Goal: Task Accomplishment & Management: Manage account settings

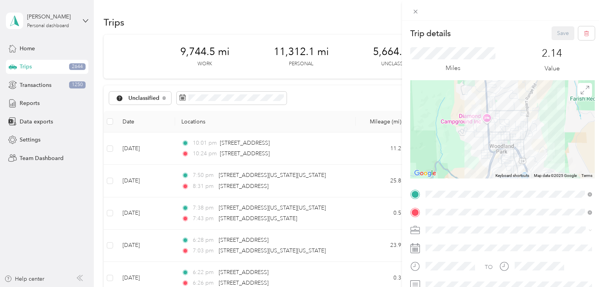
scroll to position [159, 0]
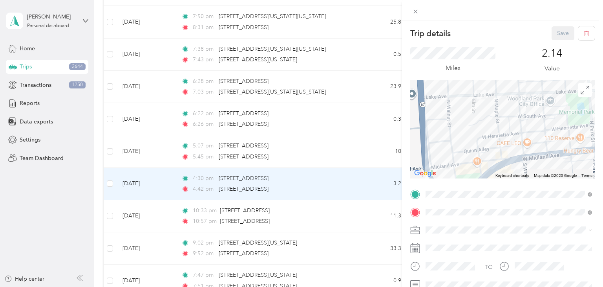
drag, startPoint x: 489, startPoint y: 151, endPoint x: 482, endPoint y: 100, distance: 51.5
click at [482, 100] on div at bounding box center [502, 129] width 185 height 98
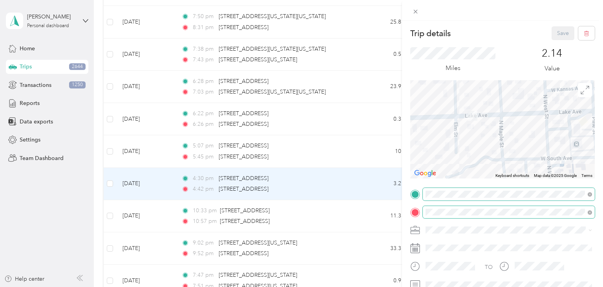
drag, startPoint x: 518, startPoint y: 137, endPoint x: 495, endPoint y: 215, distance: 81.5
click at [495, 215] on div "Trip details Save This trip cannot be edited because it is either under review,…" at bounding box center [502, 201] width 185 height 351
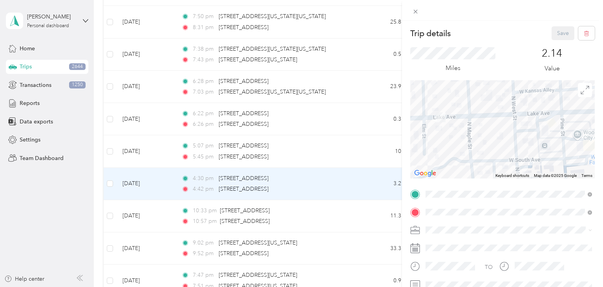
drag, startPoint x: 471, startPoint y: 140, endPoint x: 426, endPoint y: 135, distance: 45.4
click at [425, 137] on div at bounding box center [502, 129] width 185 height 98
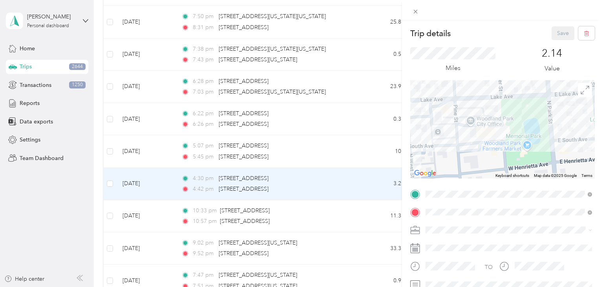
drag, startPoint x: 511, startPoint y: 147, endPoint x: 426, endPoint y: 134, distance: 86.2
click at [426, 134] on div at bounding box center [502, 129] width 185 height 98
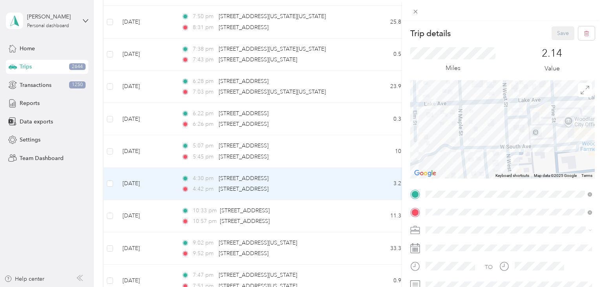
drag, startPoint x: 488, startPoint y: 127, endPoint x: 589, endPoint y: 126, distance: 100.9
click at [589, 126] on div at bounding box center [502, 129] width 185 height 98
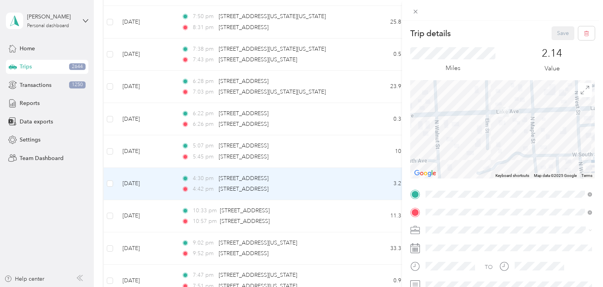
drag, startPoint x: 481, startPoint y: 130, endPoint x: 519, endPoint y: 148, distance: 41.8
click at [519, 148] on div at bounding box center [502, 129] width 185 height 98
click at [365, 190] on div "Trip details Save This trip cannot be edited because it is either under review,…" at bounding box center [301, 143] width 603 height 287
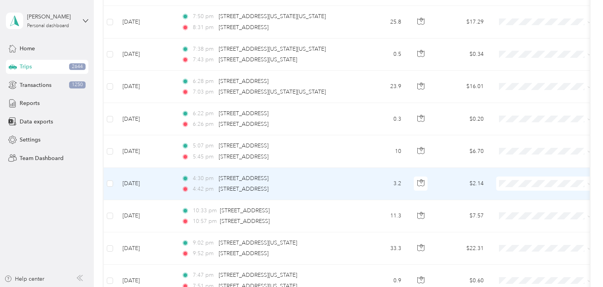
click at [529, 200] on li "Aggie Animal Care LLC" at bounding box center [544, 197] width 97 height 14
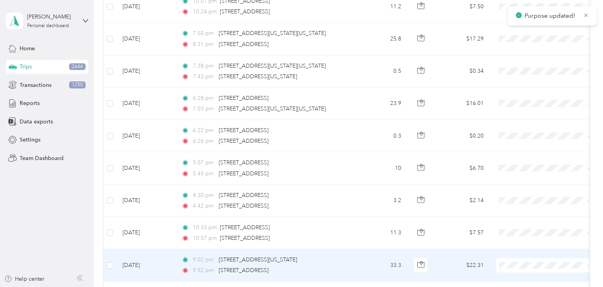
scroll to position [142, 0]
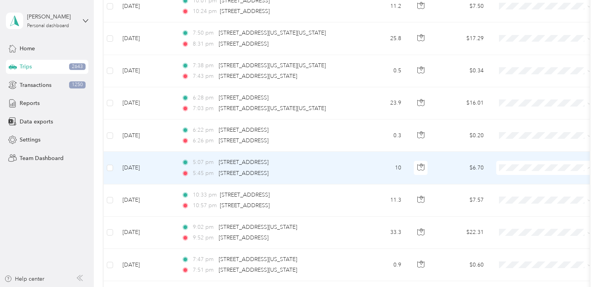
click at [515, 182] on span "Aggie Animal Care LLC" at bounding box center [545, 182] width 86 height 8
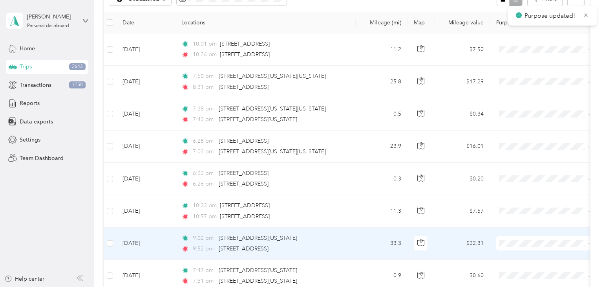
scroll to position [98, 0]
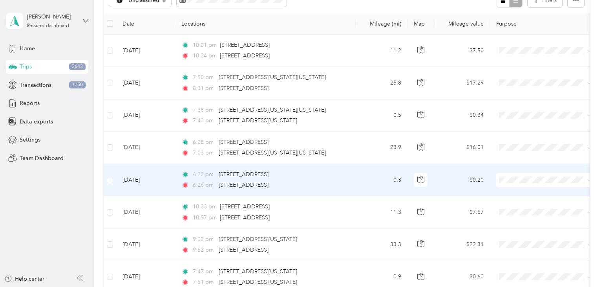
click at [359, 172] on td "0.3" at bounding box center [382, 180] width 52 height 32
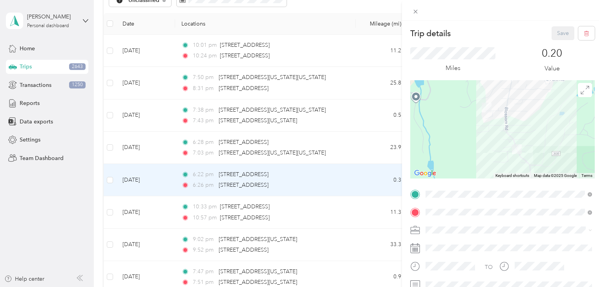
click at [362, 176] on div "Trip details Save This trip cannot be edited because it is either under review,…" at bounding box center [301, 143] width 603 height 287
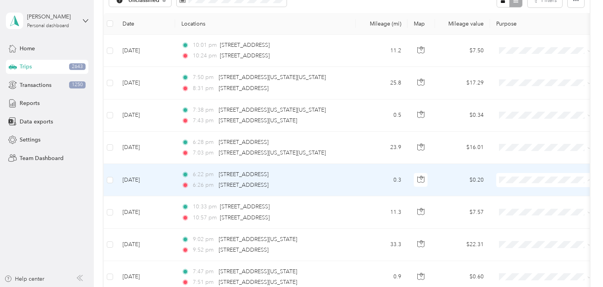
click at [515, 206] on span "Personal" at bounding box center [545, 207] width 86 height 8
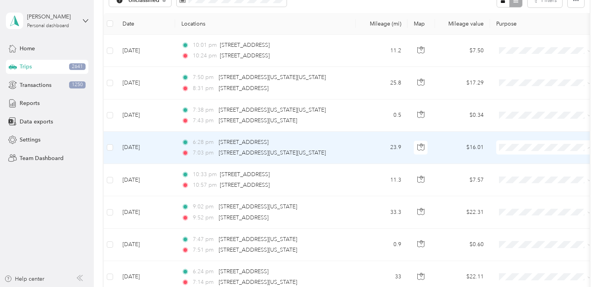
click at [513, 176] on span "Personal" at bounding box center [545, 175] width 86 height 8
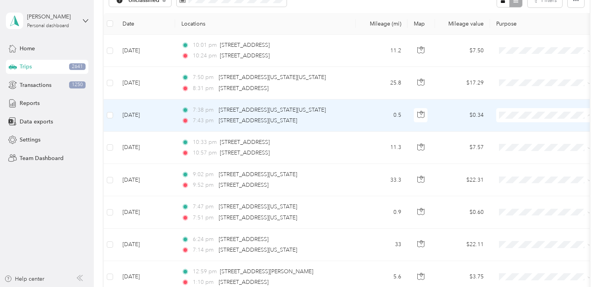
click at [529, 143] on span "Personal" at bounding box center [552, 143] width 73 height 8
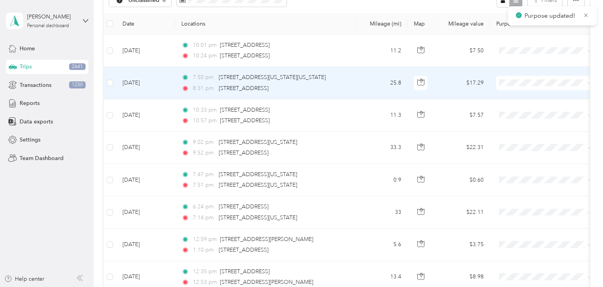
click at [530, 108] on span "Personal" at bounding box center [552, 109] width 73 height 8
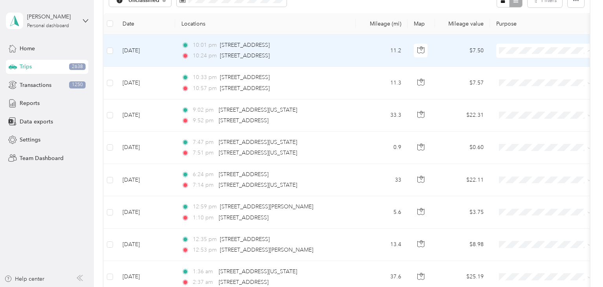
click at [531, 67] on li "Aggie Animal Care LLC" at bounding box center [544, 65] width 97 height 14
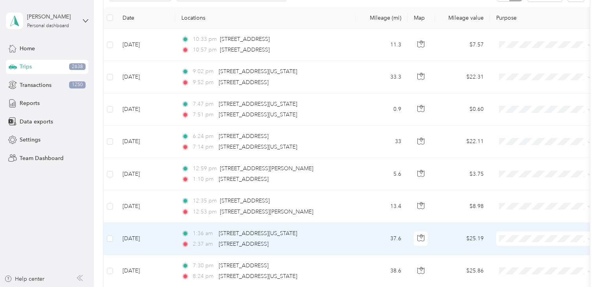
scroll to position [110, 0]
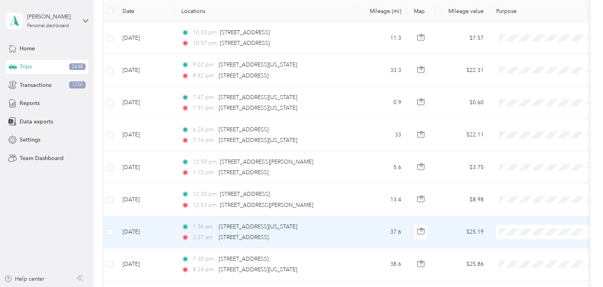
click at [513, 256] on span "Personal" at bounding box center [545, 259] width 86 height 8
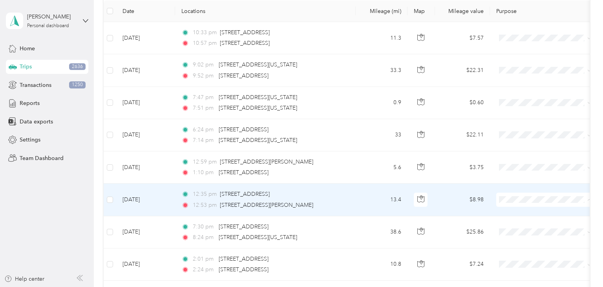
click at [518, 227] on span "Personal" at bounding box center [552, 227] width 73 height 8
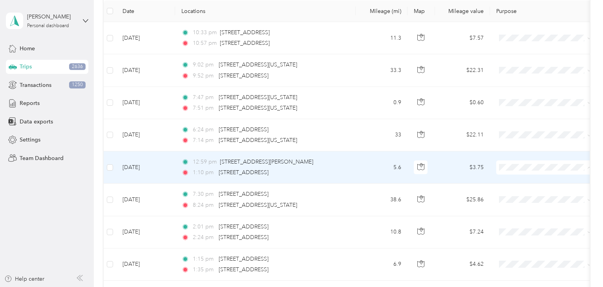
click at [520, 181] on span "Aggie Animal Care LLC" at bounding box center [552, 181] width 73 height 8
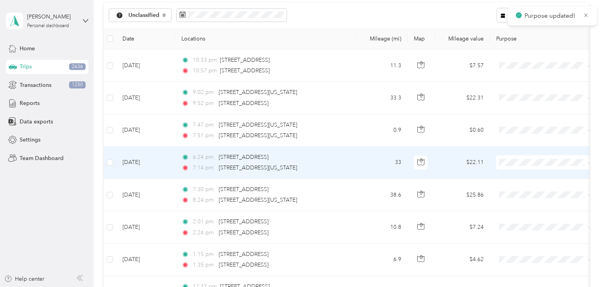
scroll to position [82, 0]
click at [519, 191] on span "Personal" at bounding box center [552, 191] width 73 height 8
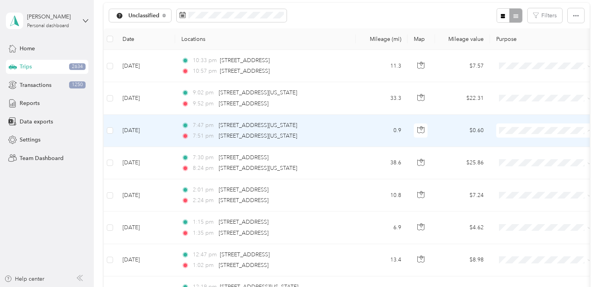
click at [524, 157] on span "Personal" at bounding box center [552, 158] width 73 height 8
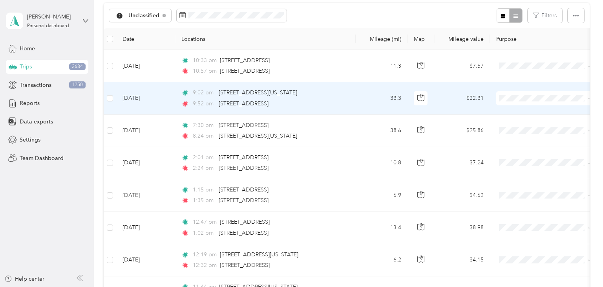
click at [527, 124] on span "Personal" at bounding box center [552, 126] width 73 height 8
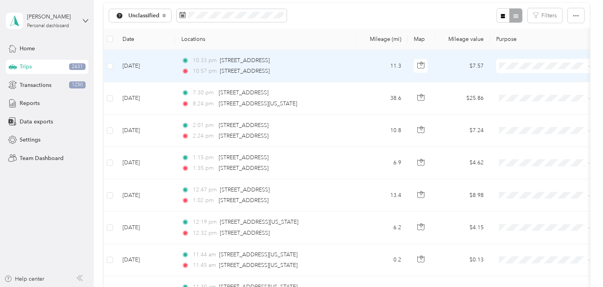
click at [529, 80] on span "Aggie Animal Care LLC" at bounding box center [552, 80] width 73 height 8
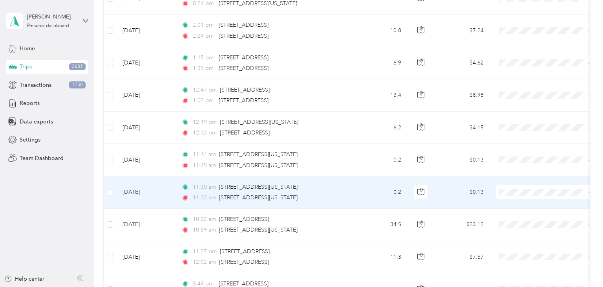
scroll to position [150, 0]
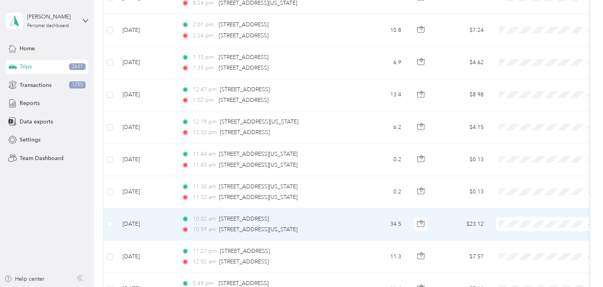
click at [520, 252] on span "Personal" at bounding box center [552, 251] width 73 height 8
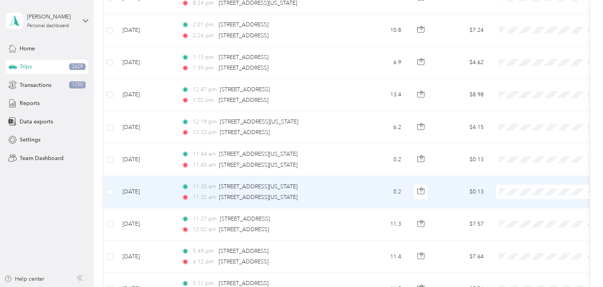
click at [528, 218] on span "Personal" at bounding box center [552, 219] width 73 height 8
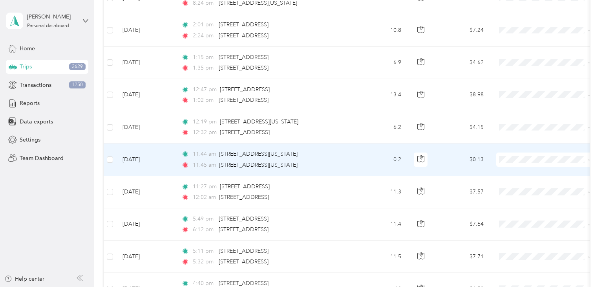
click at [518, 164] on span at bounding box center [544, 159] width 97 height 14
click at [526, 184] on span "Personal" at bounding box center [552, 187] width 73 height 8
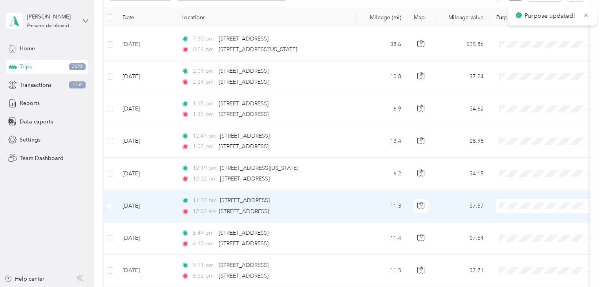
scroll to position [95, 0]
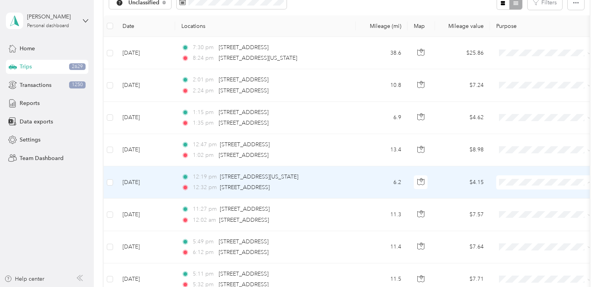
click at [527, 208] on span "Personal" at bounding box center [552, 210] width 73 height 8
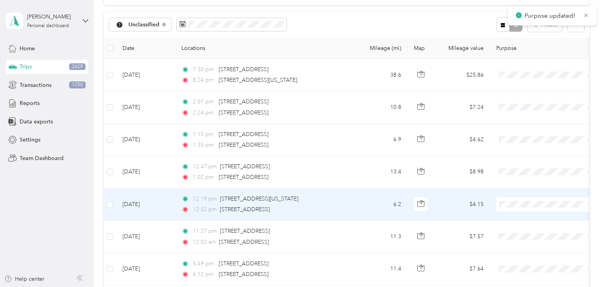
scroll to position [73, 0]
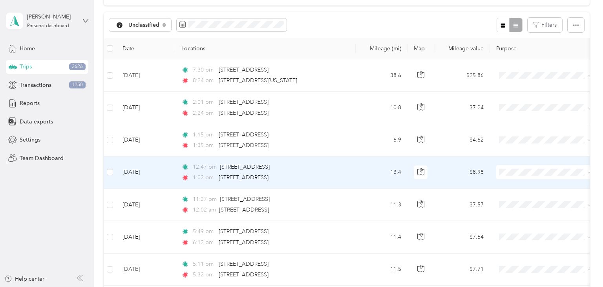
click at [522, 197] on span "Personal" at bounding box center [552, 200] width 73 height 8
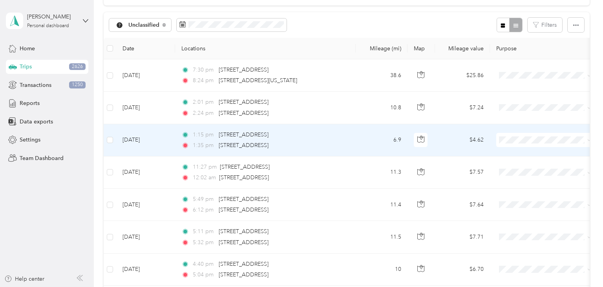
click at [513, 151] on span "Aggie Animal Care LLC" at bounding box center [545, 152] width 86 height 8
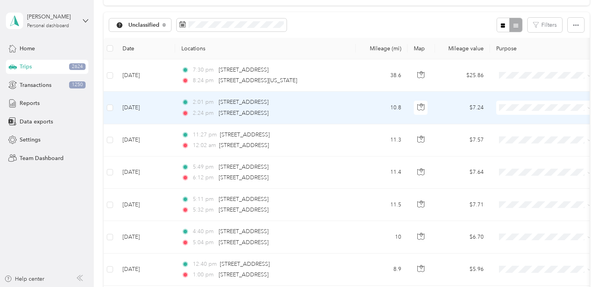
click at [531, 125] on li "Aggie Animal Care LLC" at bounding box center [544, 122] width 97 height 14
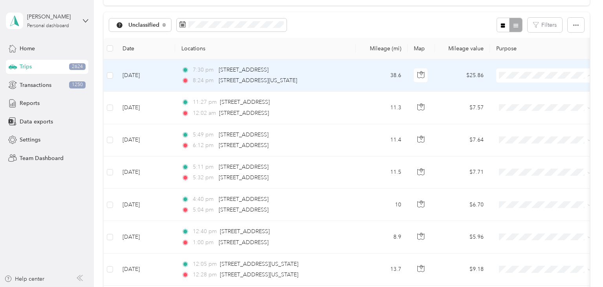
click at [520, 103] on span "Personal" at bounding box center [552, 103] width 73 height 8
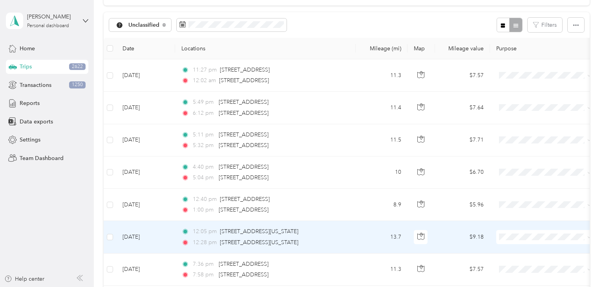
click at [513, 250] on span "Aggie Animal Care LLC" at bounding box center [545, 250] width 86 height 8
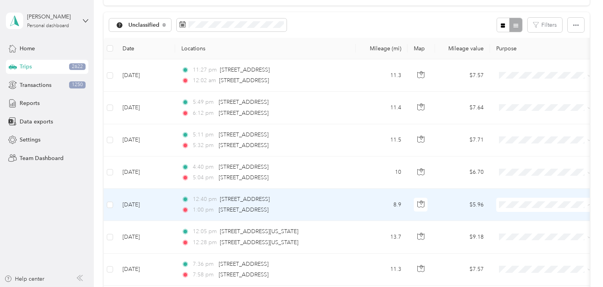
click at [515, 220] on li "Aggie Animal Care LLC" at bounding box center [544, 219] width 97 height 14
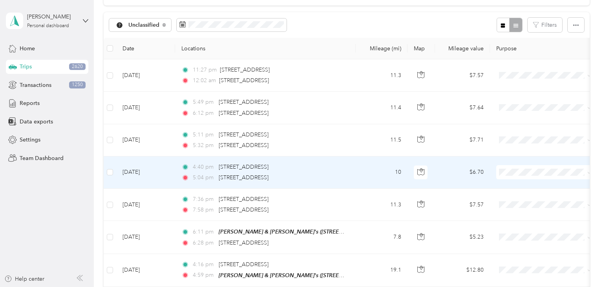
click at [357, 172] on td "10" at bounding box center [382, 172] width 52 height 32
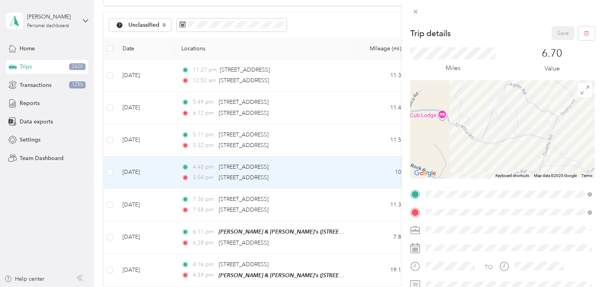
click at [360, 170] on div "Trip details Save This trip cannot be edited because it is either under review,…" at bounding box center [301, 143] width 603 height 287
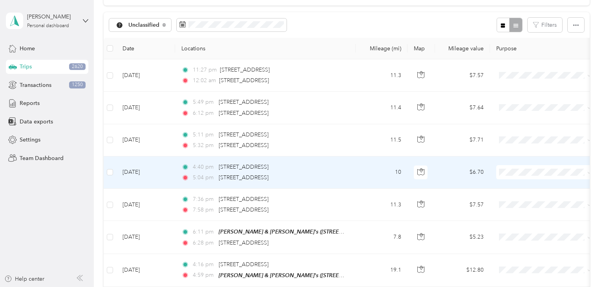
click at [530, 185] on span "Aggie Animal Care LLC" at bounding box center [552, 185] width 73 height 8
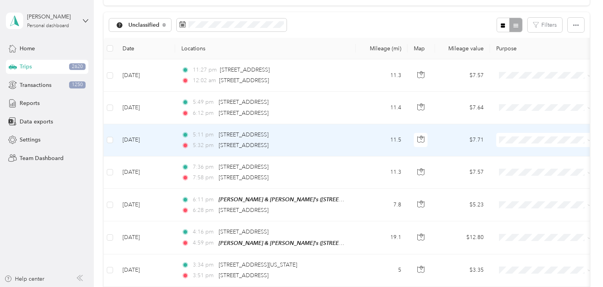
click at [529, 150] on span "Aggie Animal Care LLC" at bounding box center [552, 153] width 73 height 8
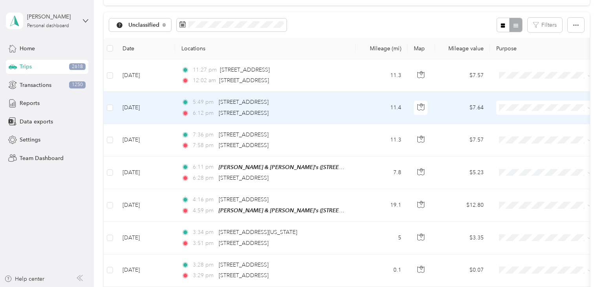
click at [528, 120] on span "Aggie Animal Care LLC" at bounding box center [552, 121] width 73 height 8
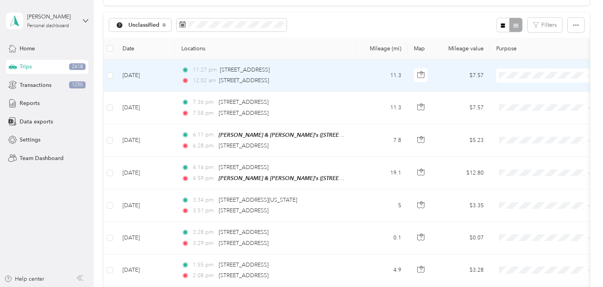
click at [524, 90] on span "Aggie Animal Care LLC" at bounding box center [552, 90] width 73 height 8
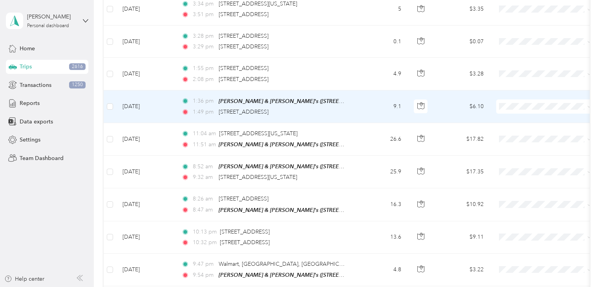
scroll to position [232, 0]
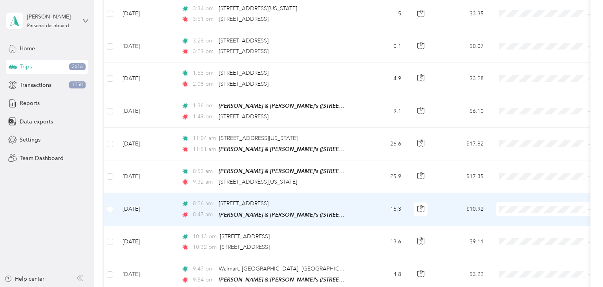
click at [526, 219] on span "Aggie Animal Care LLC" at bounding box center [552, 220] width 73 height 8
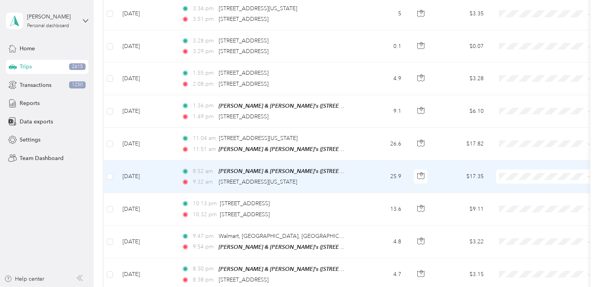
click at [518, 187] on span "Aggie Animal Care LLC" at bounding box center [552, 187] width 73 height 8
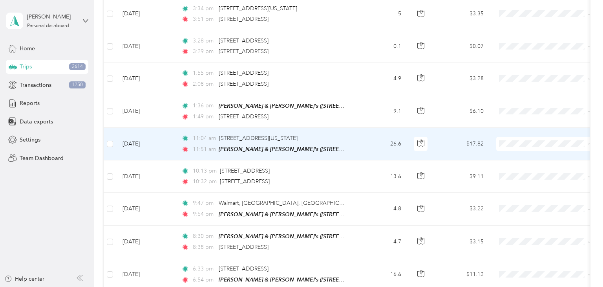
click at [528, 168] on span "Personal" at bounding box center [552, 170] width 73 height 8
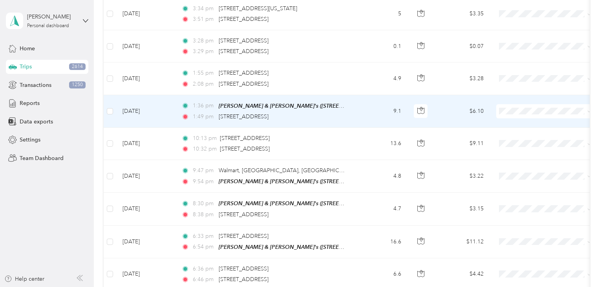
click at [356, 106] on td "9.1" at bounding box center [382, 111] width 52 height 33
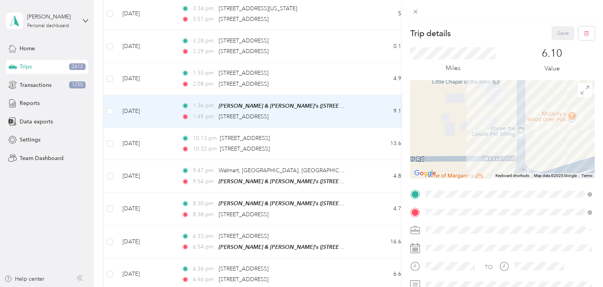
click at [360, 115] on div "Trip details Save This trip cannot be edited because it is either under review,…" at bounding box center [301, 143] width 603 height 287
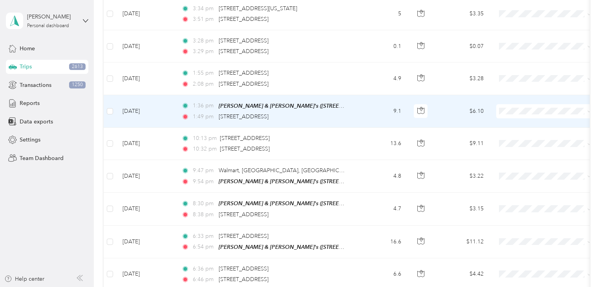
click at [516, 135] on span "Personal" at bounding box center [552, 138] width 73 height 8
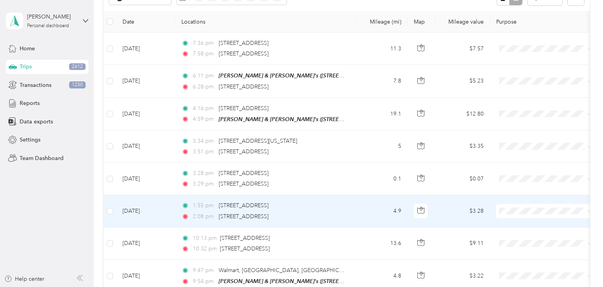
scroll to position [99, 0]
click at [524, 222] on span "Aggie Animal Care LLC" at bounding box center [552, 224] width 73 height 8
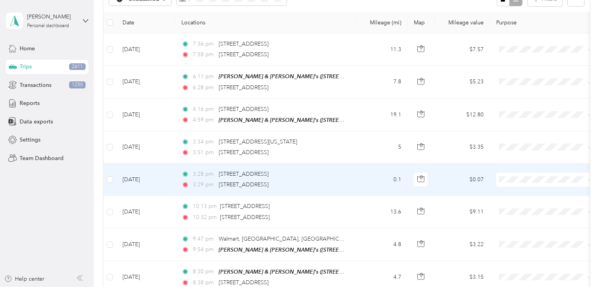
click at [535, 190] on span "Aggie Animal Care LLC" at bounding box center [552, 192] width 73 height 8
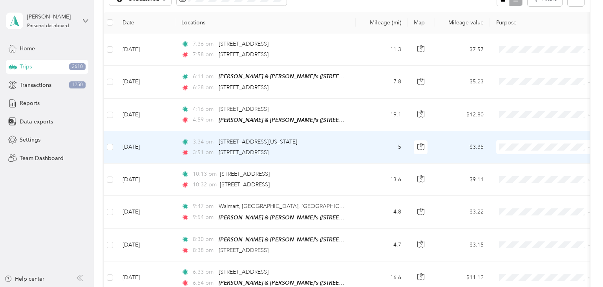
click at [530, 162] on li "Aggie Animal Care LLC" at bounding box center [544, 160] width 97 height 14
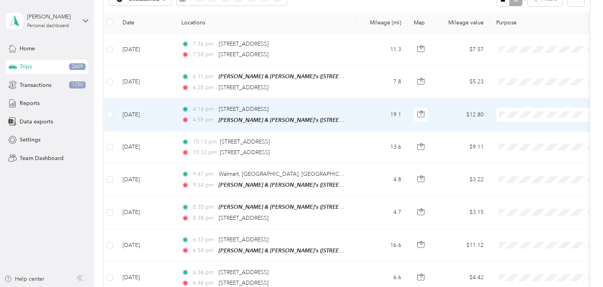
click at [524, 138] on span "Personal" at bounding box center [552, 141] width 73 height 8
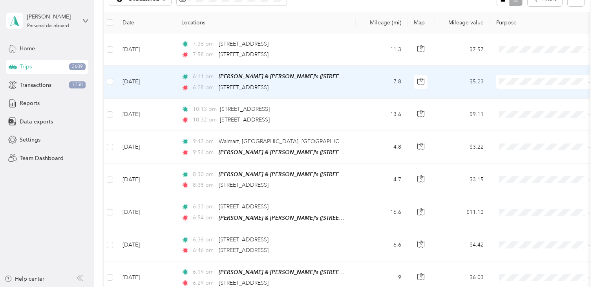
click at [522, 95] on span "Aggie Animal Care LLC" at bounding box center [552, 95] width 73 height 8
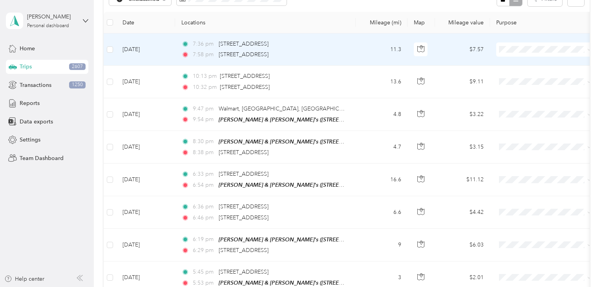
click at [528, 65] on li "Aggie Animal Care LLC" at bounding box center [544, 62] width 97 height 14
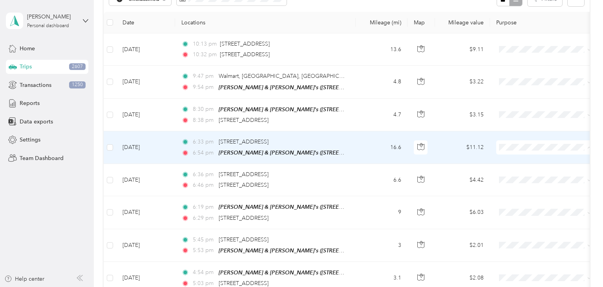
click at [528, 171] on span "Personal" at bounding box center [552, 174] width 73 height 8
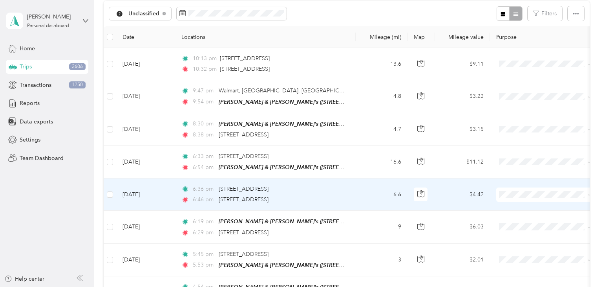
scroll to position [82, 0]
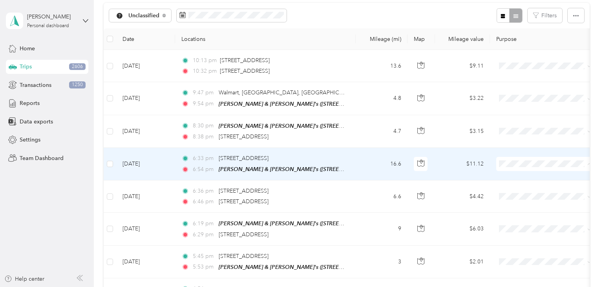
click at [515, 191] on span "Personal" at bounding box center [545, 191] width 86 height 8
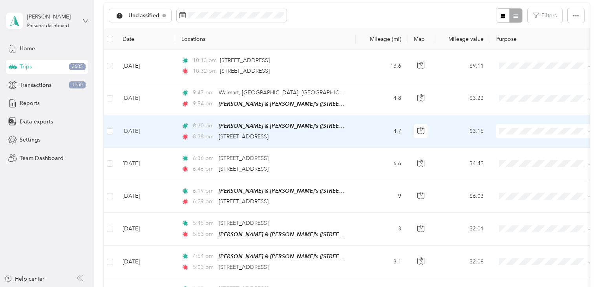
click at [372, 135] on td "4.7" at bounding box center [382, 131] width 52 height 33
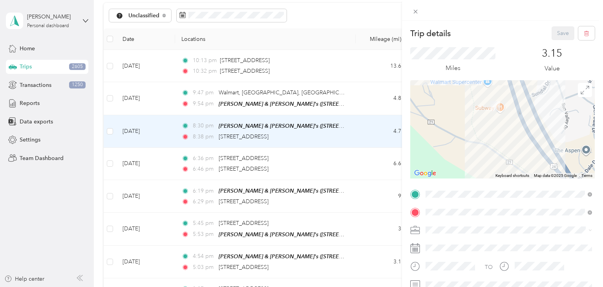
click at [354, 128] on div "Trip details Save This trip cannot be edited because it is either under review,…" at bounding box center [301, 143] width 603 height 287
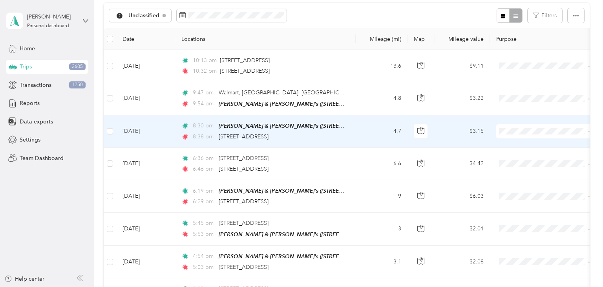
click at [525, 157] on span "Personal" at bounding box center [552, 158] width 73 height 8
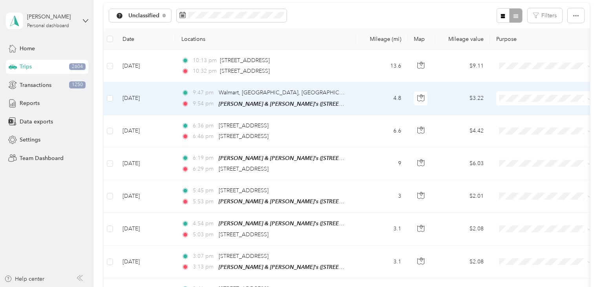
click at [527, 127] on span "Personal" at bounding box center [552, 124] width 73 height 8
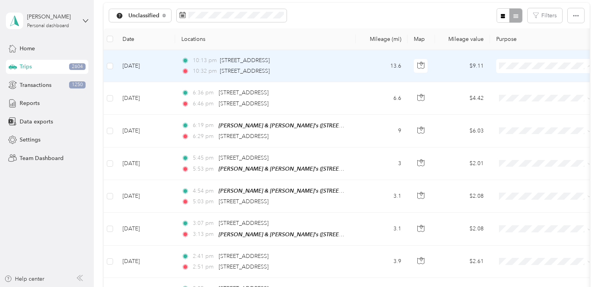
click at [529, 78] on span "Aggie Animal Care LLC" at bounding box center [552, 80] width 73 height 8
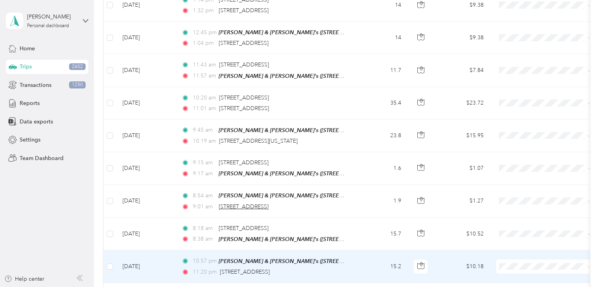
scroll to position [370, 0]
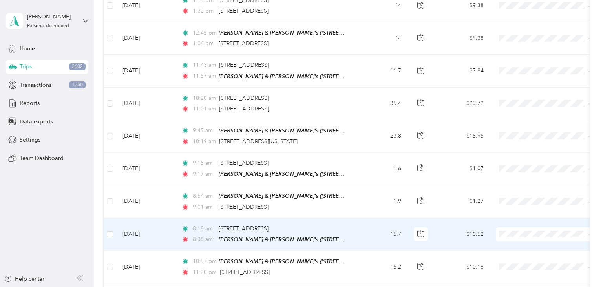
click at [521, 257] on span "Personal" at bounding box center [552, 257] width 73 height 8
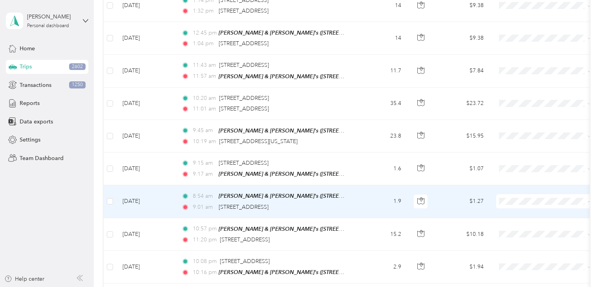
click at [524, 208] on span "Aggie Animal Care LLC" at bounding box center [552, 211] width 73 height 8
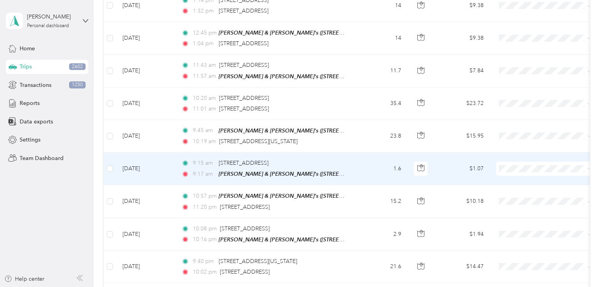
click at [527, 193] on span "Personal" at bounding box center [552, 192] width 73 height 8
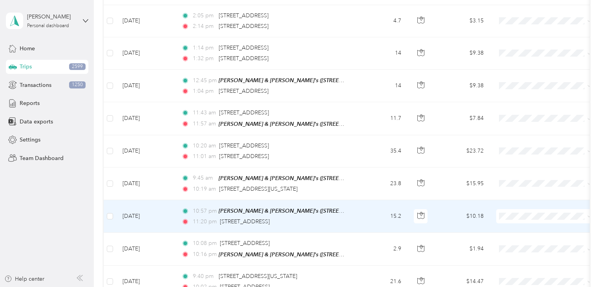
scroll to position [322, 0]
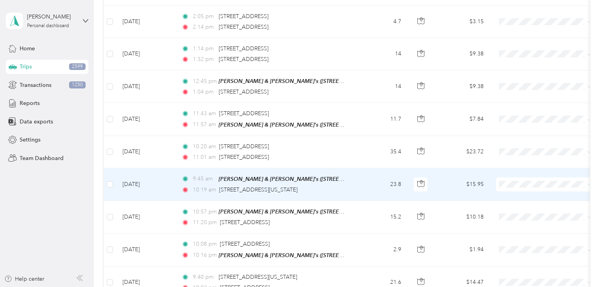
click at [368, 184] on td "23.8" at bounding box center [382, 184] width 52 height 33
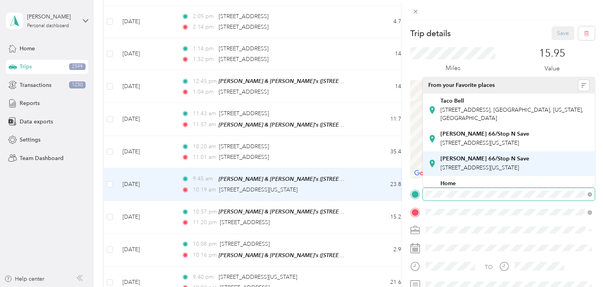
drag, startPoint x: 482, startPoint y: 134, endPoint x: 478, endPoint y: 171, distance: 36.8
click at [478, 286] on div "Trip details Save This trip cannot be edited because it is either under review,…" at bounding box center [299, 287] width 599 height 0
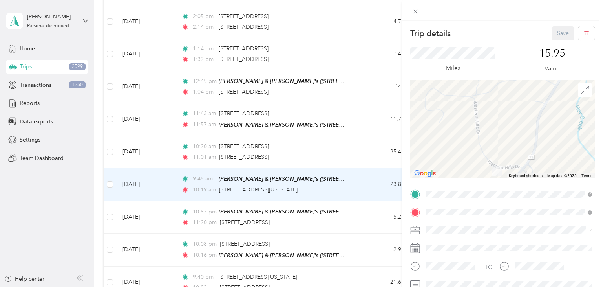
click at [352, 181] on div "Trip details Save This trip cannot be edited because it is either under review,…" at bounding box center [301, 143] width 603 height 287
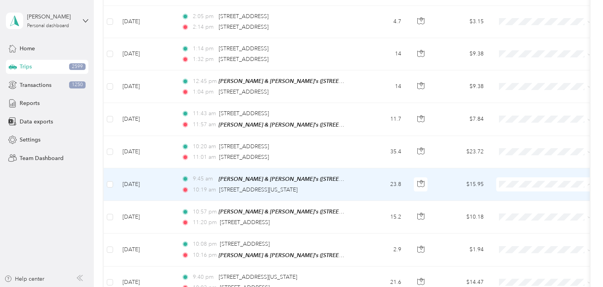
click at [515, 195] on span "Aggie Animal Care LLC" at bounding box center [545, 195] width 86 height 8
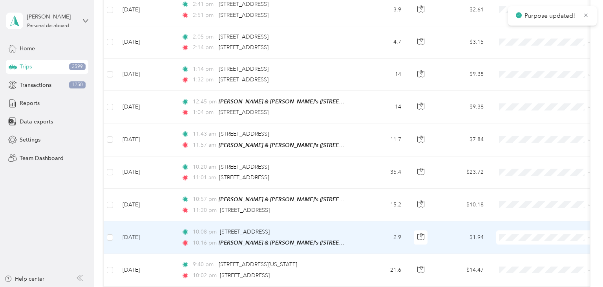
scroll to position [300, 0]
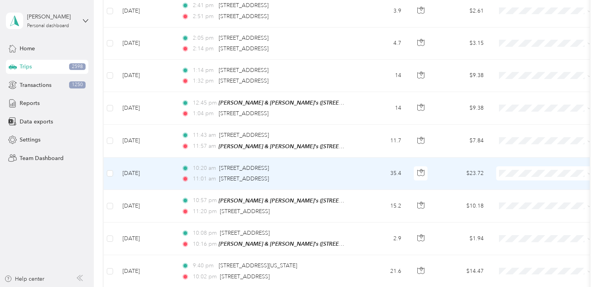
click at [524, 185] on li "Aggie Animal Care LLC" at bounding box center [544, 185] width 97 height 14
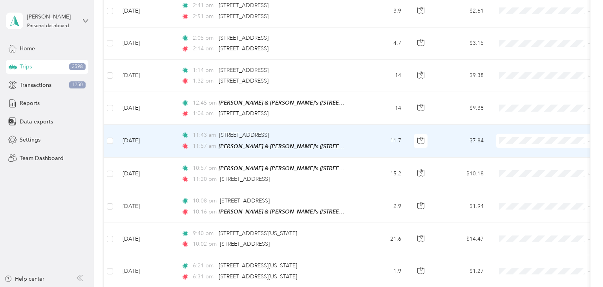
click at [524, 165] on span "Personal" at bounding box center [552, 166] width 73 height 8
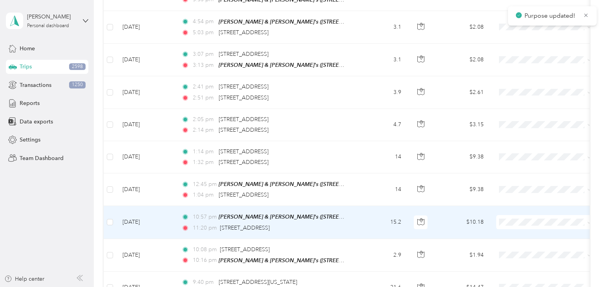
scroll to position [216, 0]
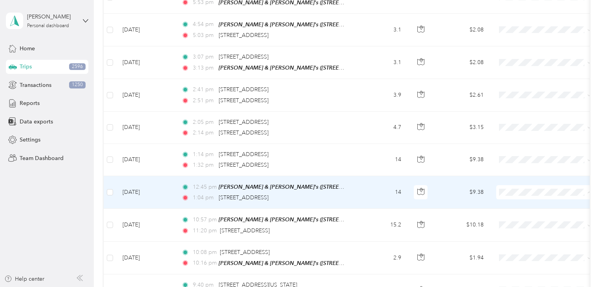
click at [520, 205] on span "Aggie Animal Care LLC" at bounding box center [552, 204] width 73 height 8
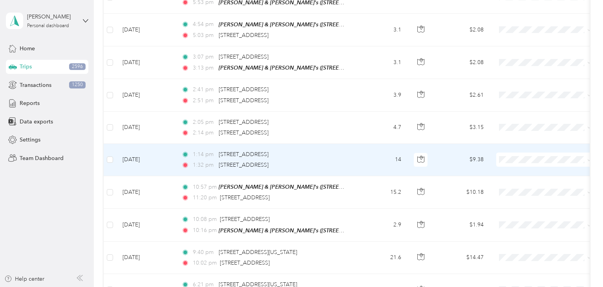
click at [366, 161] on td "14" at bounding box center [382, 160] width 52 height 32
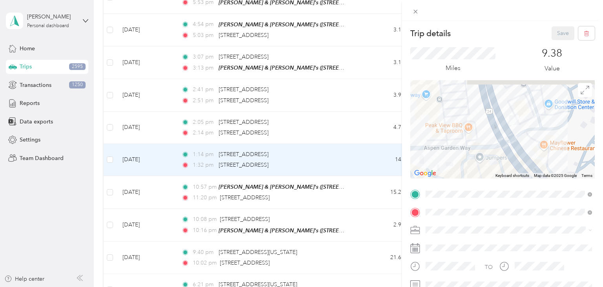
drag, startPoint x: 570, startPoint y: 110, endPoint x: 517, endPoint y: 132, distance: 57.0
click at [517, 132] on div at bounding box center [502, 129] width 185 height 98
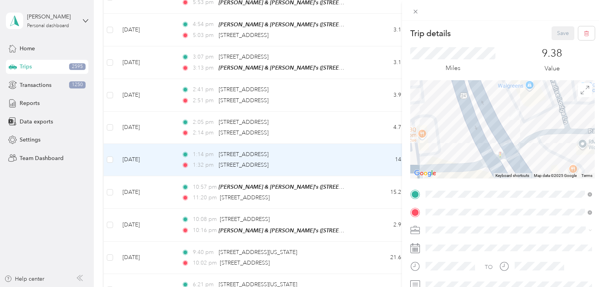
drag, startPoint x: 368, startPoint y: 160, endPoint x: 375, endPoint y: 160, distance: 7.1
click at [368, 160] on div "Trip details Save This trip cannot be edited because it is either under review,…" at bounding box center [301, 143] width 603 height 287
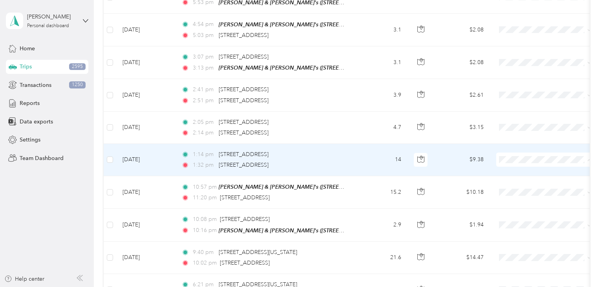
click at [523, 185] on span "Personal" at bounding box center [552, 185] width 73 height 8
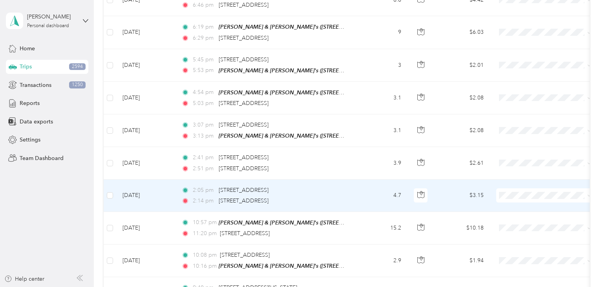
scroll to position [145, 0]
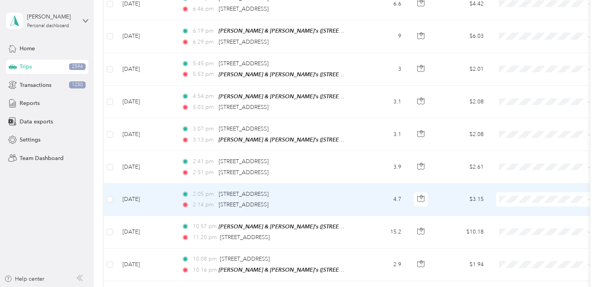
click at [524, 207] on span "Aggie Animal Care LLC" at bounding box center [552, 211] width 73 height 8
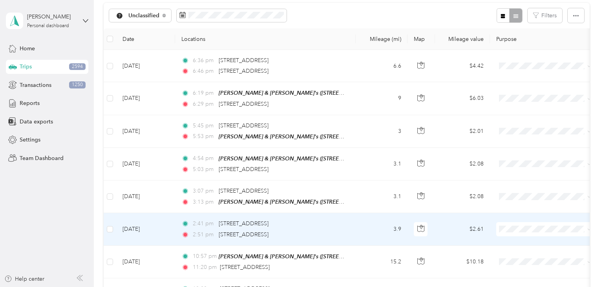
scroll to position [83, 0]
click at [359, 225] on td "3.9" at bounding box center [382, 228] width 52 height 32
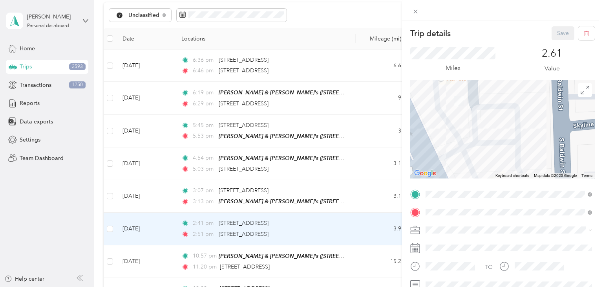
click at [378, 228] on div "Trip details Save This trip cannot be edited because it is either under review,…" at bounding box center [301, 143] width 603 height 287
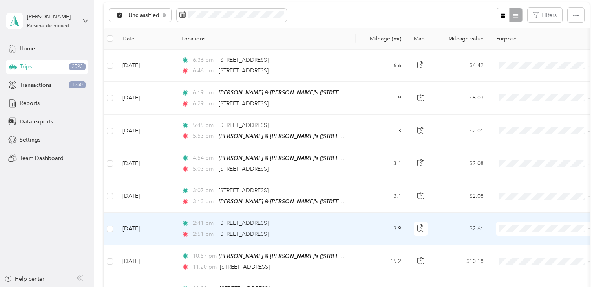
click at [525, 253] on span "Personal" at bounding box center [552, 255] width 73 height 8
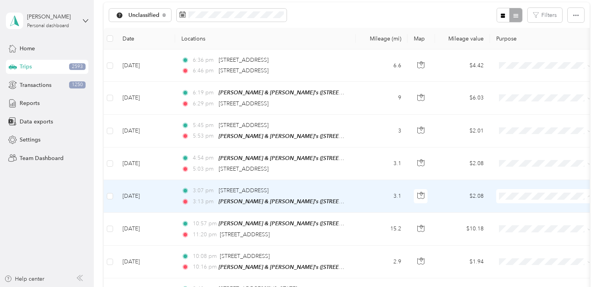
click at [522, 223] on span "Personal" at bounding box center [552, 222] width 73 height 8
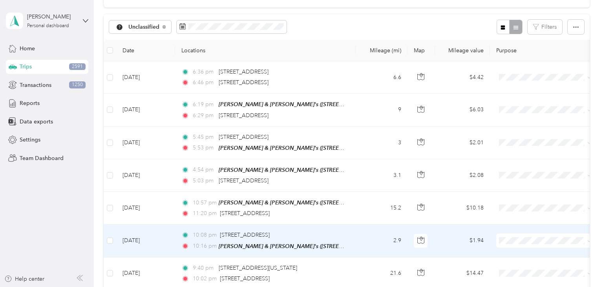
scroll to position [66, 0]
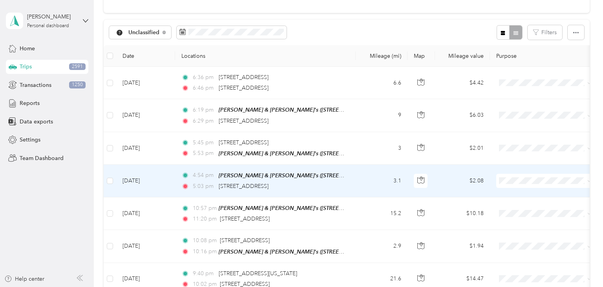
click at [350, 178] on td "4:54 pm [PERSON_NAME] & [PERSON_NAME]'s ([STREET_ADDRESS] , [GEOGRAPHIC_DATA], …" at bounding box center [265, 181] width 181 height 33
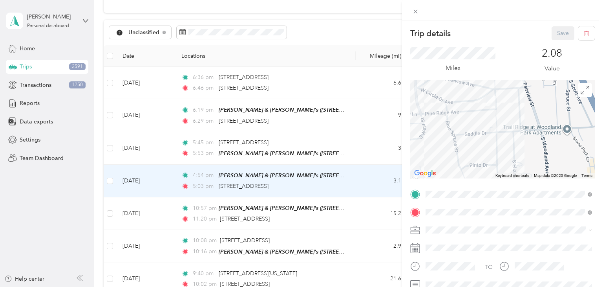
click at [370, 181] on div "Trip details Save This trip cannot be edited because it is either under review,…" at bounding box center [301, 143] width 603 height 287
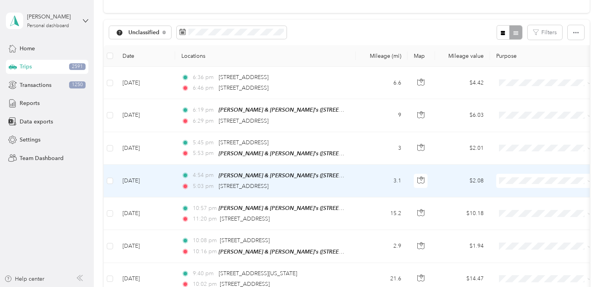
click at [525, 197] on li "Aggie Animal Care LLC" at bounding box center [544, 194] width 97 height 14
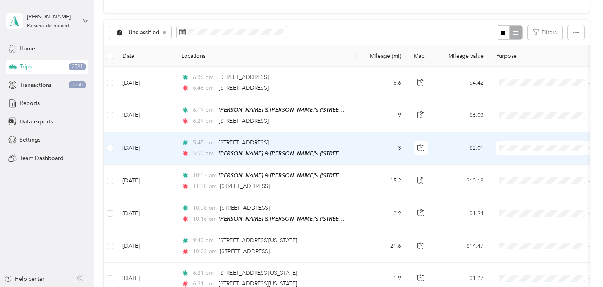
click at [525, 174] on span "Personal" at bounding box center [552, 175] width 73 height 8
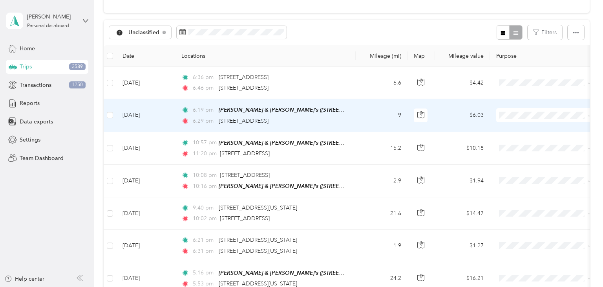
click at [361, 120] on td "9" at bounding box center [382, 115] width 52 height 33
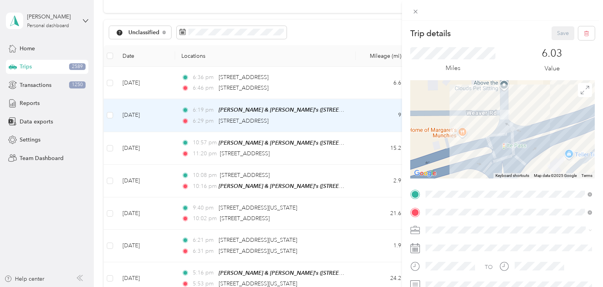
click at [357, 114] on div "Trip details Save This trip cannot be edited because it is either under review,…" at bounding box center [301, 143] width 603 height 287
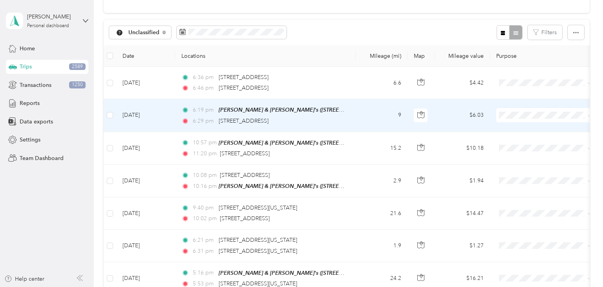
click at [539, 140] on span "Personal" at bounding box center [552, 143] width 73 height 8
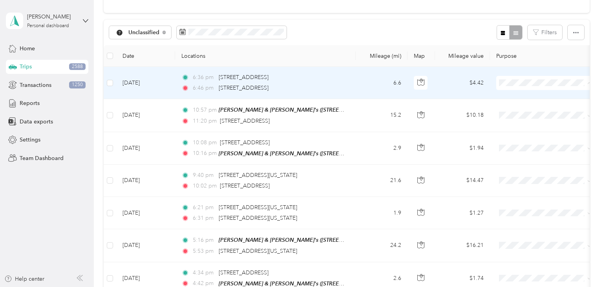
click at [528, 96] on span "Aggie Animal Care LLC" at bounding box center [552, 97] width 73 height 8
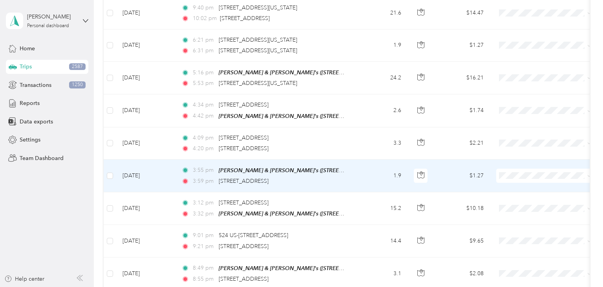
scroll to position [201, 0]
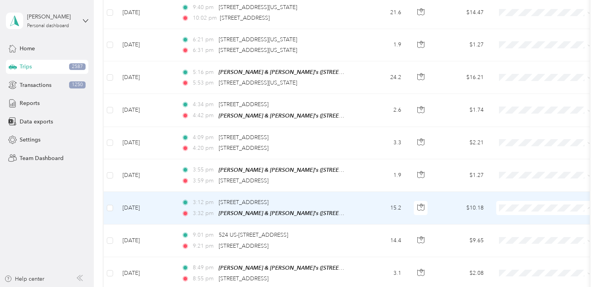
click at [525, 231] on span "Personal" at bounding box center [552, 233] width 73 height 8
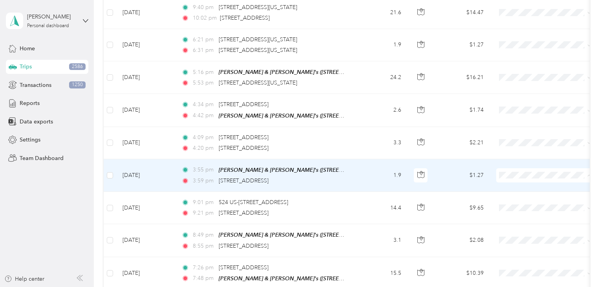
click at [534, 189] on li "Aggie Animal Care LLC" at bounding box center [544, 187] width 97 height 14
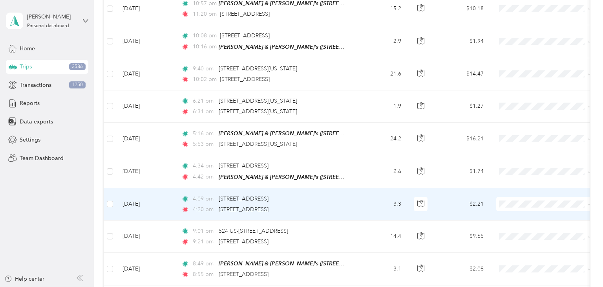
scroll to position [138, 0]
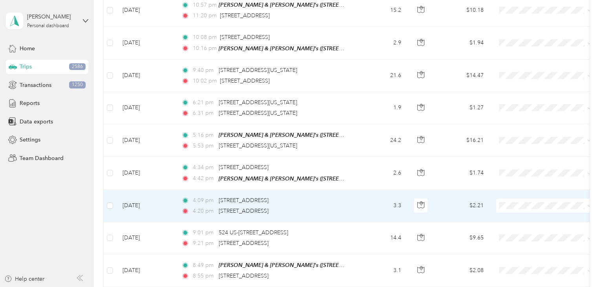
click at [356, 201] on td "3.3" at bounding box center [382, 206] width 52 height 32
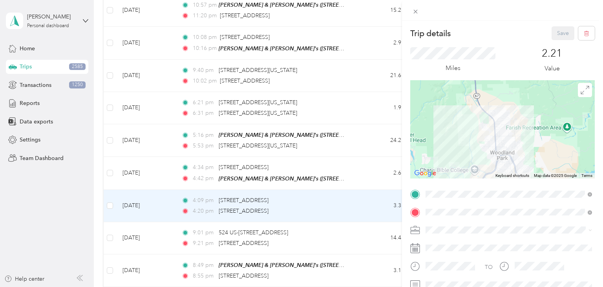
click at [370, 198] on div "Trip details Save This trip cannot be edited because it is either under review,…" at bounding box center [301, 143] width 603 height 287
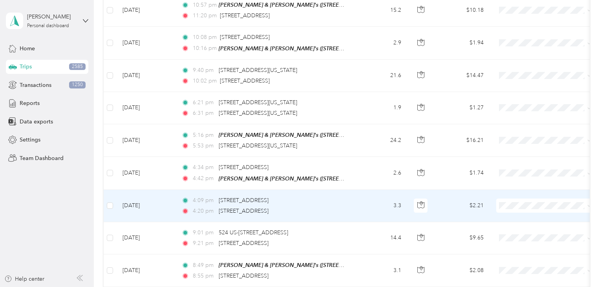
click at [520, 215] on span "Aggie Animal Care LLC" at bounding box center [552, 217] width 73 height 8
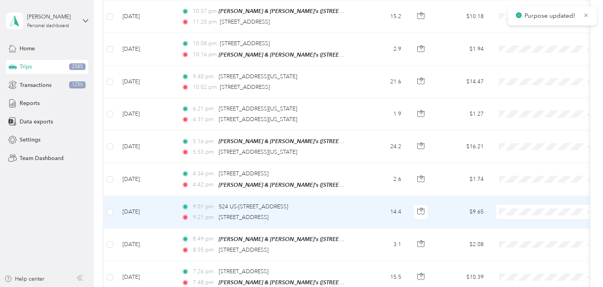
scroll to position [127, 0]
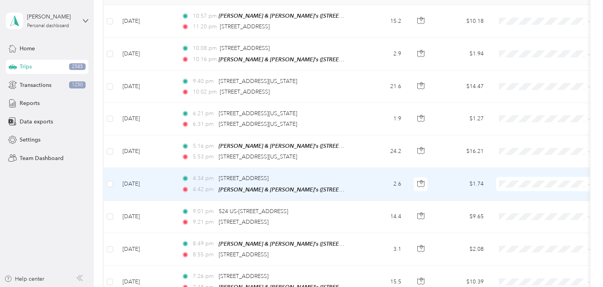
click at [524, 209] on span "Personal" at bounding box center [552, 210] width 73 height 8
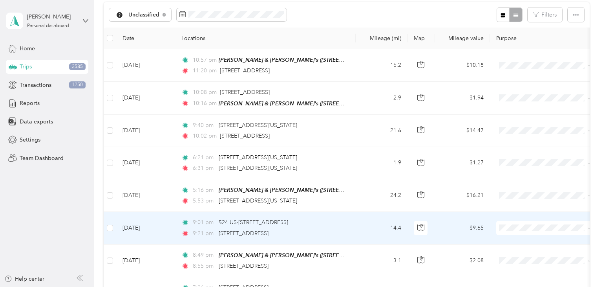
scroll to position [77, 0]
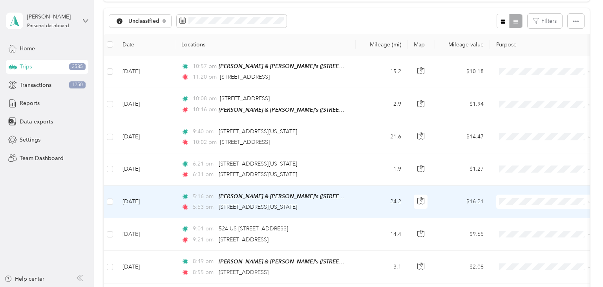
click at [531, 227] on span "Personal" at bounding box center [552, 227] width 73 height 8
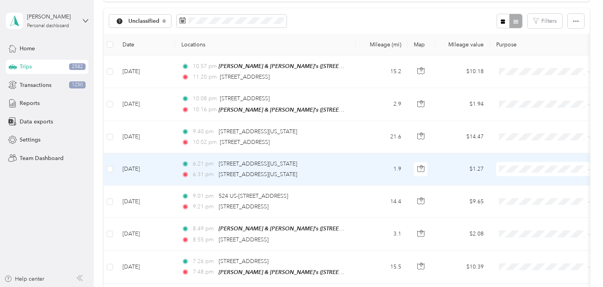
click at [529, 194] on span "Personal" at bounding box center [552, 196] width 73 height 8
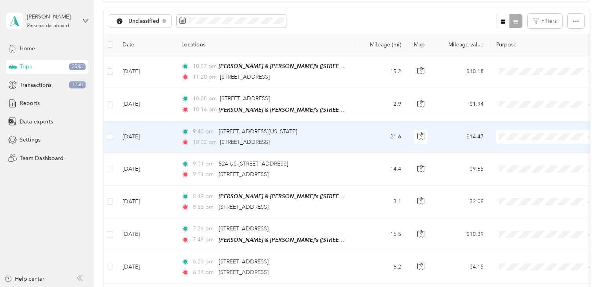
click at [530, 165] on span "Personal" at bounding box center [552, 163] width 73 height 8
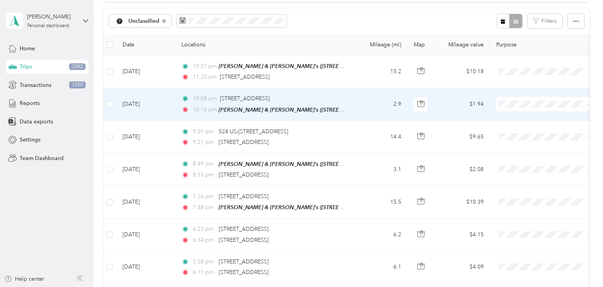
click at [520, 130] on span "Personal" at bounding box center [552, 132] width 73 height 8
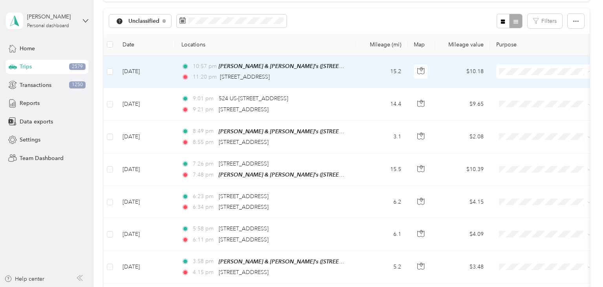
click at [540, 86] on li "Aggie Animal Care LLC" at bounding box center [544, 86] width 97 height 14
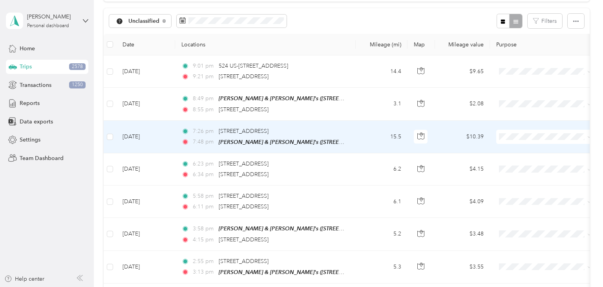
click at [530, 165] on li "Personal" at bounding box center [544, 161] width 97 height 14
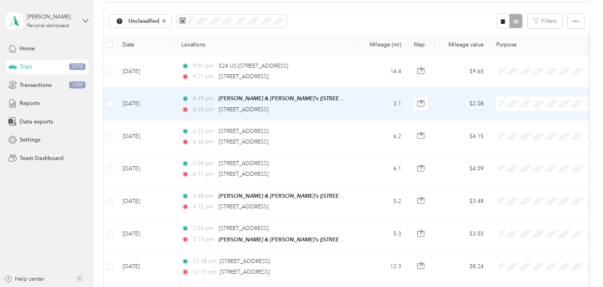
click at [371, 105] on td "3.1" at bounding box center [382, 104] width 52 height 33
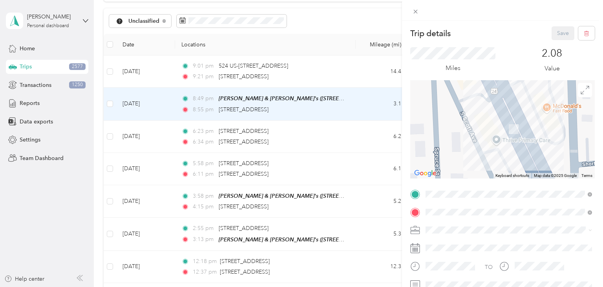
click at [363, 104] on div "Trip details Save This trip cannot be edited because it is either under review,…" at bounding box center [301, 143] width 603 height 287
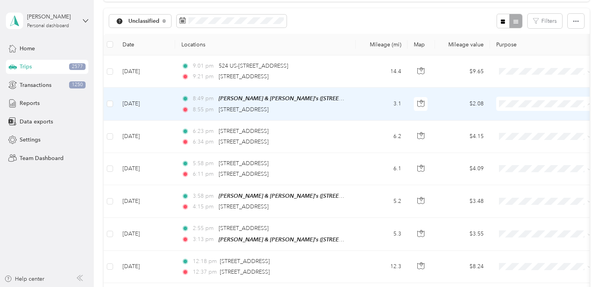
click at [518, 131] on span "Personal" at bounding box center [552, 132] width 73 height 8
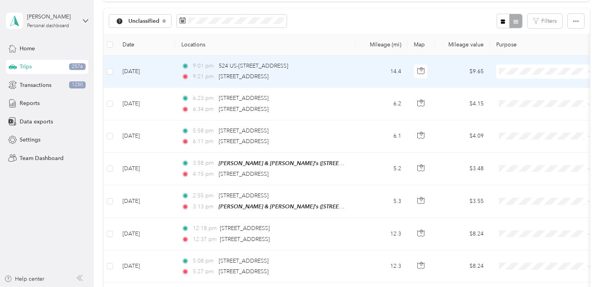
click at [529, 88] on span "Aggie Animal Care LLC" at bounding box center [552, 86] width 73 height 8
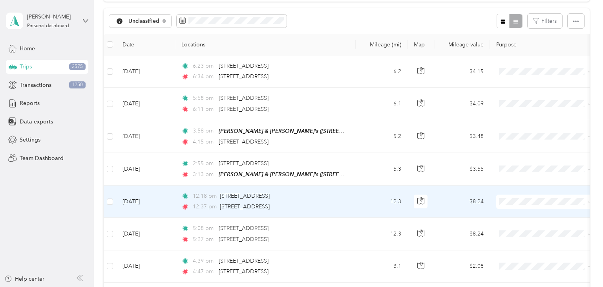
click at [526, 212] on span "Aggie Animal Care LLC" at bounding box center [552, 215] width 73 height 8
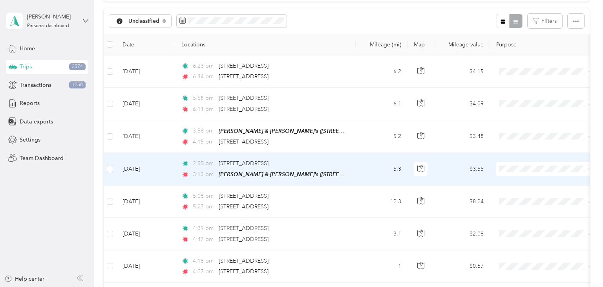
click at [512, 195] on span "Personal" at bounding box center [545, 196] width 86 height 8
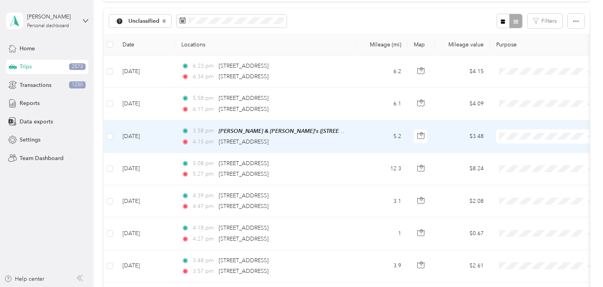
click at [529, 150] on span "Aggie Animal Care LLC" at bounding box center [552, 150] width 73 height 8
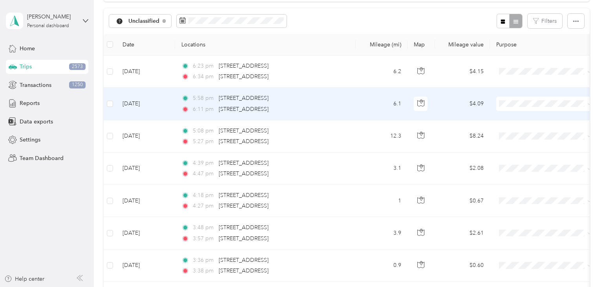
click at [341, 105] on div "6:11 pm [STREET_ADDRESS]" at bounding box center [263, 109] width 165 height 9
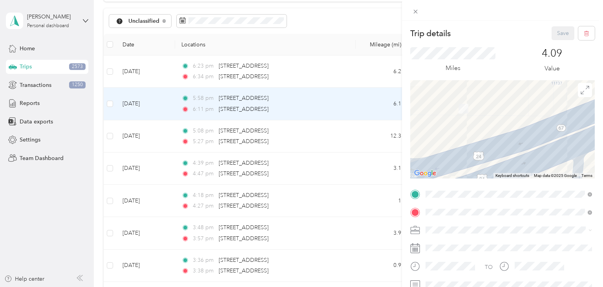
click at [364, 104] on div "Trip details Save This trip cannot be edited because it is either under review,…" at bounding box center [301, 143] width 603 height 287
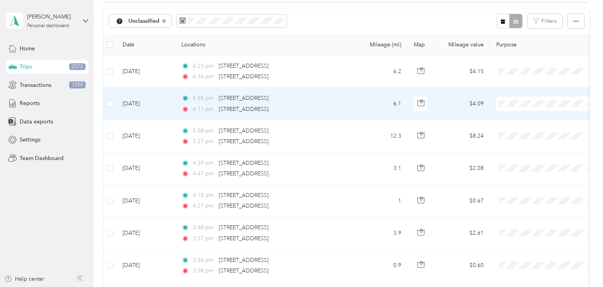
click at [352, 108] on td "5:58 pm [STREET_ADDRESS] 6:11 pm [STREET_ADDRESS]" at bounding box center [265, 104] width 181 height 32
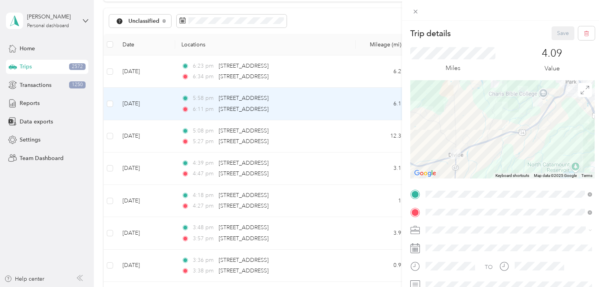
click at [363, 111] on div "Trip details Save This trip cannot be edited because it is either under review,…" at bounding box center [301, 143] width 603 height 287
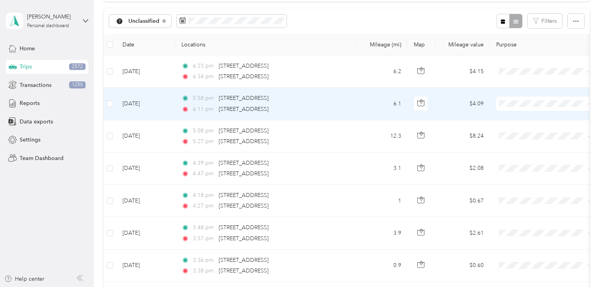
click at [533, 132] on span "Personal" at bounding box center [552, 132] width 73 height 8
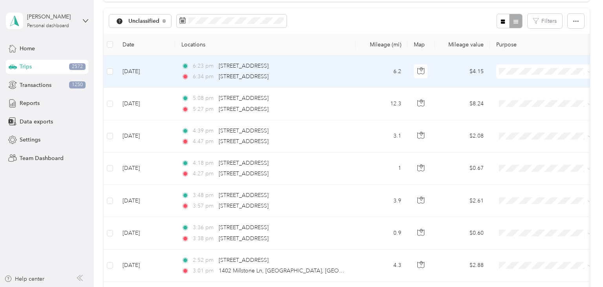
click at [531, 85] on span "Aggie Animal Care LLC" at bounding box center [552, 85] width 73 height 8
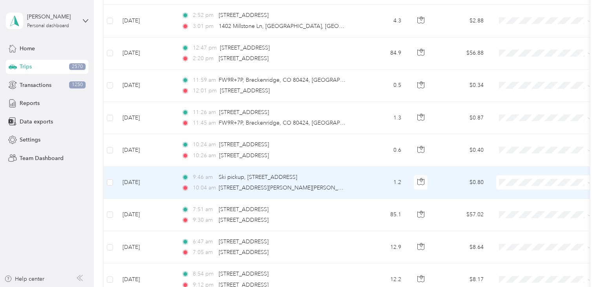
scroll to position [316, 0]
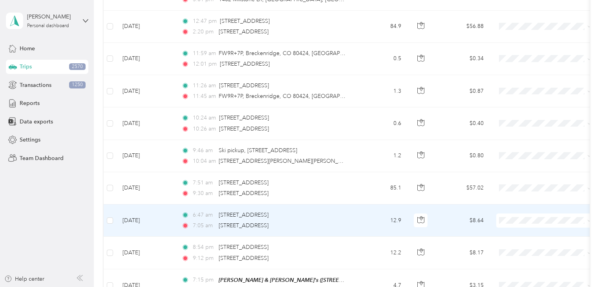
click at [521, 234] on span "Aggie Animal Care LLC" at bounding box center [552, 233] width 73 height 8
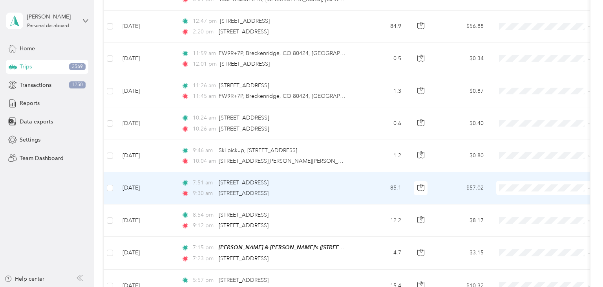
click at [533, 213] on span "Personal" at bounding box center [552, 215] width 73 height 8
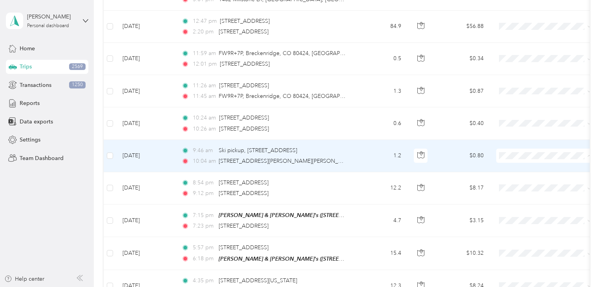
click at [529, 181] on span "Personal" at bounding box center [552, 183] width 73 height 8
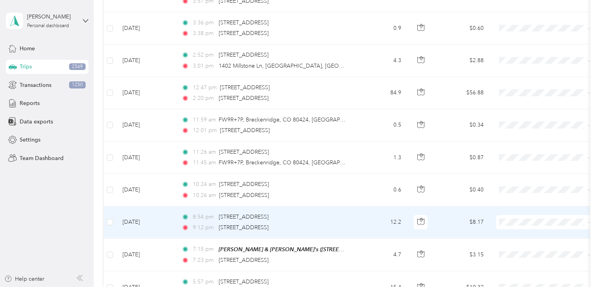
scroll to position [250, 0]
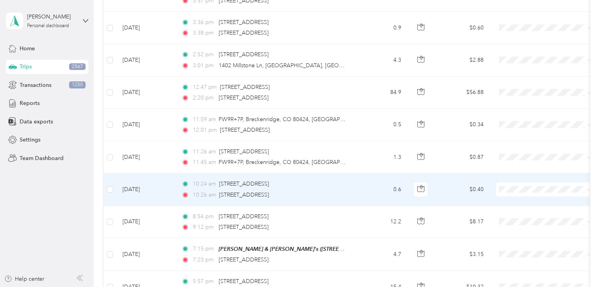
click at [525, 217] on span "Personal" at bounding box center [552, 215] width 73 height 8
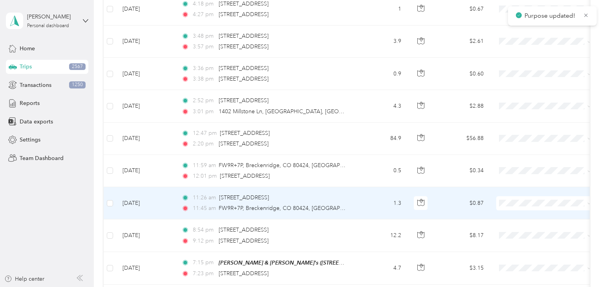
scroll to position [203, 0]
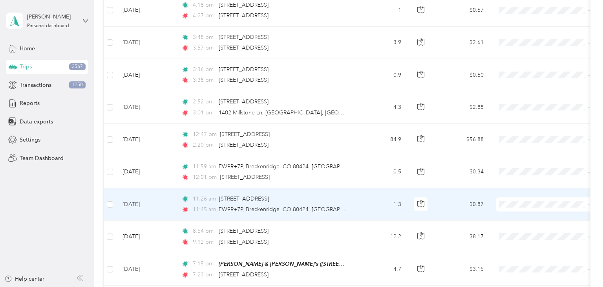
click at [519, 231] on span "Personal" at bounding box center [552, 231] width 73 height 8
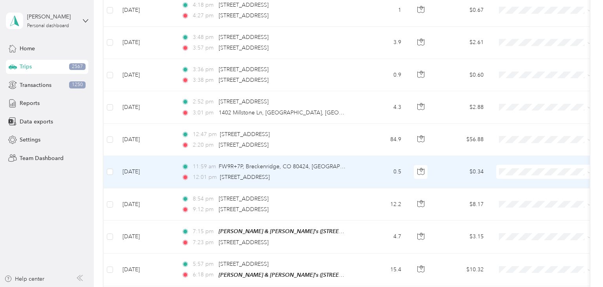
click at [534, 199] on span "Personal" at bounding box center [552, 199] width 73 height 8
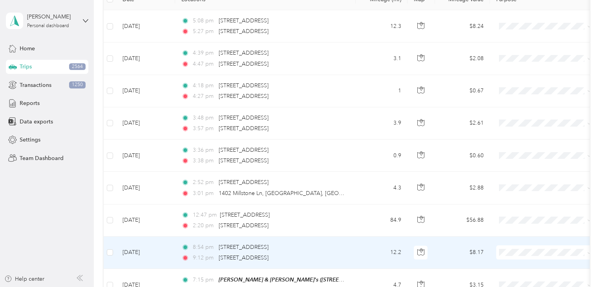
scroll to position [129, 0]
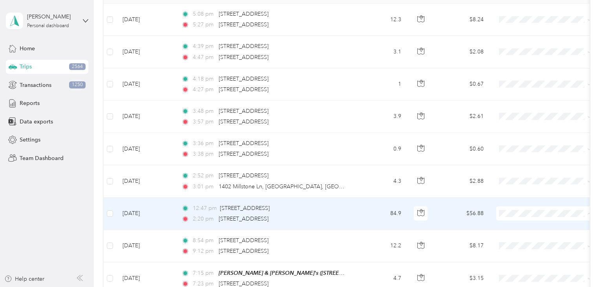
click at [522, 239] on span "Personal" at bounding box center [552, 241] width 73 height 8
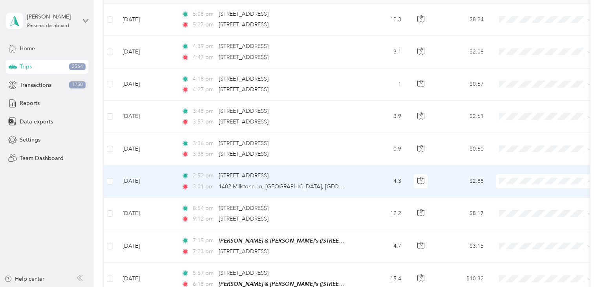
click at [523, 196] on span "Aggie Animal Care LLC" at bounding box center [552, 194] width 73 height 8
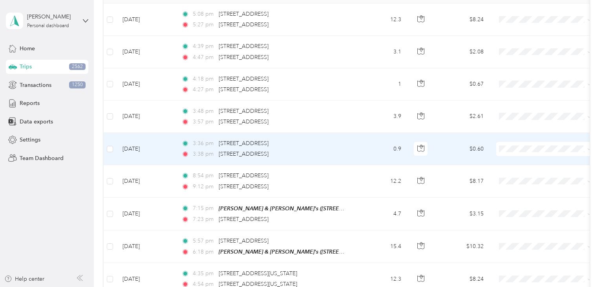
click at [535, 161] on span "Aggie Animal Care LLC" at bounding box center [552, 159] width 73 height 8
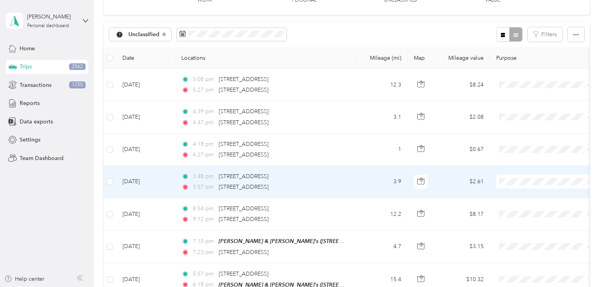
scroll to position [63, 0]
click at [354, 181] on td "3:48 pm [STREET_ADDRESS] 3:57 pm 1 Innovation [GEOGRAPHIC_DATA], [GEOGRAPHIC_DA…" at bounding box center [265, 182] width 181 height 32
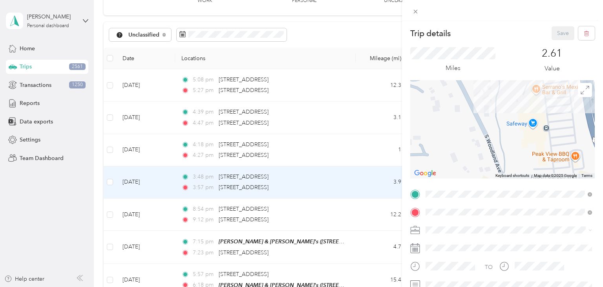
click at [368, 181] on div "Trip details Save This trip cannot be edited because it is either under review,…" at bounding box center [301, 143] width 603 height 287
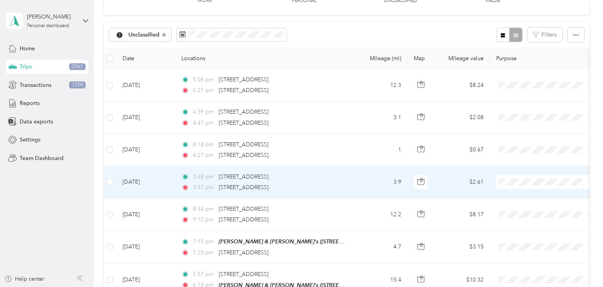
click at [520, 209] on span "Personal" at bounding box center [552, 209] width 73 height 8
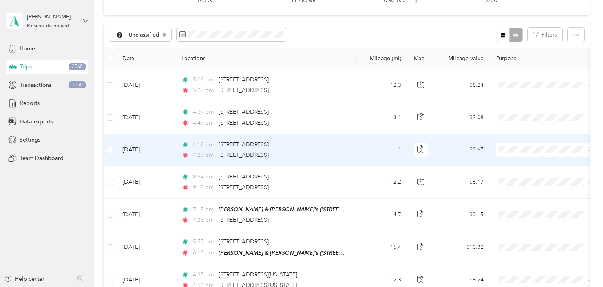
click at [362, 148] on td "1" at bounding box center [382, 150] width 52 height 32
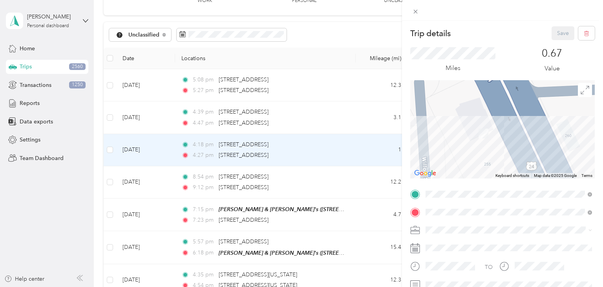
drag, startPoint x: 481, startPoint y: 141, endPoint x: 482, endPoint y: 160, distance: 19.6
click at [482, 160] on div at bounding box center [502, 129] width 185 height 98
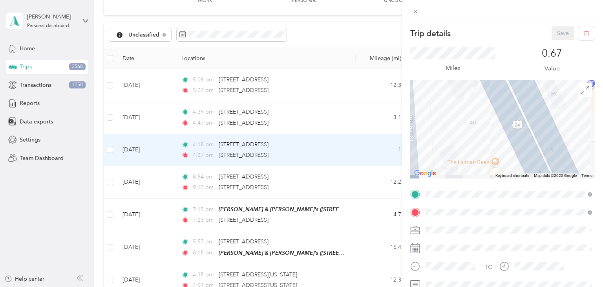
drag, startPoint x: 482, startPoint y: 152, endPoint x: 462, endPoint y: 89, distance: 66.1
click at [464, 90] on img at bounding box center [469, 92] width 16 height 16
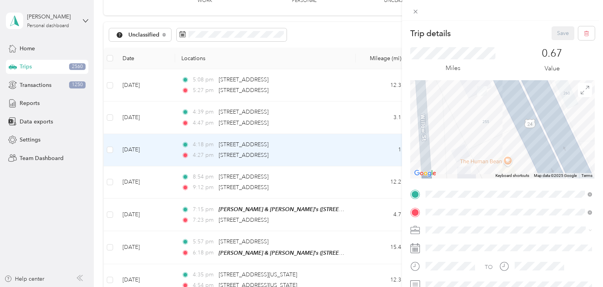
drag, startPoint x: 458, startPoint y: 119, endPoint x: 476, endPoint y: 126, distance: 19.4
click at [476, 126] on div at bounding box center [502, 129] width 185 height 98
click at [362, 147] on div "Trip details Save This trip cannot be edited because it is either under review,…" at bounding box center [301, 143] width 603 height 287
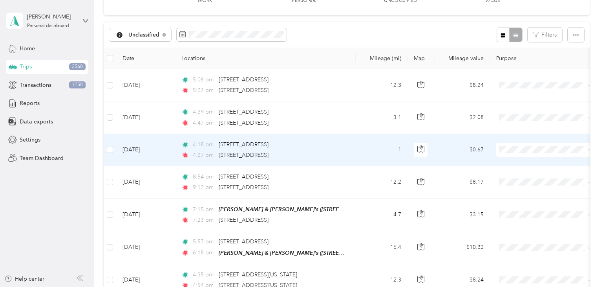
click at [527, 179] on li "Personal" at bounding box center [544, 178] width 97 height 14
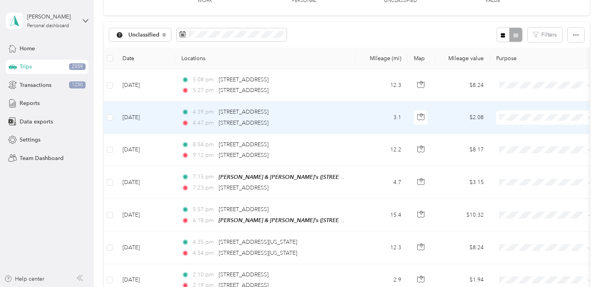
click at [540, 132] on span "Aggie Animal Care LLC" at bounding box center [552, 131] width 73 height 8
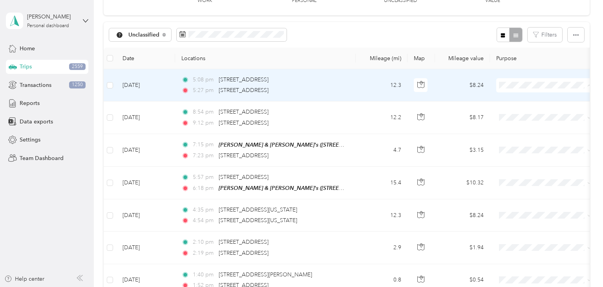
click at [535, 99] on span "Aggie Animal Care LLC" at bounding box center [552, 99] width 73 height 8
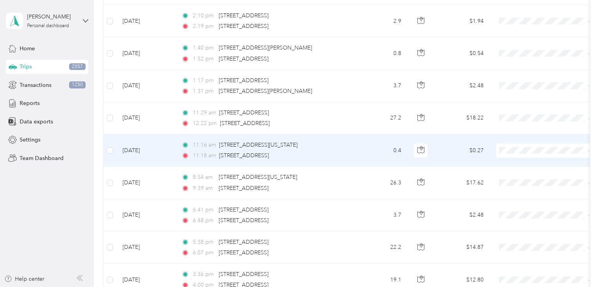
scroll to position [256, 0]
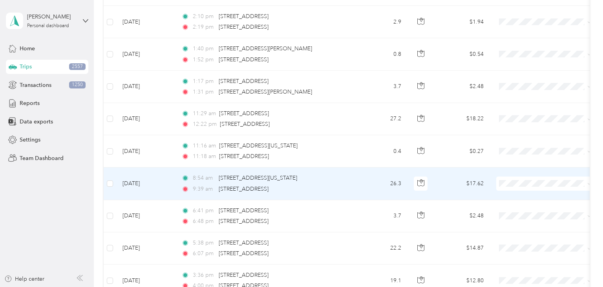
click at [536, 196] on span "Aggie Animal Care LLC" at bounding box center [552, 196] width 73 height 8
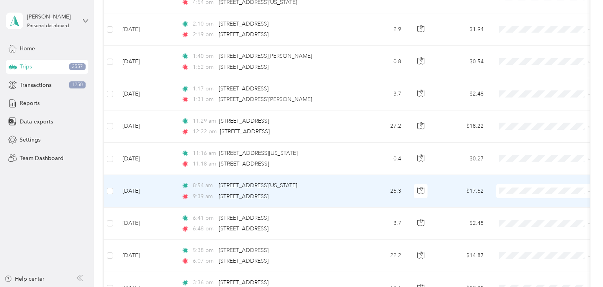
scroll to position [233, 0]
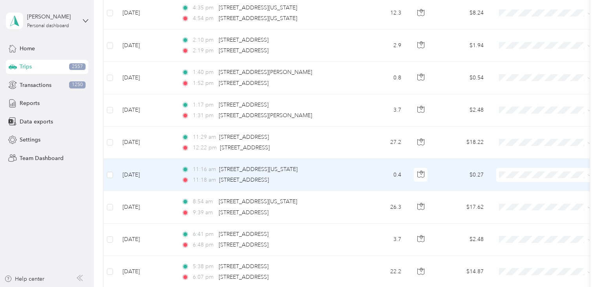
click at [365, 176] on td "0.4" at bounding box center [382, 175] width 52 height 32
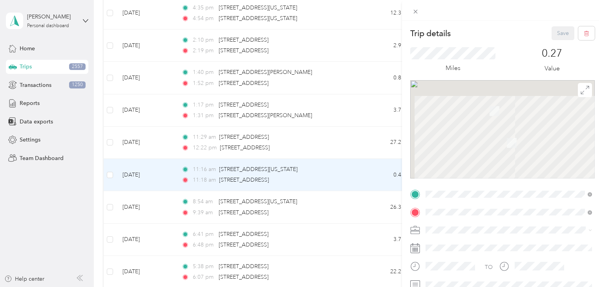
click at [361, 206] on div "Trip details Save This trip cannot be edited because it is either under review,…" at bounding box center [301, 143] width 603 height 287
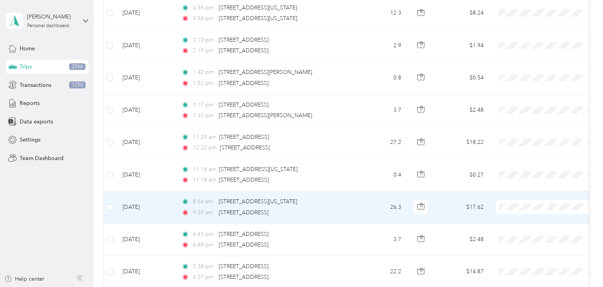
click at [363, 203] on td "26.3" at bounding box center [382, 207] width 52 height 32
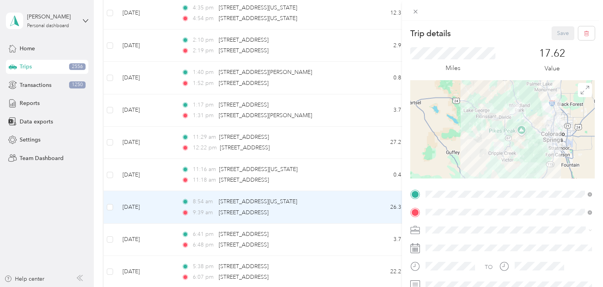
click at [364, 205] on div "Trip details Save This trip cannot be edited because it is either under review,…" at bounding box center [301, 143] width 603 height 287
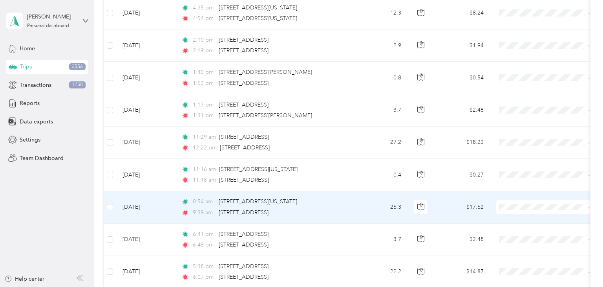
click at [525, 218] on span "Aggie Animal Care LLC" at bounding box center [552, 220] width 73 height 8
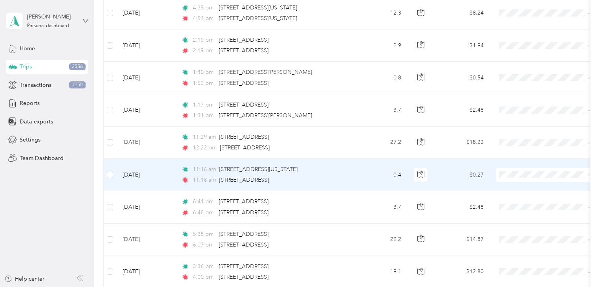
click at [518, 185] on span "Aggie Animal Care LLC" at bounding box center [552, 187] width 73 height 8
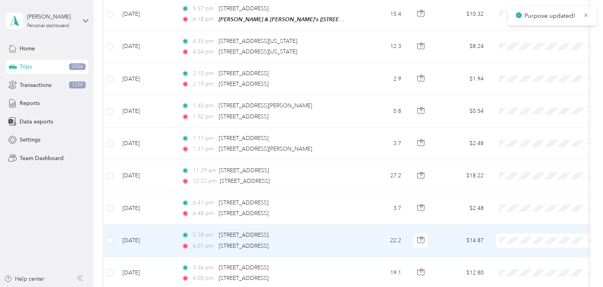
scroll to position [197, 0]
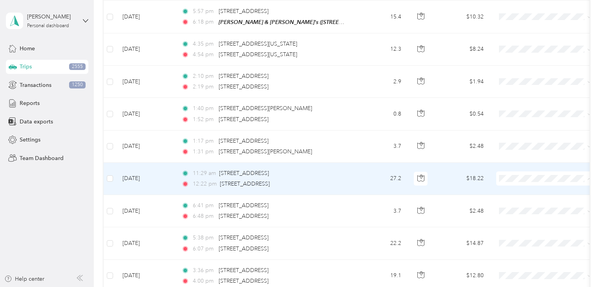
click at [520, 191] on span "Aggie Animal Care LLC" at bounding box center [552, 191] width 73 height 8
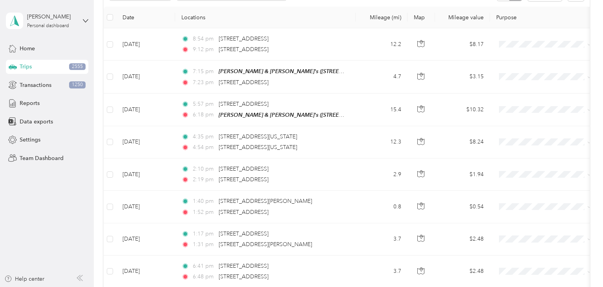
scroll to position [106, 0]
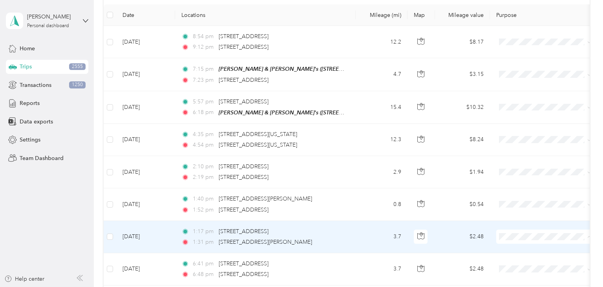
click at [523, 246] on span "Aggie Animal Care LLC" at bounding box center [552, 249] width 73 height 8
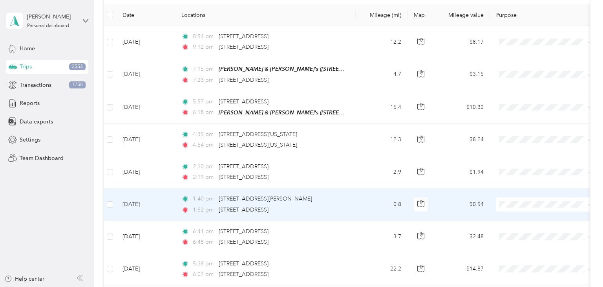
click at [522, 219] on li "Aggie Animal Care LLC" at bounding box center [544, 216] width 97 height 14
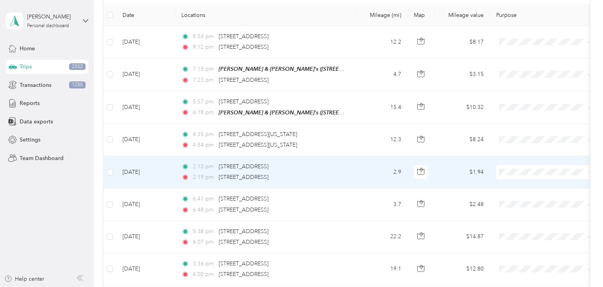
click at [521, 183] on span "Aggie Animal Care LLC" at bounding box center [552, 185] width 73 height 8
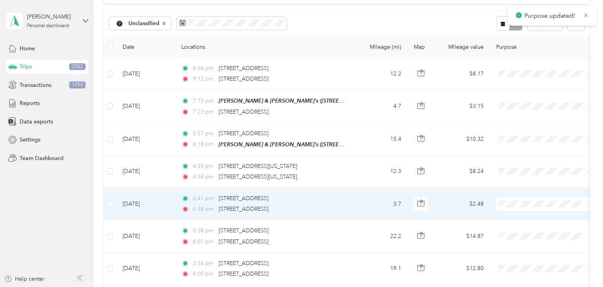
scroll to position [74, 0]
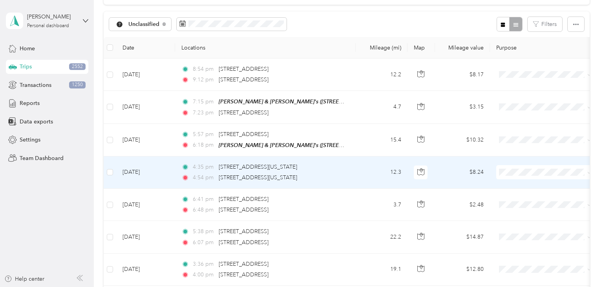
click at [521, 183] on span "Aggie Animal Care LLC" at bounding box center [552, 185] width 73 height 8
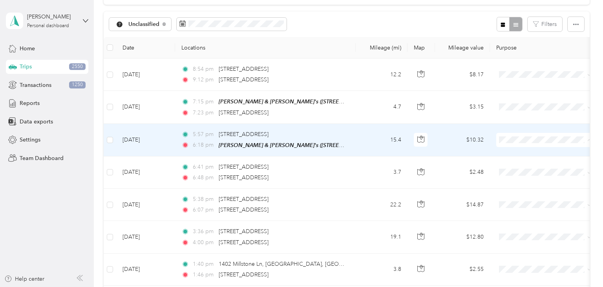
click at [527, 167] on span "Personal" at bounding box center [552, 167] width 73 height 8
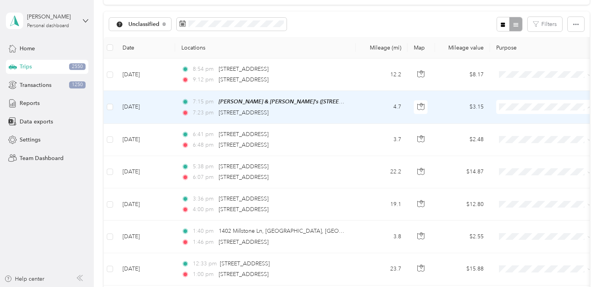
click at [524, 121] on span "Aggie Animal Care LLC" at bounding box center [552, 121] width 73 height 8
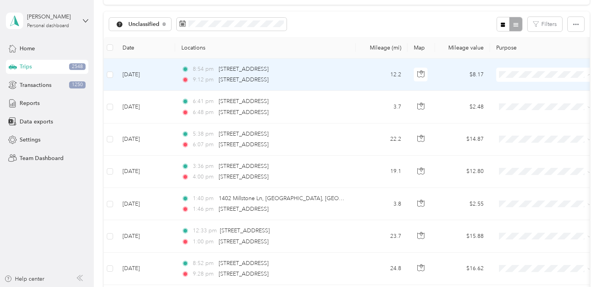
click at [527, 87] on span "Aggie Animal Care LLC" at bounding box center [552, 88] width 73 height 8
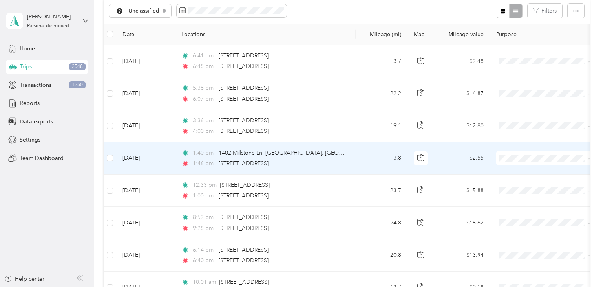
scroll to position [86, 0]
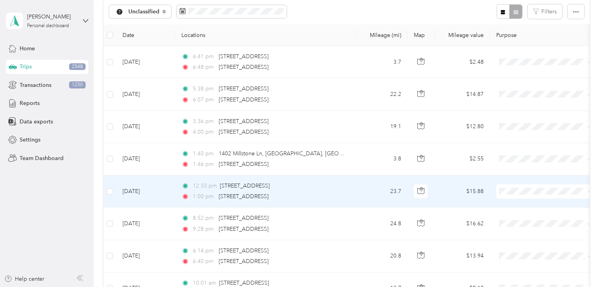
click at [525, 205] on span "Aggie Animal Care LLC" at bounding box center [552, 205] width 73 height 8
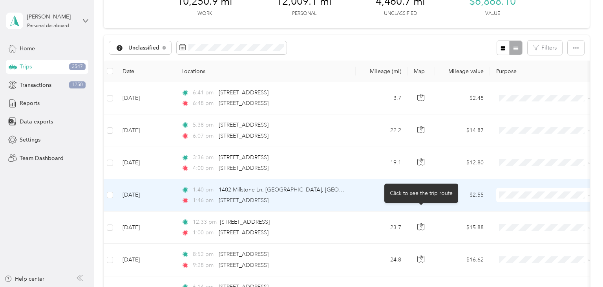
scroll to position [48, 0]
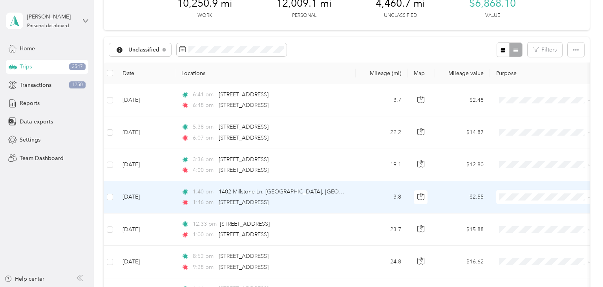
click at [528, 209] on span "Aggie Animal Care LLC" at bounding box center [552, 211] width 73 height 8
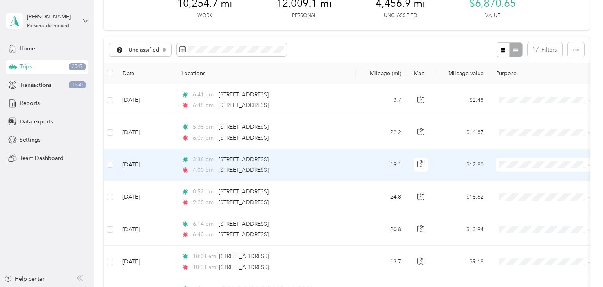
click at [521, 178] on span "Aggie Animal Care LLC" at bounding box center [552, 178] width 73 height 8
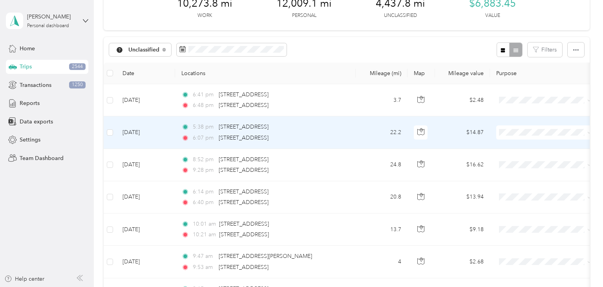
click at [351, 132] on td "5:38 pm [STREET_ADDRESS] 6:07 pm [STREET_ADDRESS]" at bounding box center [265, 132] width 181 height 32
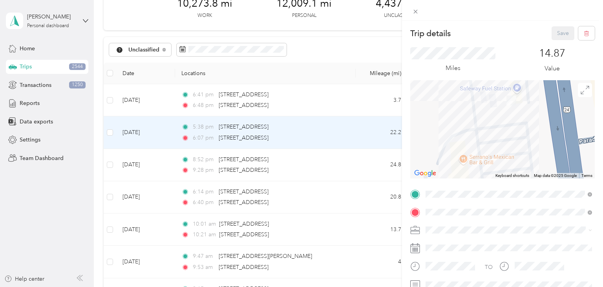
click at [346, 136] on div "Trip details Save This trip cannot be edited because it is either under review,…" at bounding box center [301, 143] width 603 height 287
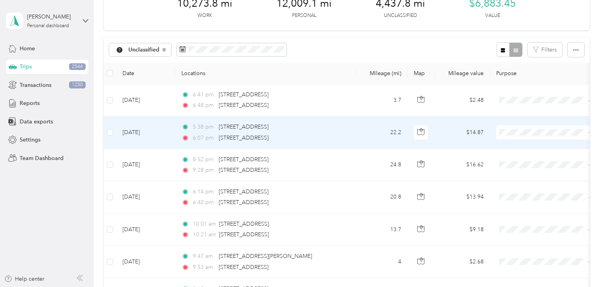
click at [531, 159] on span "Personal" at bounding box center [552, 160] width 73 height 8
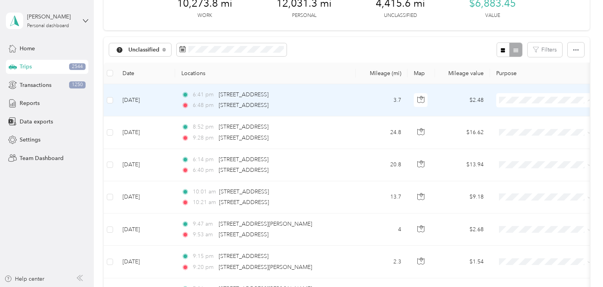
click at [516, 113] on span "Aggie Animal Care LLC" at bounding box center [552, 114] width 73 height 8
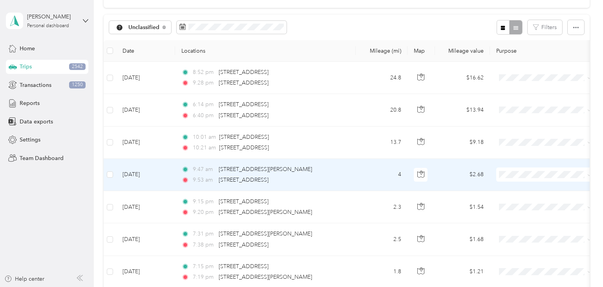
scroll to position [64, 0]
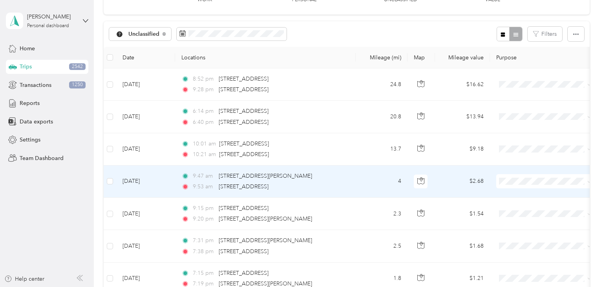
click at [353, 182] on td "9:47 am [STREET_ADDRESS][PERSON_NAME] 9:53 am [STREET_ADDRESS]" at bounding box center [265, 181] width 181 height 32
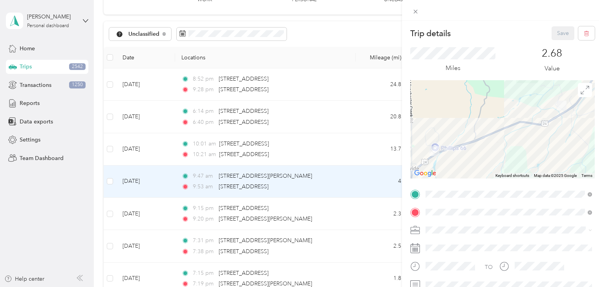
click at [377, 185] on div "Trip details Save This trip cannot be edited because it is either under review,…" at bounding box center [301, 143] width 603 height 287
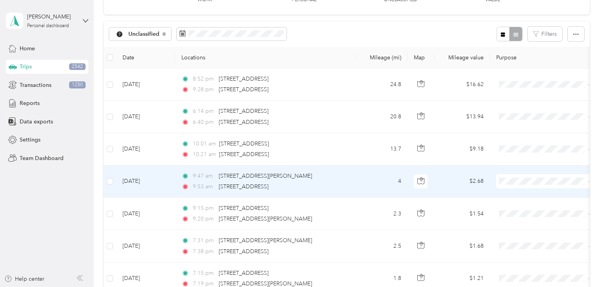
click at [520, 211] on li "Personal" at bounding box center [544, 209] width 97 height 14
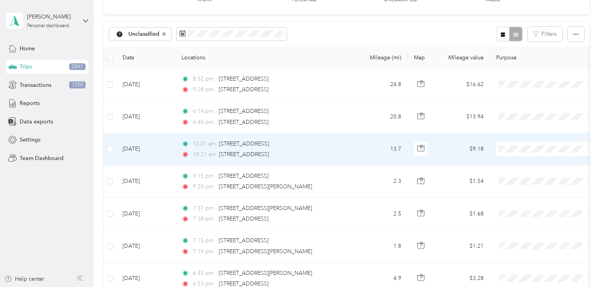
click at [525, 162] on span "Aggie Animal Care LLC" at bounding box center [552, 163] width 73 height 8
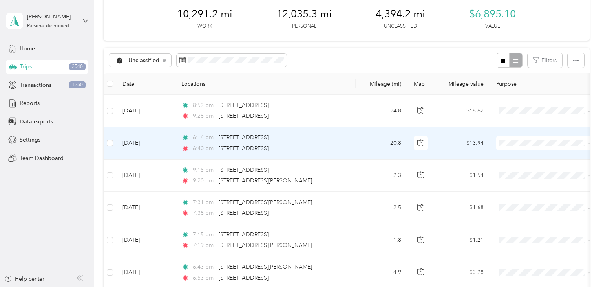
scroll to position [38, 0]
click at [524, 157] on span "Aggie Animal Care LLC" at bounding box center [552, 156] width 73 height 8
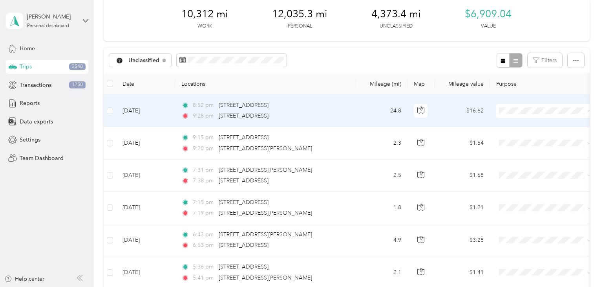
click at [524, 125] on span "Aggie Animal Care LLC" at bounding box center [552, 125] width 73 height 8
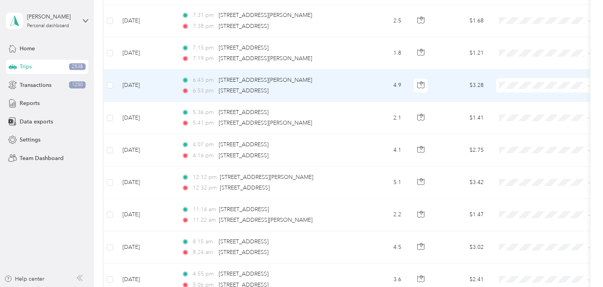
scroll to position [176, 0]
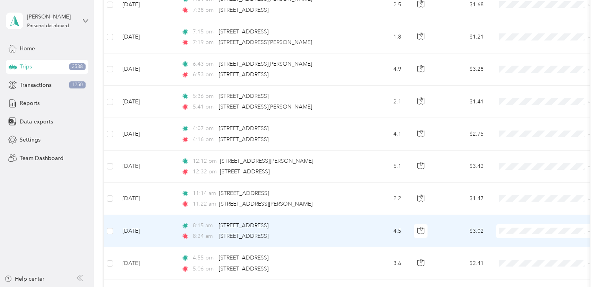
click at [353, 225] on td "8:15 am [STREET_ADDRESS] 8:24 am [STREET_ADDRESS]" at bounding box center [265, 231] width 181 height 32
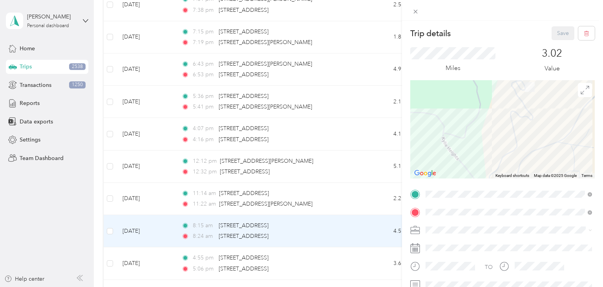
click at [369, 225] on div "Trip details Save This trip cannot be edited because it is either under review,…" at bounding box center [301, 143] width 603 height 287
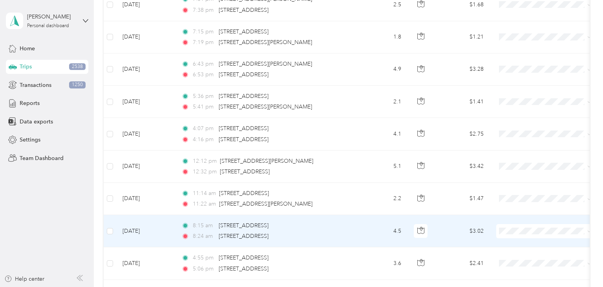
click at [519, 244] on span "Aggie Animal Care LLC" at bounding box center [552, 244] width 73 height 8
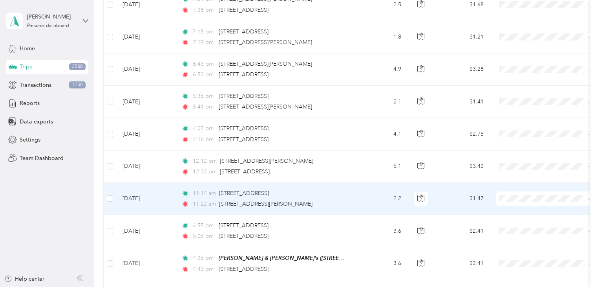
click at [529, 212] on span "Aggie Animal Care LLC" at bounding box center [552, 212] width 73 height 8
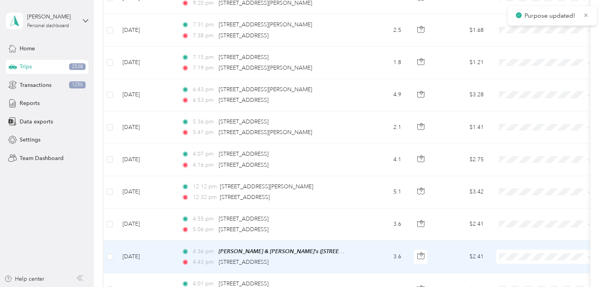
scroll to position [144, 0]
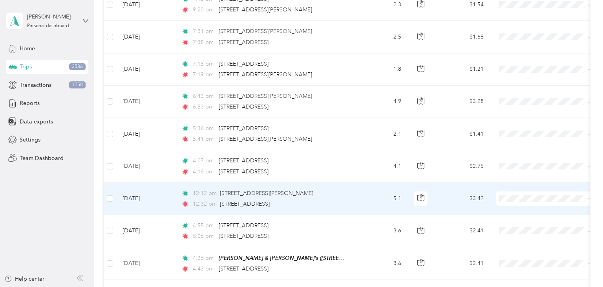
click at [521, 211] on span "Aggie Animal Care LLC" at bounding box center [552, 212] width 73 height 8
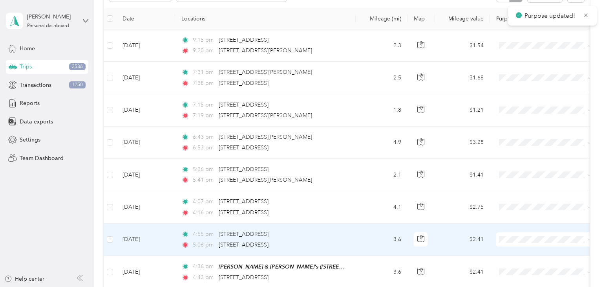
scroll to position [98, 0]
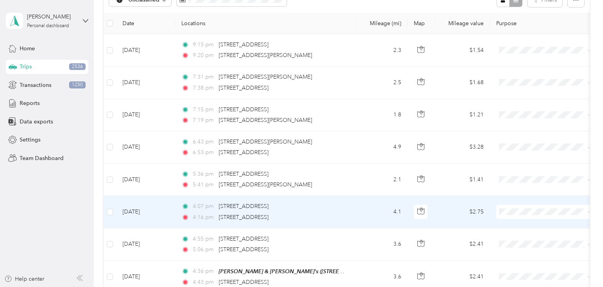
click at [528, 227] on li "Aggie Animal Care LLC" at bounding box center [544, 226] width 97 height 14
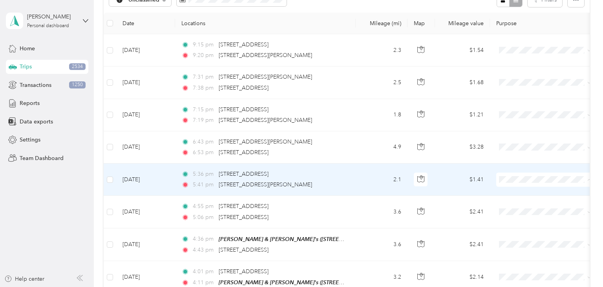
click at [526, 193] on span "Aggie Animal Care LLC" at bounding box center [552, 193] width 73 height 8
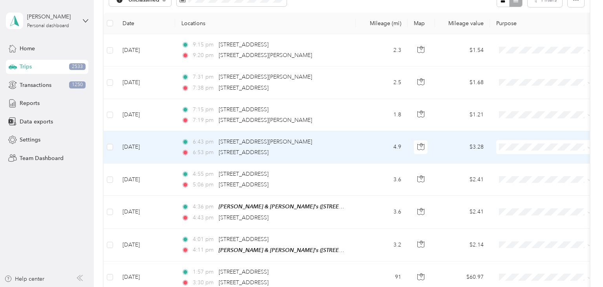
click at [540, 160] on span "Aggie Animal Care LLC" at bounding box center [552, 161] width 73 height 8
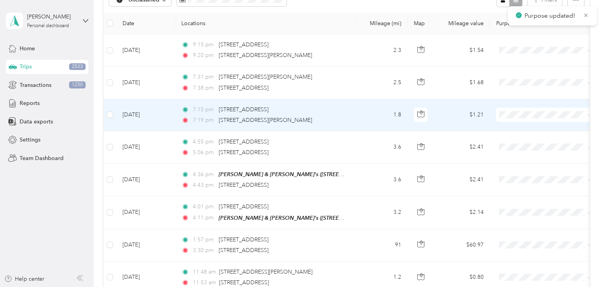
click at [383, 120] on td "1.8" at bounding box center [382, 115] width 52 height 32
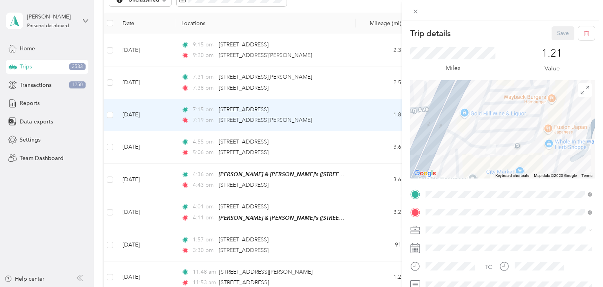
click at [370, 112] on div "Trip details Save This trip cannot be edited because it is either under review,…" at bounding box center [301, 143] width 603 height 287
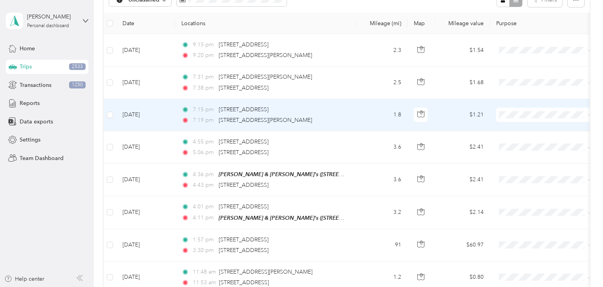
click at [519, 141] on span "Personal" at bounding box center [552, 143] width 73 height 8
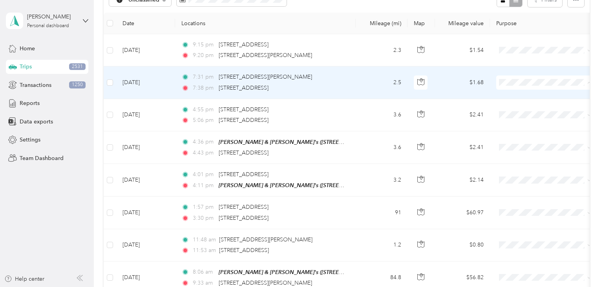
click at [515, 97] on li "Aggie Animal Care LLC" at bounding box center [544, 97] width 97 height 14
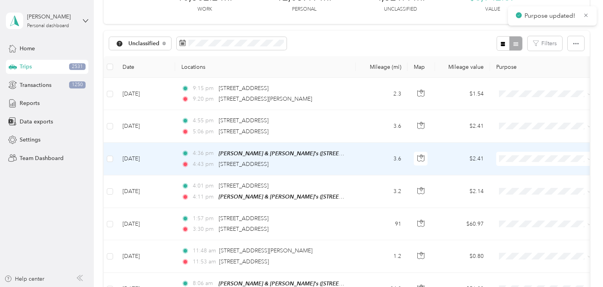
scroll to position [54, 0]
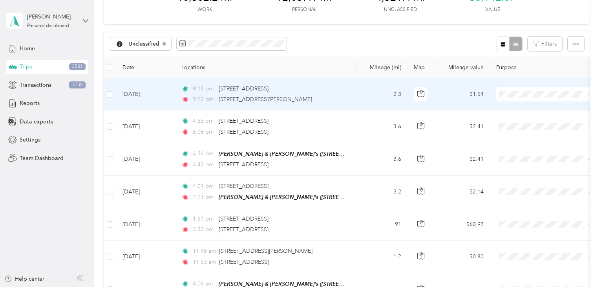
click at [527, 107] on span "Aggie Animal Care LLC" at bounding box center [552, 108] width 73 height 8
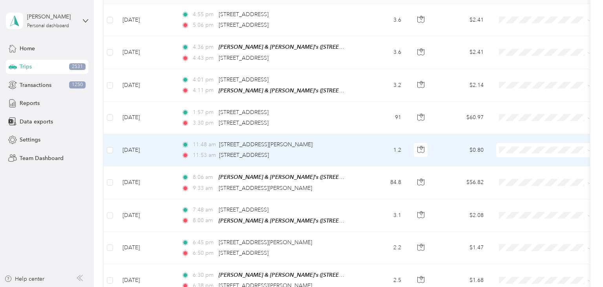
scroll to position [130, 0]
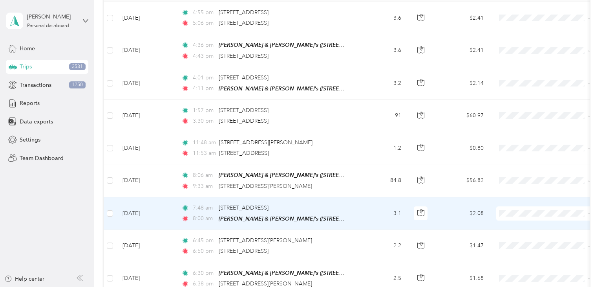
click at [528, 239] on span "Personal" at bounding box center [552, 239] width 73 height 8
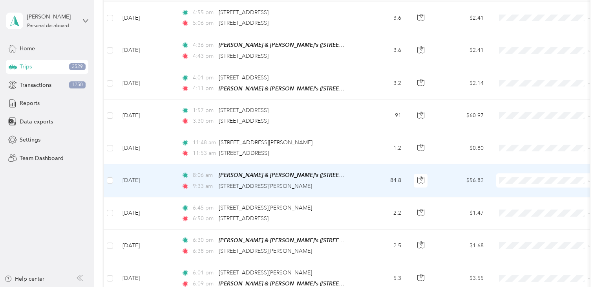
click at [358, 182] on td "84.8" at bounding box center [382, 180] width 52 height 33
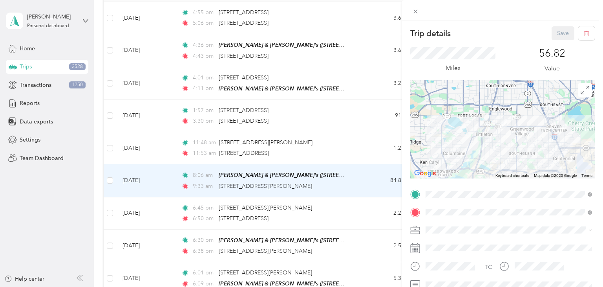
drag, startPoint x: 506, startPoint y: 118, endPoint x: 499, endPoint y: 132, distance: 15.8
click at [499, 132] on div at bounding box center [502, 129] width 185 height 98
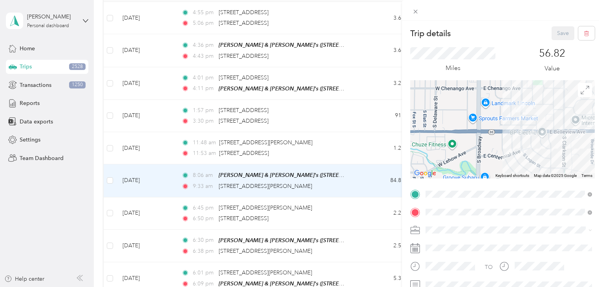
click at [375, 173] on div "Trip details Save This trip cannot be edited because it is either under review,…" at bounding box center [301, 143] width 603 height 287
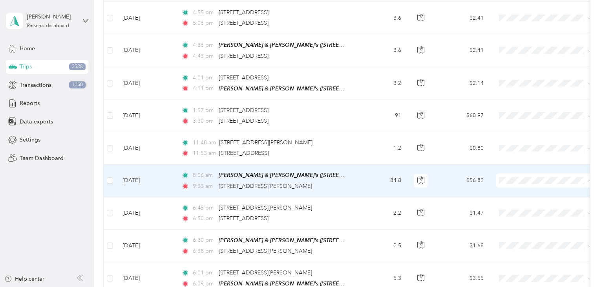
click at [531, 205] on span "Personal" at bounding box center [552, 207] width 73 height 8
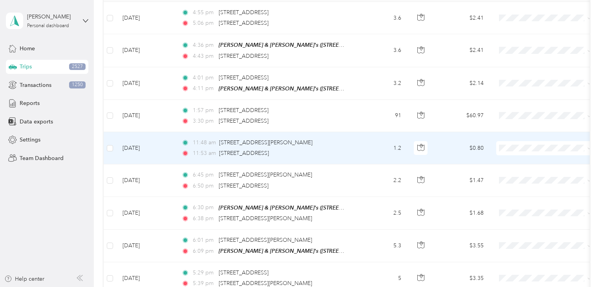
click at [524, 173] on span "Personal" at bounding box center [552, 175] width 73 height 8
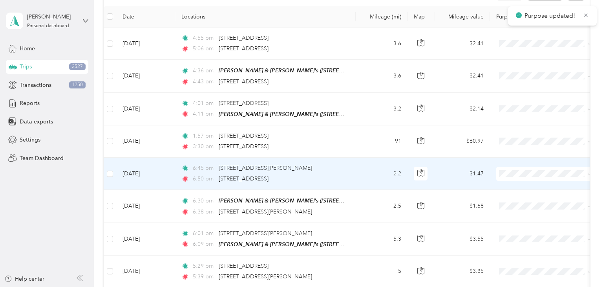
scroll to position [104, 0]
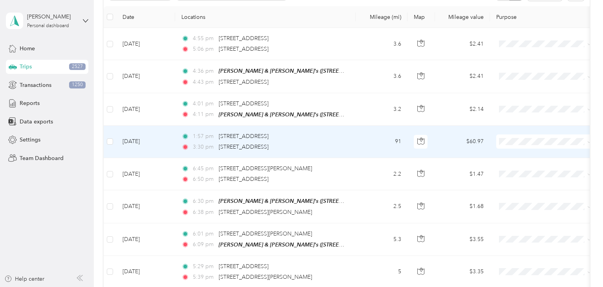
click at [534, 167] on span "Personal" at bounding box center [552, 167] width 73 height 8
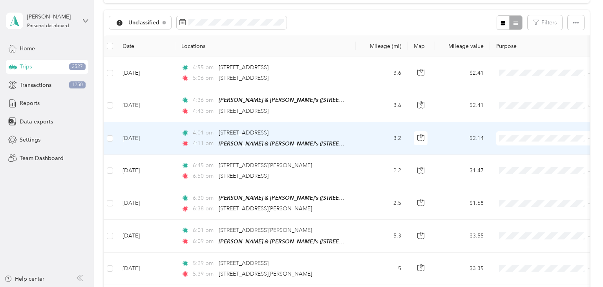
scroll to position [75, 0]
click at [522, 164] on span "Personal" at bounding box center [552, 166] width 73 height 8
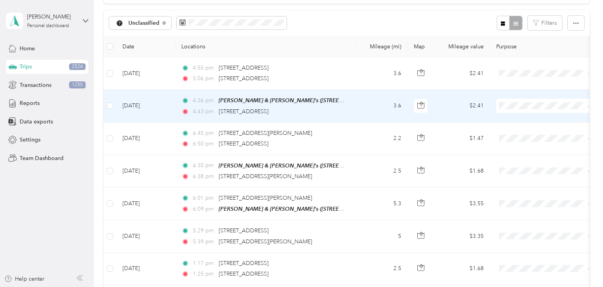
click at [372, 105] on td "3.6" at bounding box center [382, 106] width 52 height 33
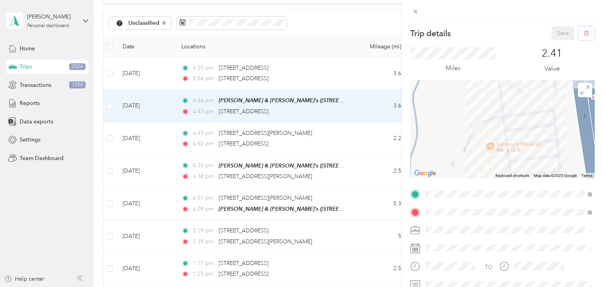
click at [356, 108] on div "Trip details Save This trip cannot be edited because it is either under review,…" at bounding box center [301, 143] width 603 height 287
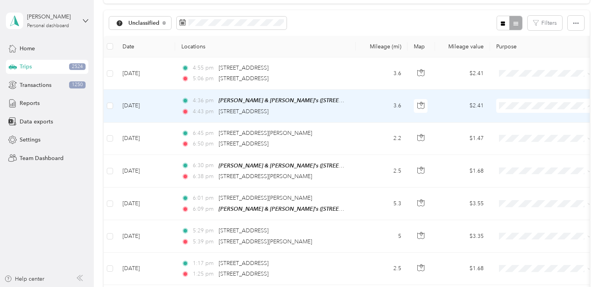
click at [524, 132] on span "Personal" at bounding box center [552, 134] width 73 height 8
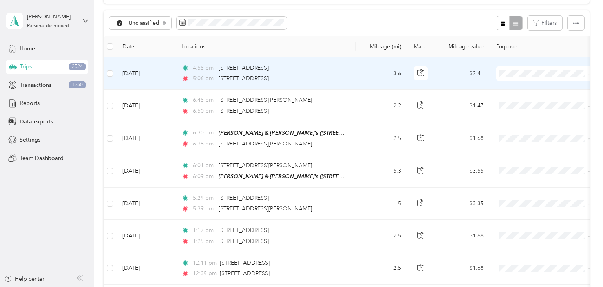
click at [533, 88] on span "Aggie Animal Care LLC" at bounding box center [552, 88] width 73 height 8
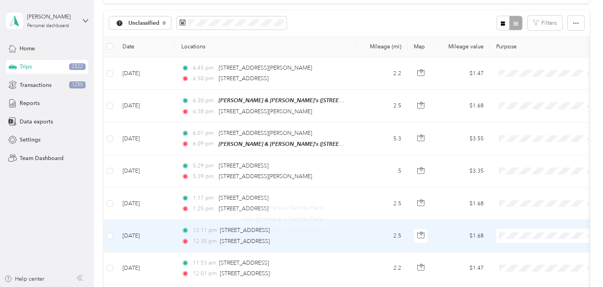
click at [73, 215] on aside "[PERSON_NAME] Personal dashboard Home Trips 2522 Transactions 1250 Reports Data…" at bounding box center [47, 143] width 94 height 287
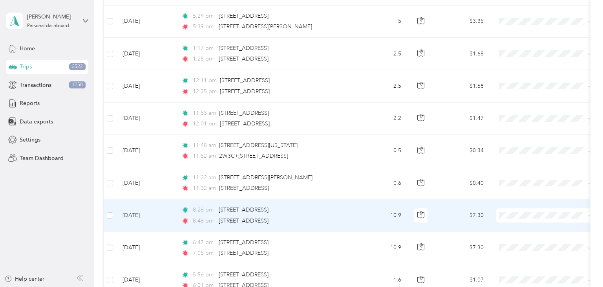
scroll to position [202, 0]
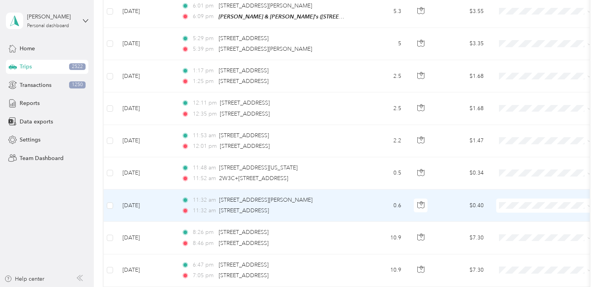
click at [360, 199] on td "0.6" at bounding box center [382, 205] width 52 height 32
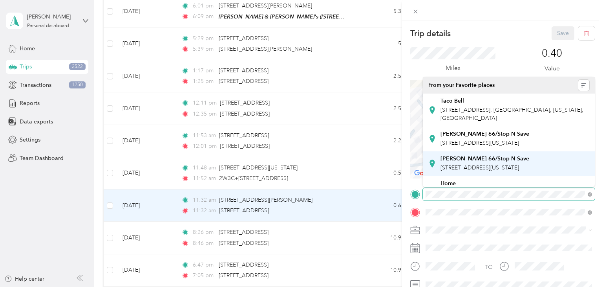
drag, startPoint x: 526, startPoint y: 142, endPoint x: 509, endPoint y: 178, distance: 40.2
click at [509, 286] on div "Trip details Save This trip cannot be edited because it is either under review,…" at bounding box center [299, 287] width 599 height 0
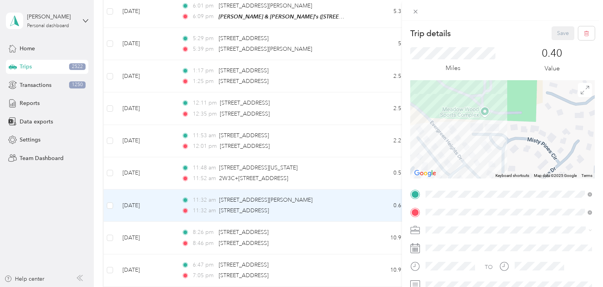
drag, startPoint x: 525, startPoint y: 124, endPoint x: 525, endPoint y: 162, distance: 38.1
click at [525, 162] on div at bounding box center [502, 129] width 185 height 98
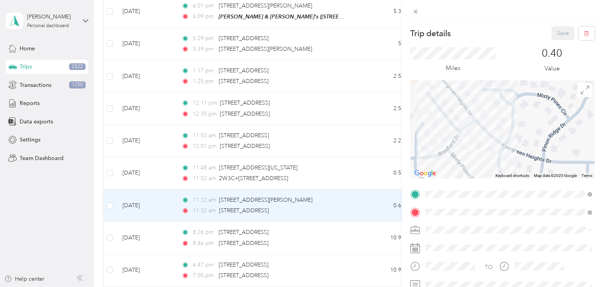
drag, startPoint x: 520, startPoint y: 147, endPoint x: 532, endPoint y: 93, distance: 55.1
click at [532, 93] on div at bounding box center [502, 129] width 185 height 98
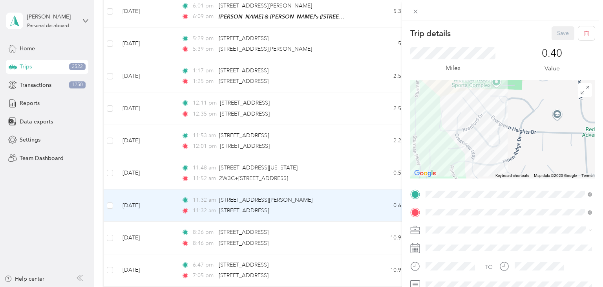
click at [363, 205] on div "Trip details Save This trip cannot be edited because it is either under review,…" at bounding box center [301, 143] width 603 height 287
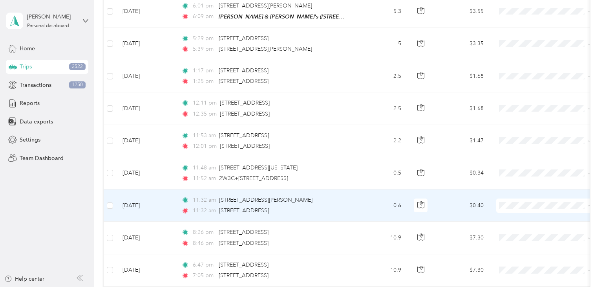
click at [525, 220] on li "Aggie Animal Care LLC" at bounding box center [544, 218] width 97 height 14
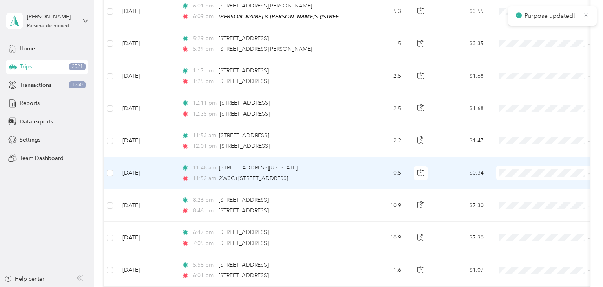
click at [353, 173] on td "11:48 am [STREET_ADDRESS][US_STATE] 11:52 am 2W3C+[GEOGRAPHIC_DATA], [GEOGRAPHI…" at bounding box center [265, 173] width 181 height 32
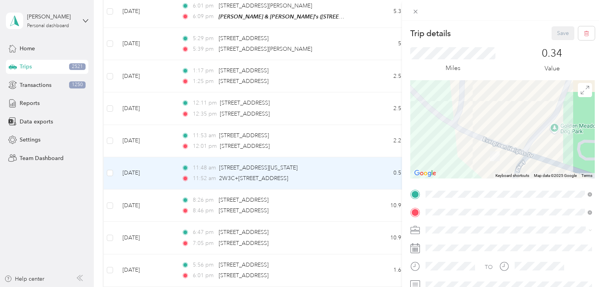
click at [375, 138] on div "Trip details Save This trip cannot be edited because it is either under review,…" at bounding box center [301, 143] width 603 height 287
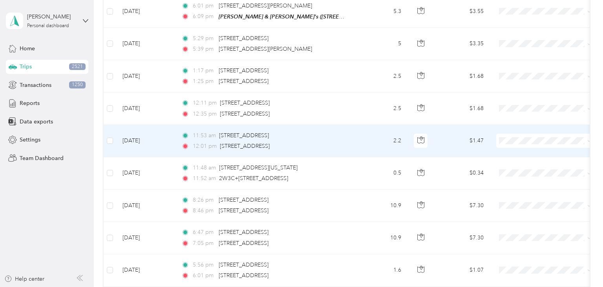
click at [372, 139] on td "2.2" at bounding box center [382, 141] width 52 height 32
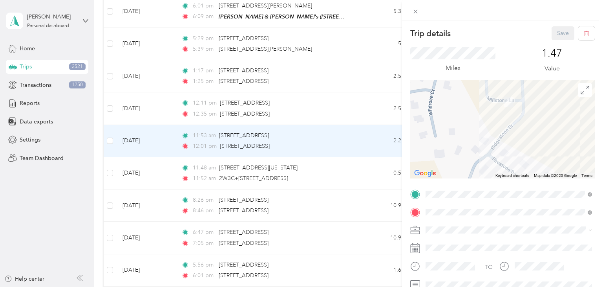
click at [373, 175] on div "Trip details Save This trip cannot be edited because it is either under review,…" at bounding box center [301, 143] width 603 height 287
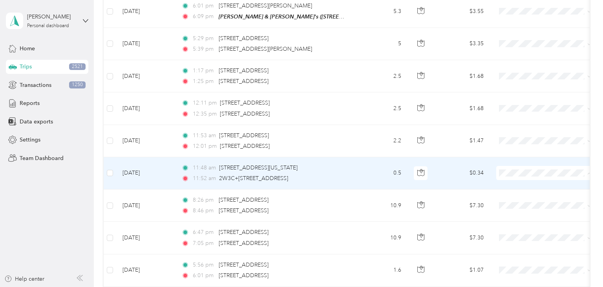
click at [520, 185] on span "Aggie Animal Care LLC" at bounding box center [552, 186] width 73 height 8
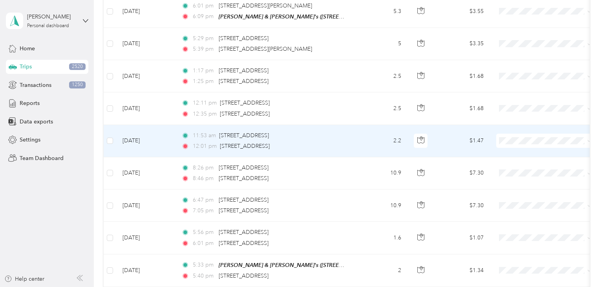
click at [518, 155] on span "Aggie Animal Care LLC" at bounding box center [552, 154] width 73 height 8
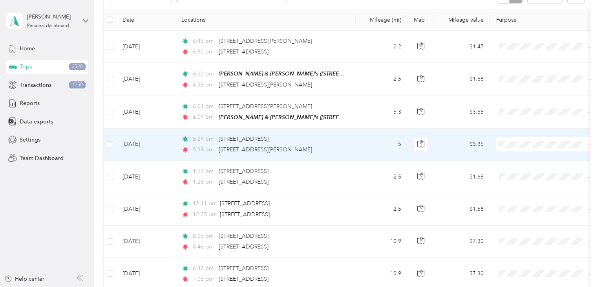
scroll to position [133, 0]
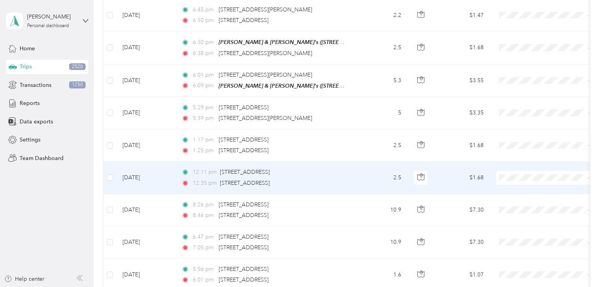
click at [371, 180] on td "2.5" at bounding box center [382, 177] width 52 height 32
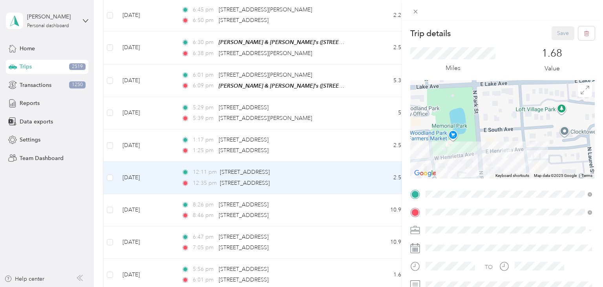
drag, startPoint x: 519, startPoint y: 165, endPoint x: 524, endPoint y: 108, distance: 57.2
click at [532, 106] on div at bounding box center [502, 129] width 185 height 98
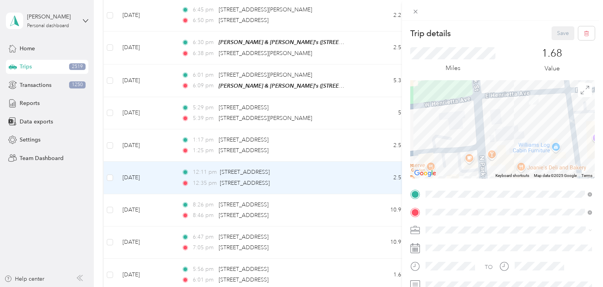
drag, startPoint x: 527, startPoint y: 126, endPoint x: 520, endPoint y: 156, distance: 30.5
click at [520, 156] on div at bounding box center [502, 129] width 185 height 98
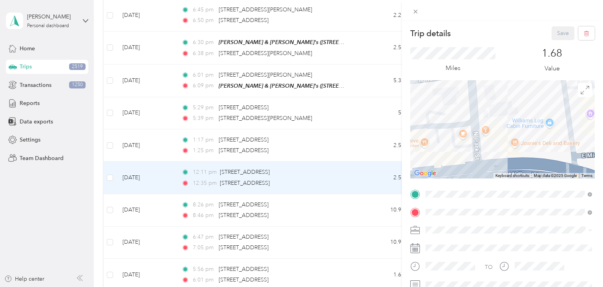
click at [367, 170] on div "Trip details Save This trip cannot be edited because it is either under review,…" at bounding box center [301, 143] width 603 height 287
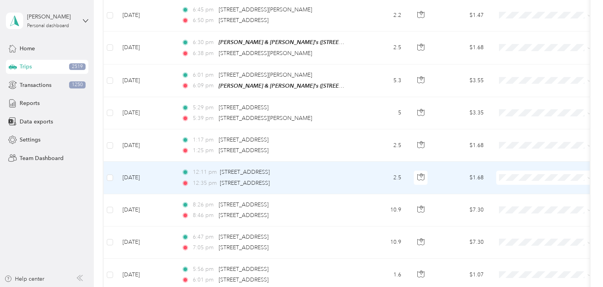
click at [526, 205] on span "Personal" at bounding box center [552, 204] width 73 height 8
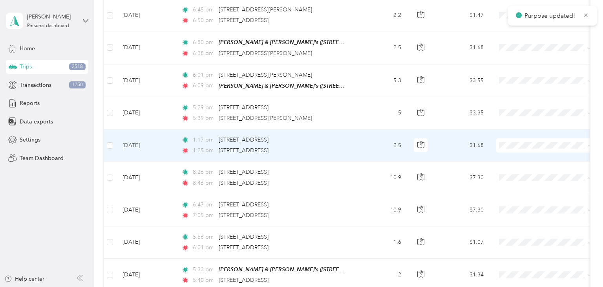
click at [531, 157] on span "Aggie Animal Care LLC" at bounding box center [552, 158] width 73 height 8
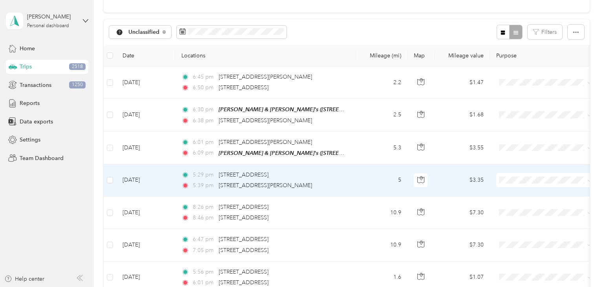
scroll to position [64, 0]
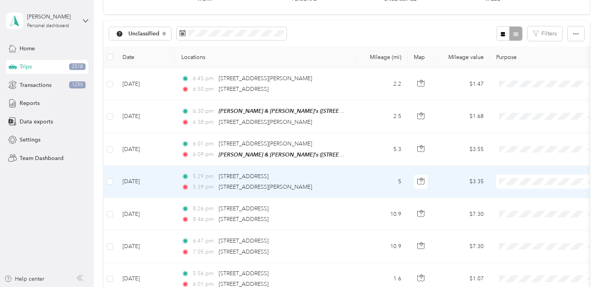
click at [519, 194] on span "Aggie Animal Care LLC" at bounding box center [552, 194] width 73 height 8
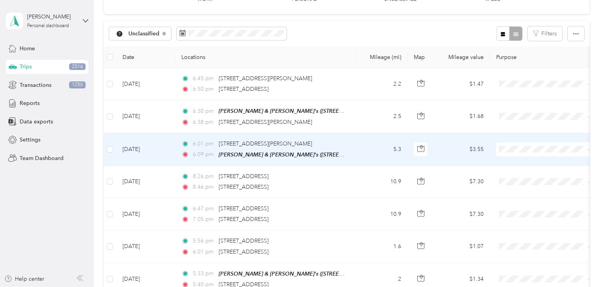
click at [522, 144] on span at bounding box center [544, 149] width 97 height 14
click at [523, 175] on span "Personal" at bounding box center [552, 176] width 73 height 8
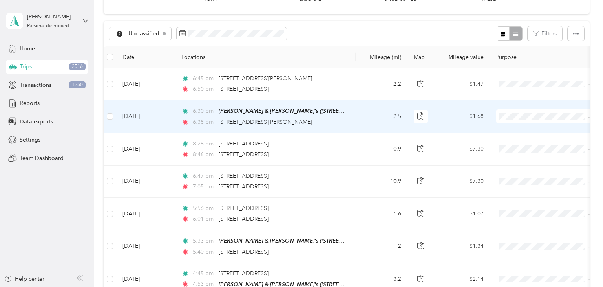
click at [366, 117] on td "2.5" at bounding box center [382, 116] width 52 height 33
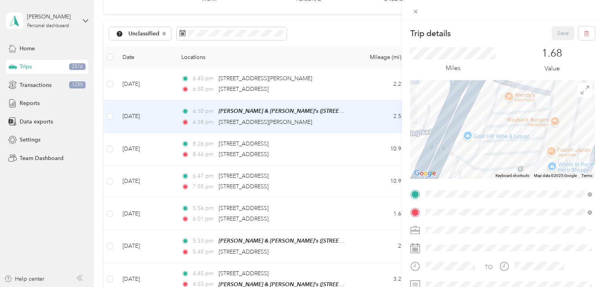
drag, startPoint x: 482, startPoint y: 120, endPoint x: 461, endPoint y: 156, distance: 41.0
click at [461, 156] on div at bounding box center [502, 129] width 185 height 98
click at [362, 121] on div "Trip details Save This trip cannot be edited because it is either under review,…" at bounding box center [301, 143] width 603 height 287
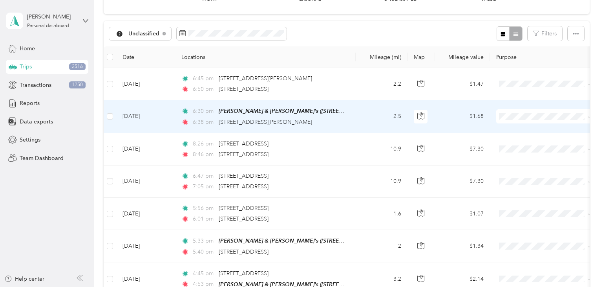
click at [518, 144] on span "Personal" at bounding box center [552, 143] width 73 height 8
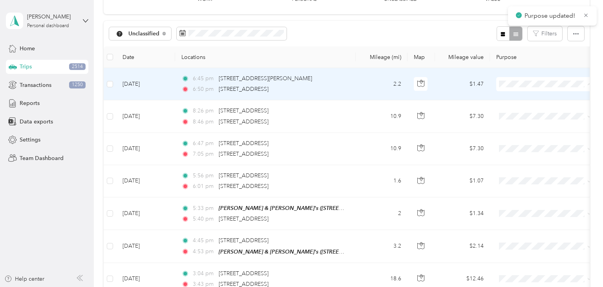
click at [532, 99] on span "Aggie Animal Care LLC" at bounding box center [552, 98] width 73 height 8
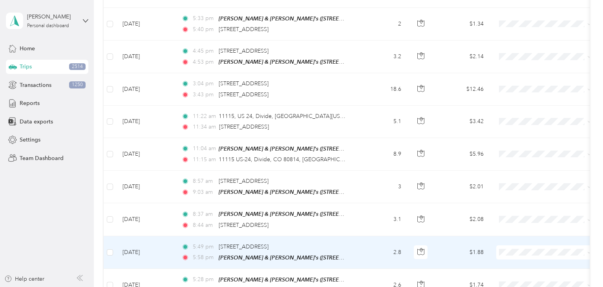
scroll to position [223, 0]
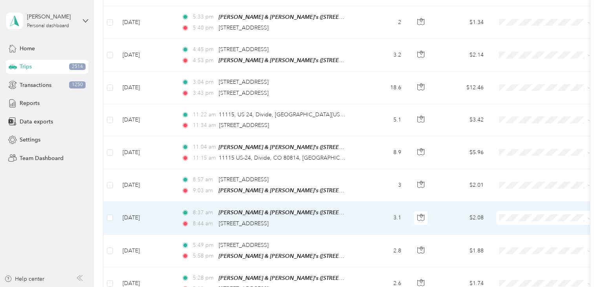
click at [532, 228] on span "Aggie Animal Care LLC" at bounding box center [552, 227] width 73 height 8
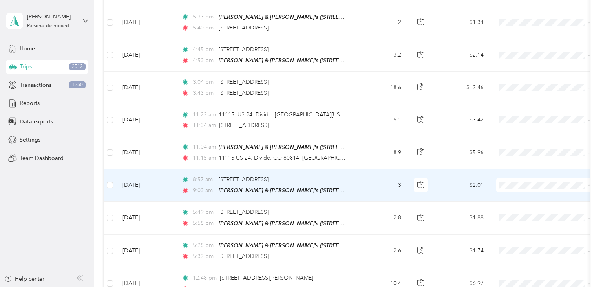
click at [535, 197] on span "Aggie Animal Care LLC" at bounding box center [552, 197] width 73 height 8
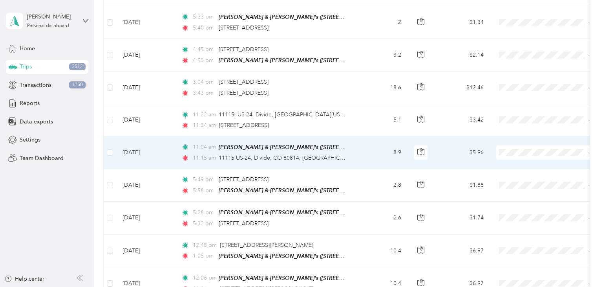
click at [359, 152] on td "8.9" at bounding box center [382, 152] width 52 height 33
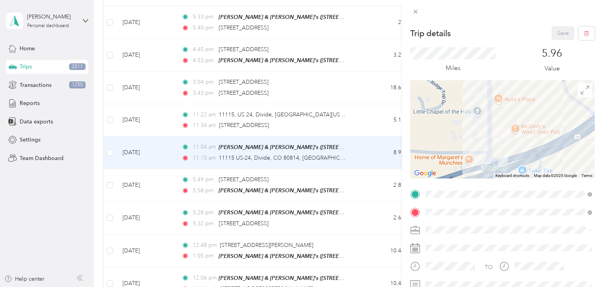
click at [364, 152] on div "Trip details Save This trip cannot be edited because it is either under review,…" at bounding box center [301, 143] width 603 height 287
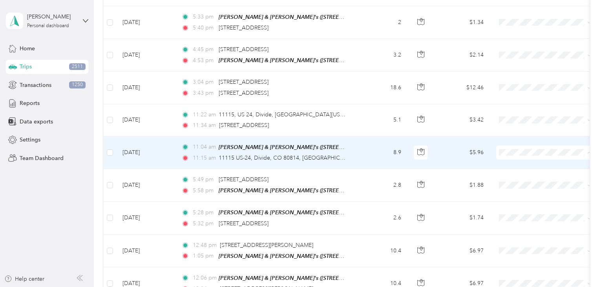
click at [517, 179] on span "Personal" at bounding box center [552, 179] width 73 height 8
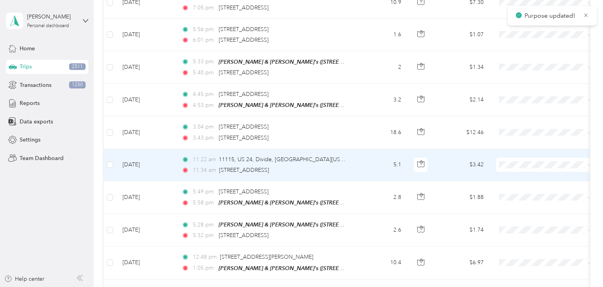
scroll to position [178, 0]
click at [513, 180] on li "Aggie Animal Care LLC" at bounding box center [544, 179] width 97 height 14
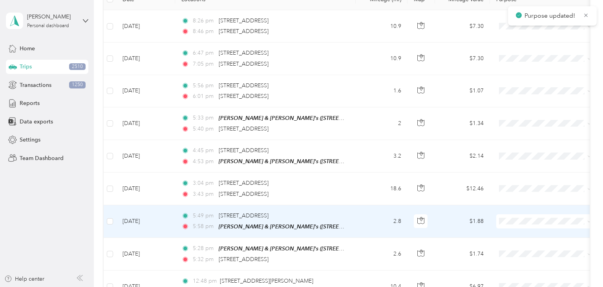
scroll to position [121, 0]
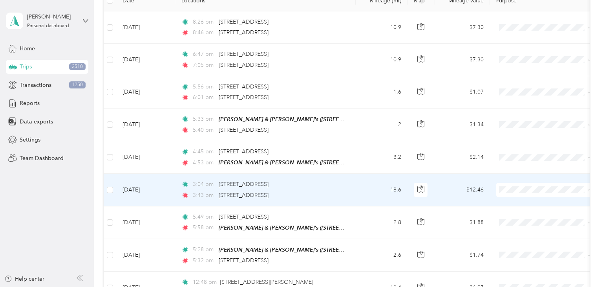
click at [514, 201] on span "Aggie Animal Care LLC" at bounding box center [545, 202] width 86 height 8
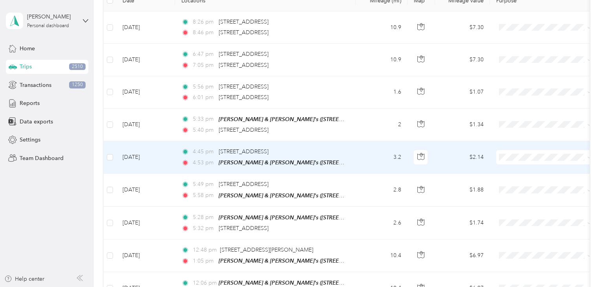
click at [523, 183] on span "Personal" at bounding box center [552, 184] width 73 height 8
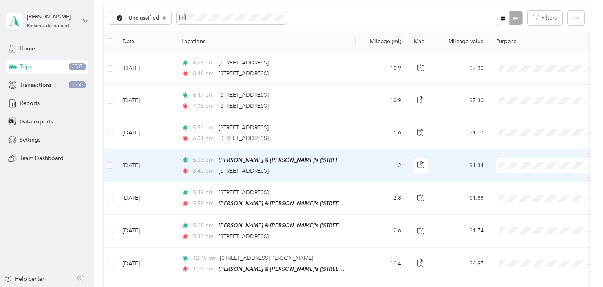
scroll to position [55, 0]
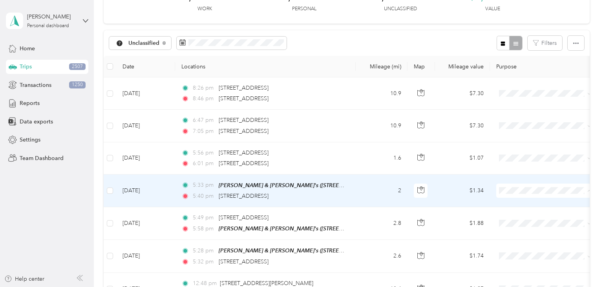
click at [529, 204] on span "Aggie Animal Care LLC" at bounding box center [552, 204] width 73 height 8
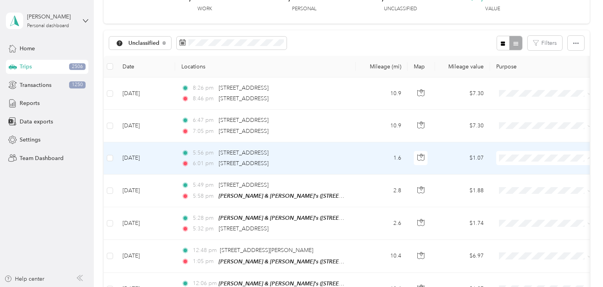
click at [518, 171] on span "Aggie Animal Care LLC" at bounding box center [552, 172] width 73 height 8
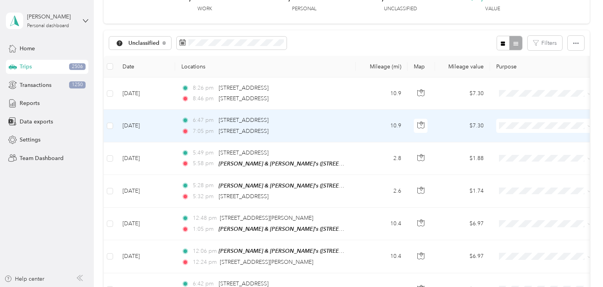
click at [371, 126] on td "10.9" at bounding box center [382, 126] width 52 height 32
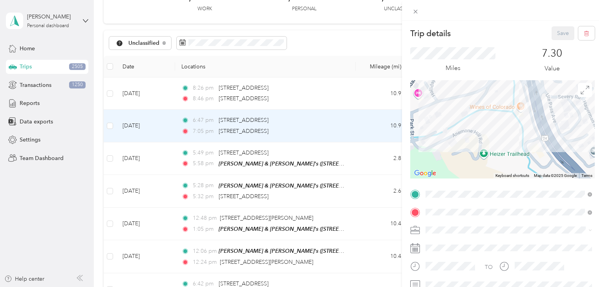
click at [358, 122] on div "Trip details Save This trip cannot be edited because it is either under review,…" at bounding box center [301, 143] width 603 height 287
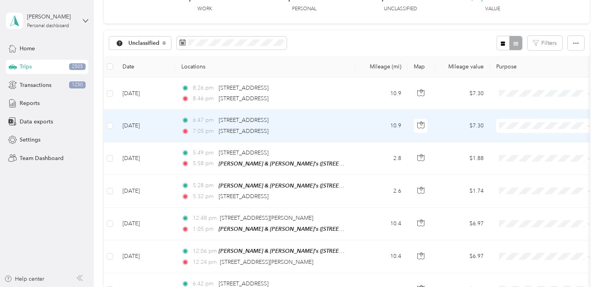
click at [534, 154] on span "Personal" at bounding box center [552, 154] width 73 height 8
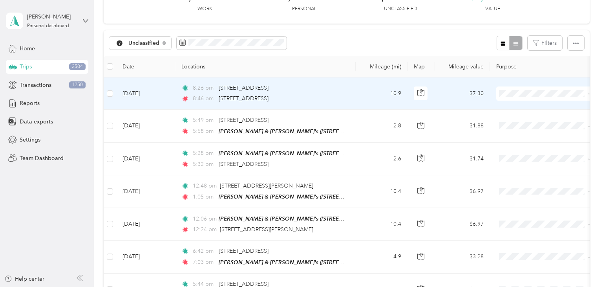
click at [532, 110] on li "Aggie Animal Care LLC" at bounding box center [544, 108] width 97 height 14
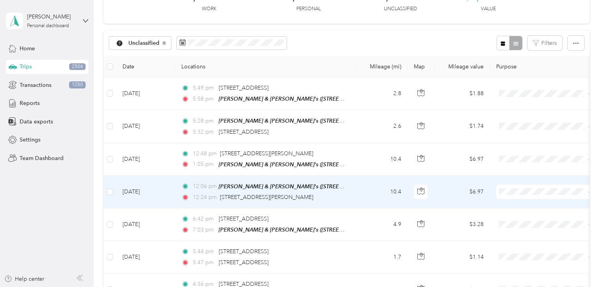
click at [525, 203] on span "Aggie Animal Care LLC" at bounding box center [552, 204] width 73 height 8
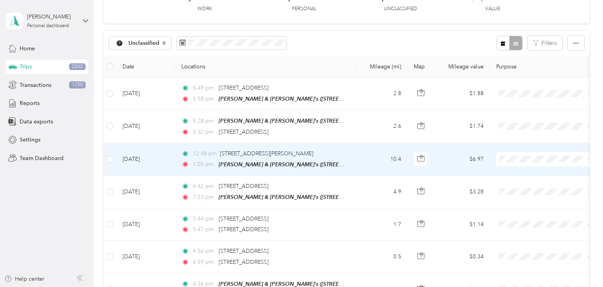
click at [522, 172] on span "Aggie Animal Care LLC" at bounding box center [552, 172] width 73 height 8
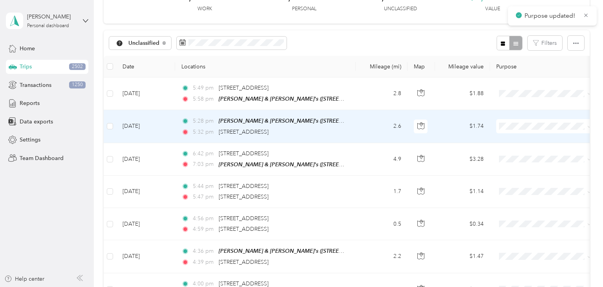
click at [361, 129] on td "2.6" at bounding box center [382, 126] width 52 height 33
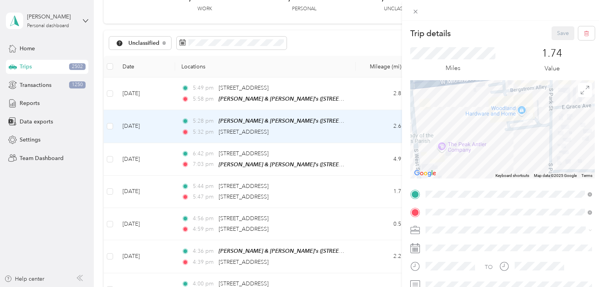
click at [371, 122] on div "Trip details Save This trip cannot be edited because it is either under review,…" at bounding box center [301, 143] width 603 height 287
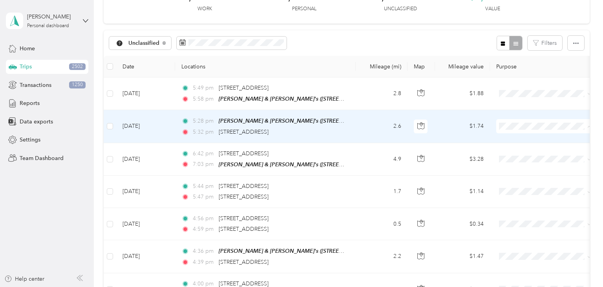
click at [517, 139] on span "Aggie Animal Care LLC" at bounding box center [552, 140] width 73 height 8
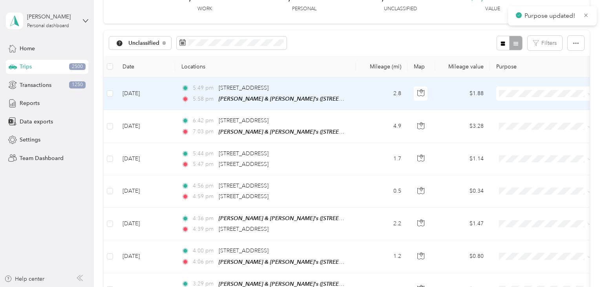
click at [526, 97] on span at bounding box center [544, 93] width 97 height 14
click at [529, 107] on span "Aggie Animal Care LLC" at bounding box center [552, 107] width 73 height 8
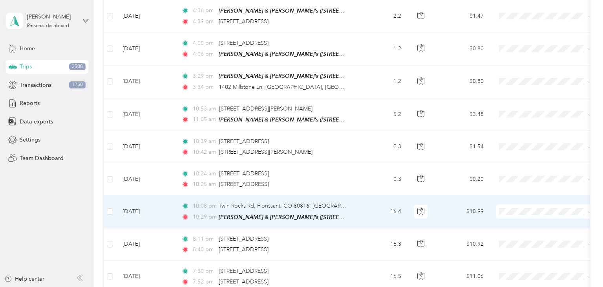
scroll to position [229, 0]
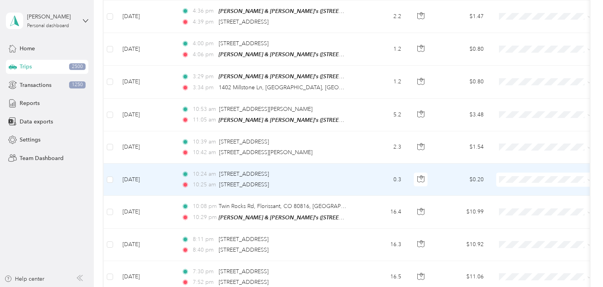
click at [362, 178] on td "0.3" at bounding box center [382, 179] width 52 height 32
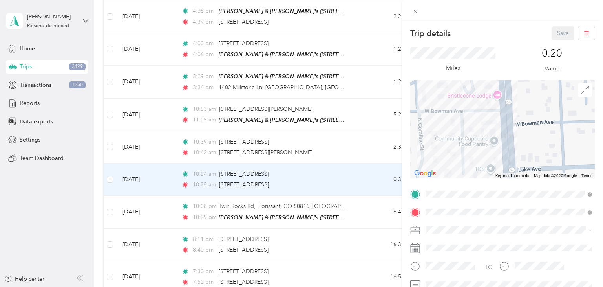
drag, startPoint x: 498, startPoint y: 107, endPoint x: 483, endPoint y: 77, distance: 33.9
click at [485, 66] on div "Trip details Save This trip cannot be edited because it is either under review,…" at bounding box center [502, 201] width 185 height 351
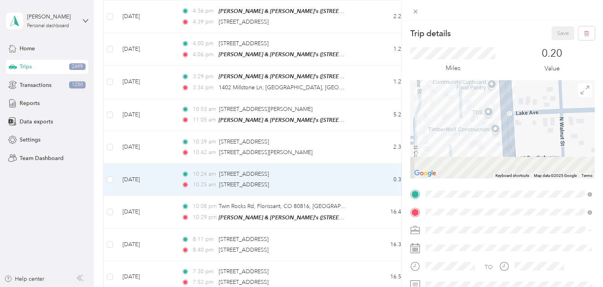
drag, startPoint x: 492, startPoint y: 154, endPoint x: 493, endPoint y: 84, distance: 70.3
click at [493, 84] on div at bounding box center [502, 129] width 185 height 98
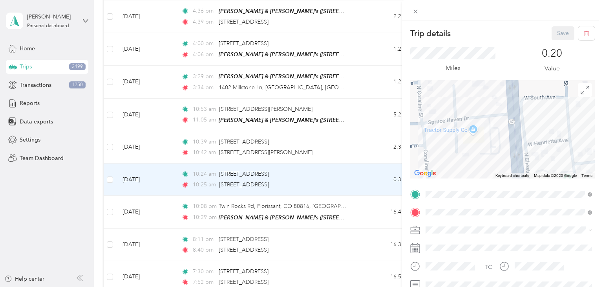
drag, startPoint x: 488, startPoint y: 142, endPoint x: 492, endPoint y: 111, distance: 31.3
click at [492, 111] on div at bounding box center [502, 129] width 185 height 98
click at [365, 175] on div "Trip details Save This trip cannot be edited because it is either under review,…" at bounding box center [301, 143] width 603 height 287
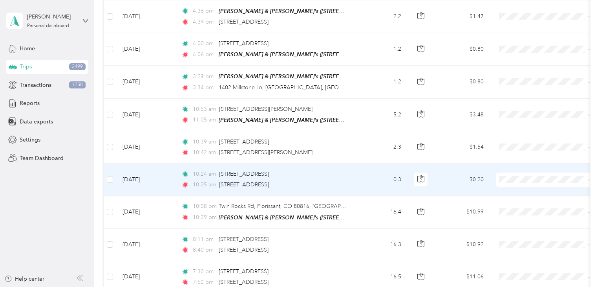
click at [525, 191] on span "Aggie Animal Care LLC" at bounding box center [552, 188] width 73 height 8
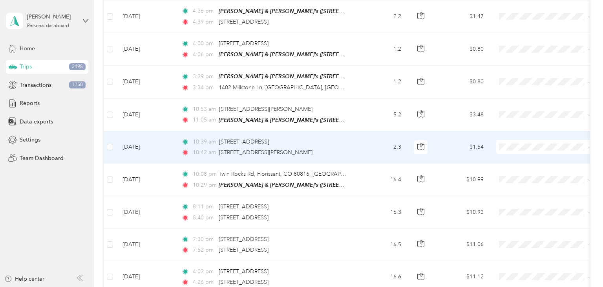
click at [520, 157] on span "Aggie Animal Care LLC" at bounding box center [552, 159] width 73 height 8
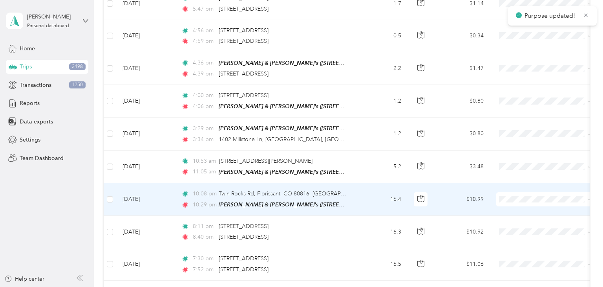
scroll to position [173, 0]
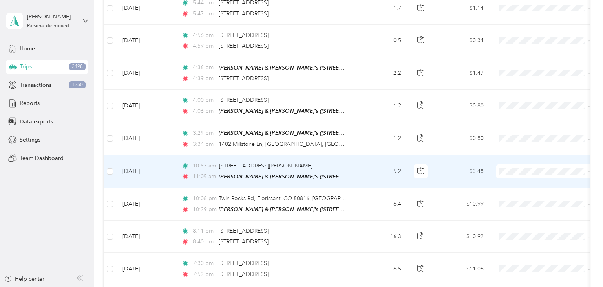
click at [520, 194] on span "Personal" at bounding box center [552, 197] width 73 height 8
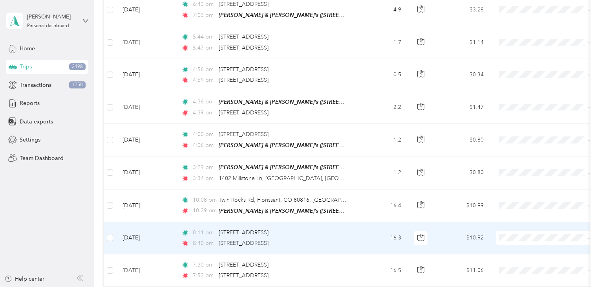
scroll to position [136, 0]
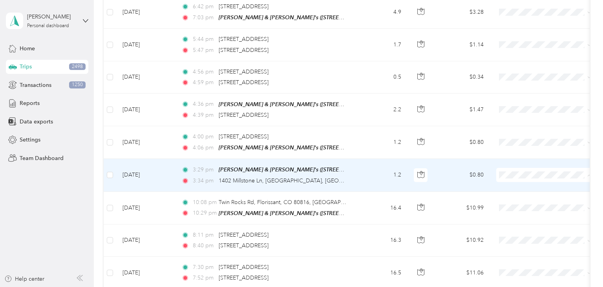
click at [527, 189] on span "Aggie Animal Care LLC" at bounding box center [552, 187] width 73 height 8
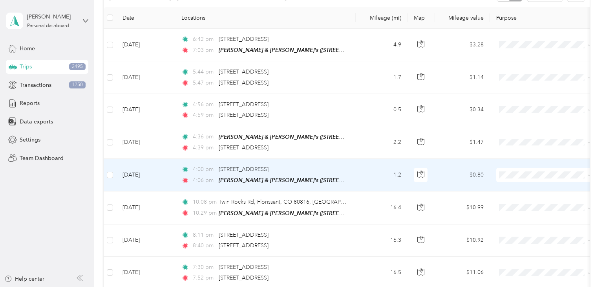
scroll to position [100, 0]
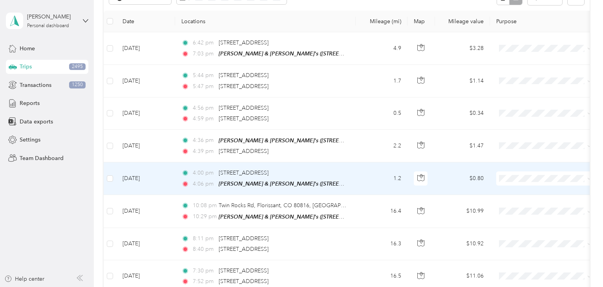
click at [372, 179] on td "1.2" at bounding box center [382, 178] width 52 height 33
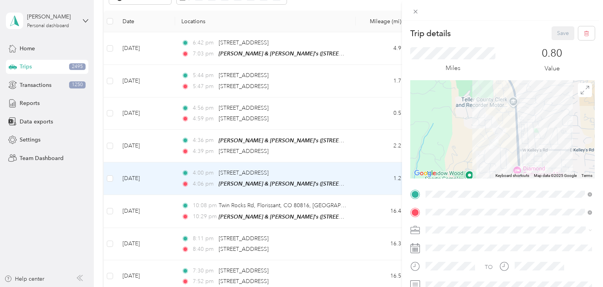
drag, startPoint x: 489, startPoint y: 118, endPoint x: 485, endPoint y: 97, distance: 22.0
click at [485, 97] on div at bounding box center [502, 129] width 185 height 98
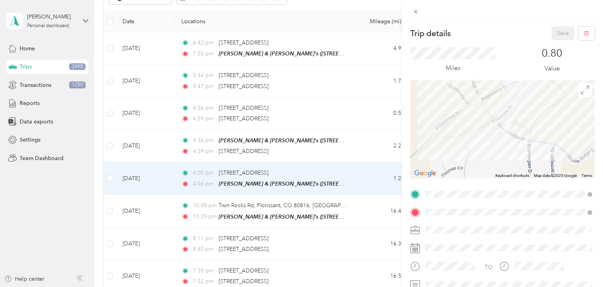
click at [373, 179] on div "Trip details Save This trip cannot be edited because it is either under review,…" at bounding box center [301, 143] width 603 height 287
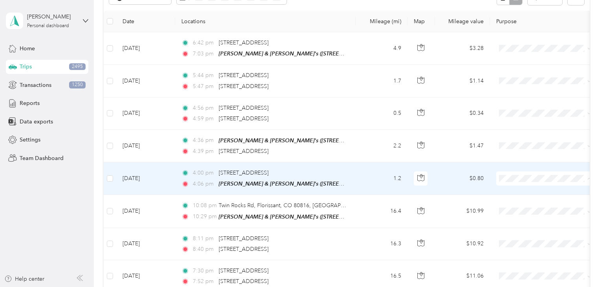
click at [529, 204] on span "Personal" at bounding box center [552, 205] width 73 height 8
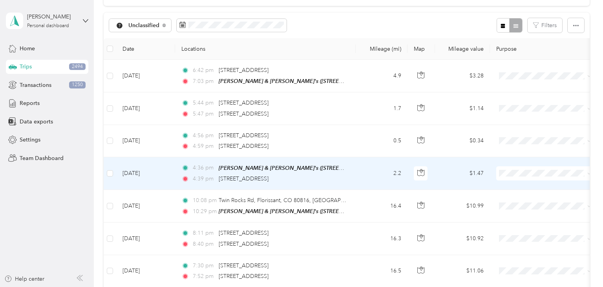
scroll to position [72, 0]
click at [359, 169] on td "2.2" at bounding box center [382, 173] width 52 height 33
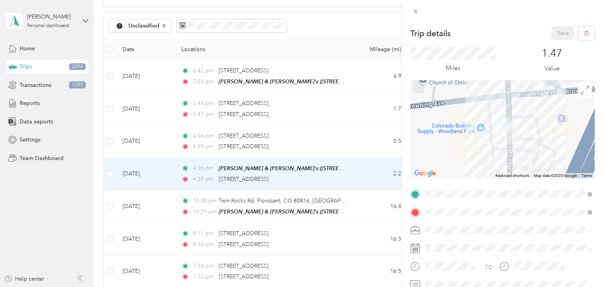
drag, startPoint x: 512, startPoint y: 111, endPoint x: 511, endPoint y: 126, distance: 15.4
click at [511, 126] on img at bounding box center [507, 127] width 16 height 16
click at [368, 172] on div "Trip details Save This trip cannot be edited because it is either under review,…" at bounding box center [301, 143] width 603 height 287
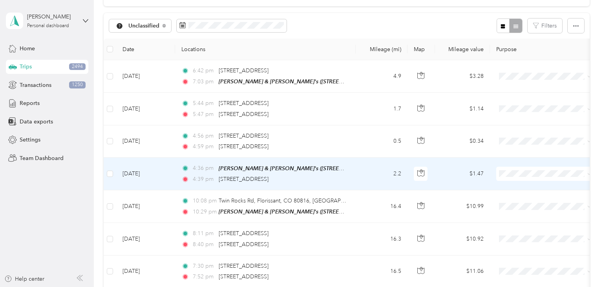
click at [524, 184] on span "Aggie Animal Care LLC" at bounding box center [552, 184] width 73 height 8
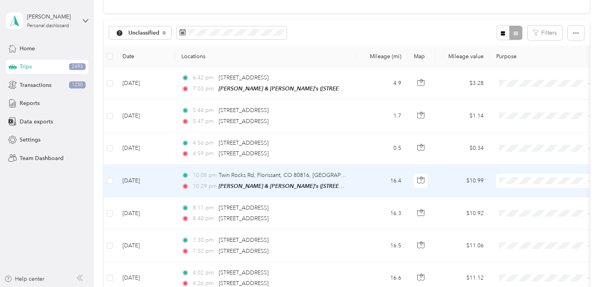
scroll to position [64, 0]
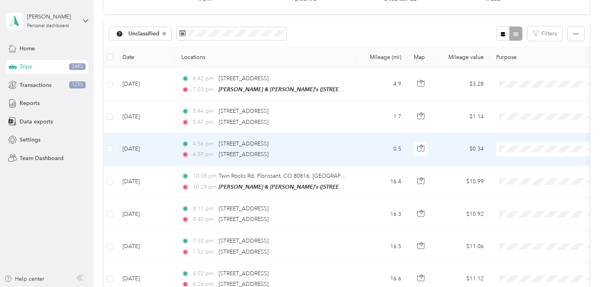
click at [364, 148] on td "0.5" at bounding box center [382, 149] width 52 height 32
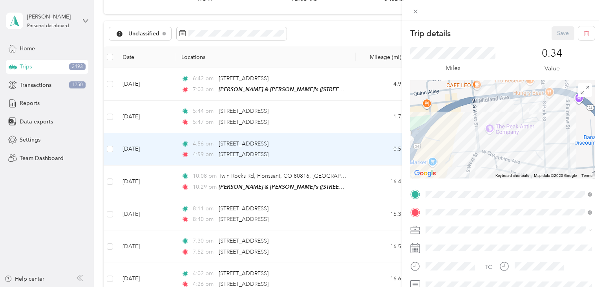
click at [366, 146] on div "Trip details Save This trip cannot be edited because it is either under review,…" at bounding box center [301, 143] width 603 height 287
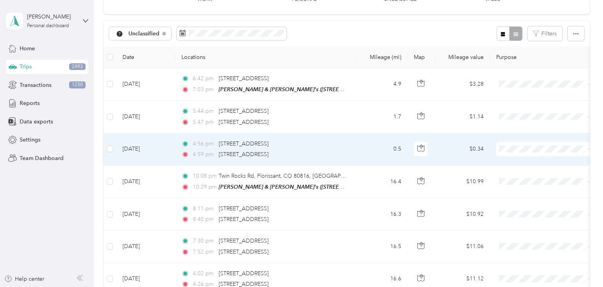
click at [527, 162] on span "Aggie Animal Care LLC" at bounding box center [552, 162] width 73 height 8
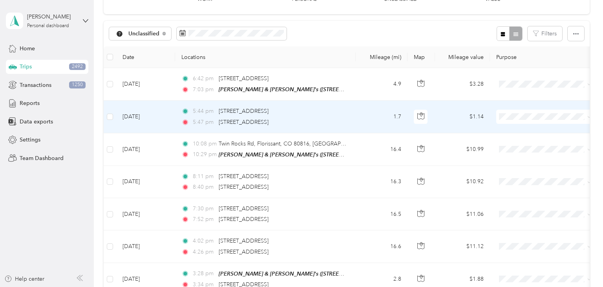
click at [366, 122] on td "1.7" at bounding box center [382, 117] width 52 height 32
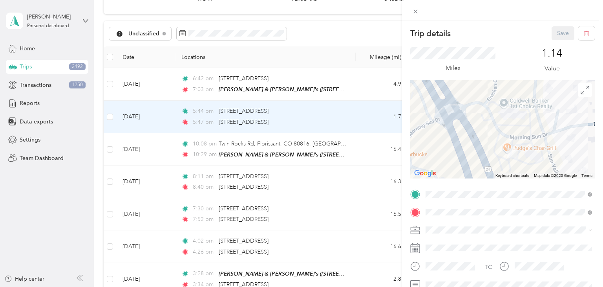
click at [356, 117] on div "Trip details Save This trip cannot be edited because it is either under review,…" at bounding box center [301, 143] width 603 height 287
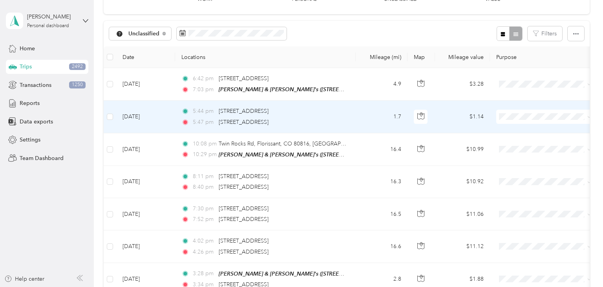
click at [525, 142] on span "Personal" at bounding box center [552, 141] width 73 height 8
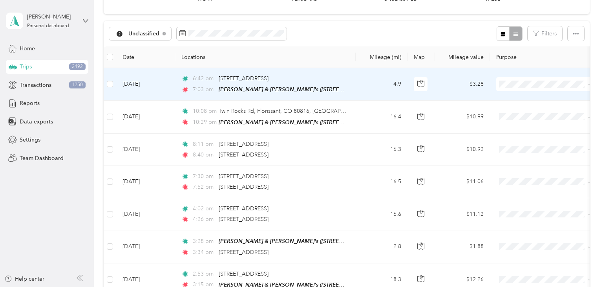
click at [535, 112] on span "Personal" at bounding box center [552, 112] width 73 height 8
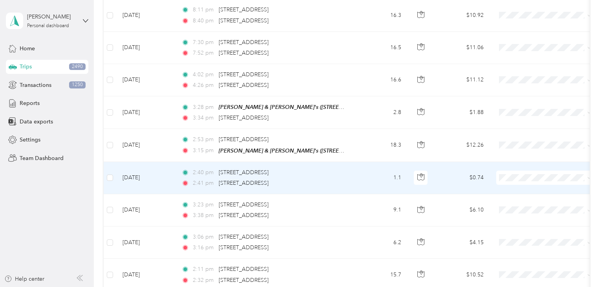
scroll to position [165, 0]
click at [525, 190] on span "Aggie Animal Care LLC" at bounding box center [552, 191] width 73 height 8
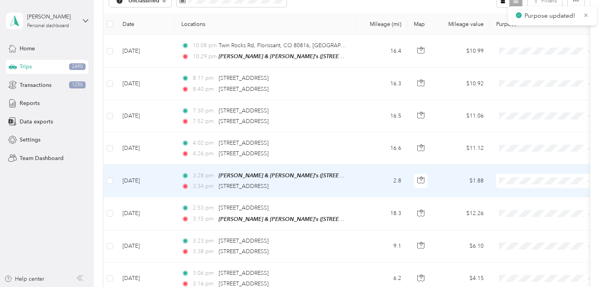
scroll to position [107, 0]
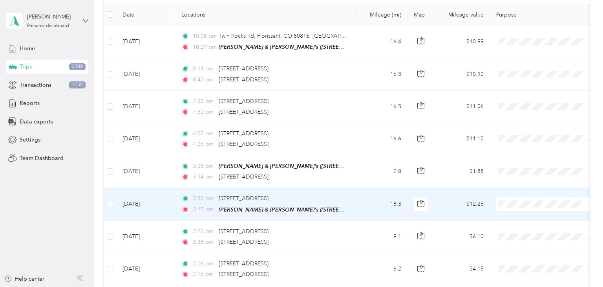
click at [526, 227] on span "Personal" at bounding box center [552, 230] width 73 height 8
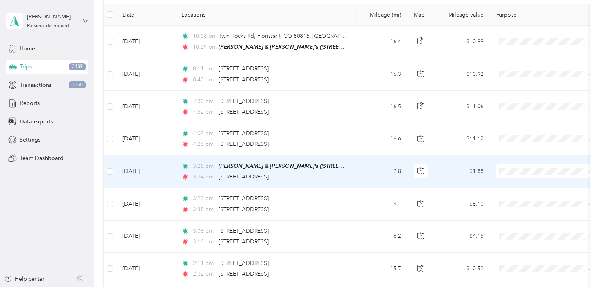
click at [355, 167] on td "3:28 pm [PERSON_NAME] & [PERSON_NAME]'s ([STREET_ADDRESS] , [GEOGRAPHIC_DATA], …" at bounding box center [265, 171] width 181 height 33
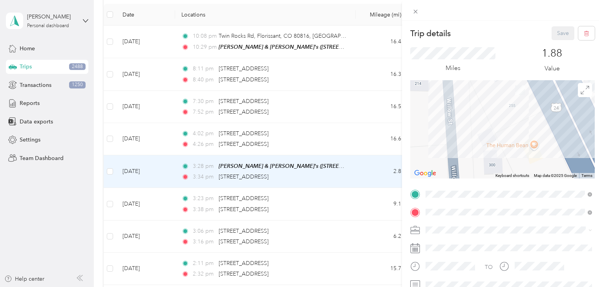
click at [361, 174] on div "Trip details Save This trip cannot be edited because it is either under review,…" at bounding box center [301, 143] width 603 height 287
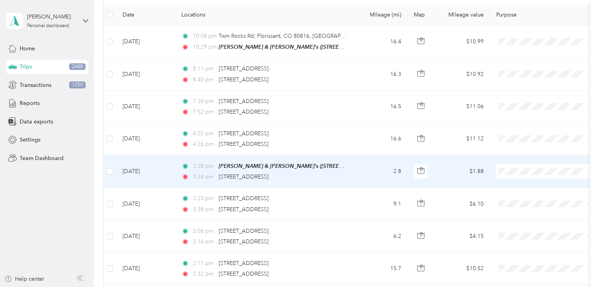
click at [523, 197] on span "Personal" at bounding box center [552, 198] width 73 height 8
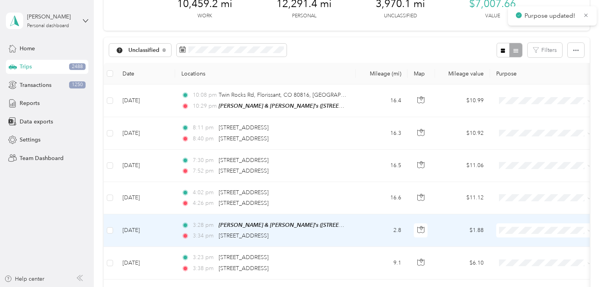
scroll to position [48, 0]
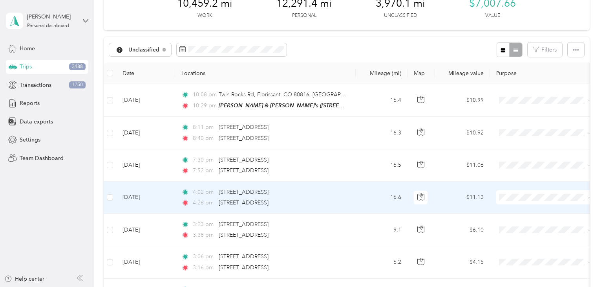
click at [522, 210] on span "Aggie Animal Care LLC" at bounding box center [552, 211] width 73 height 8
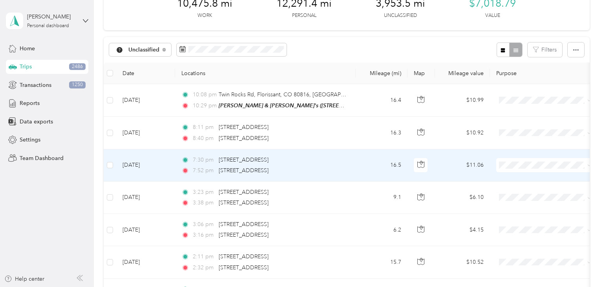
click at [518, 179] on span "Aggie Animal Care LLC" at bounding box center [552, 179] width 73 height 8
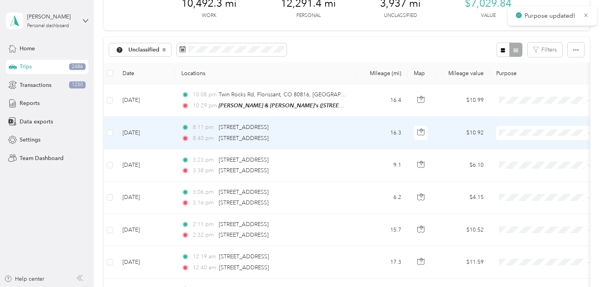
click at [506, 136] on span at bounding box center [544, 133] width 97 height 14
click at [511, 148] on span "Aggie Animal Care LLC" at bounding box center [545, 147] width 86 height 8
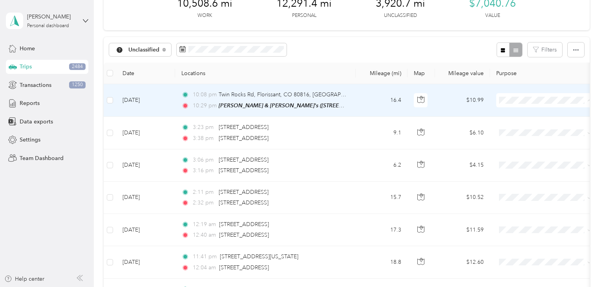
click at [530, 128] on span "Personal" at bounding box center [552, 128] width 73 height 8
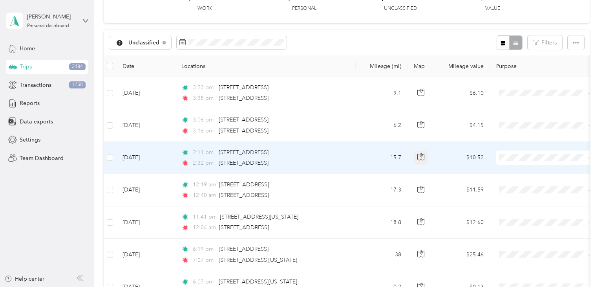
scroll to position [50, 0]
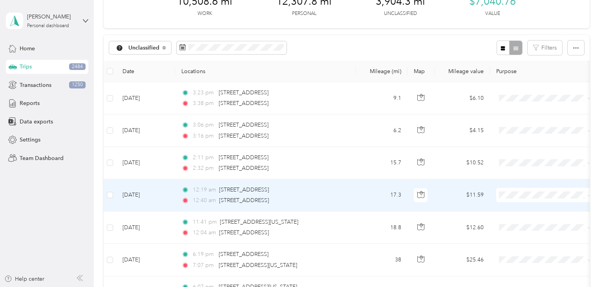
click at [528, 209] on span "Aggie Animal Care LLC" at bounding box center [552, 207] width 73 height 8
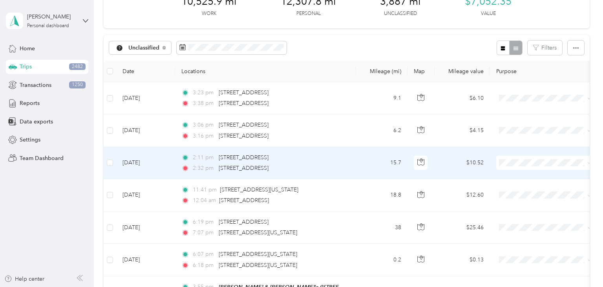
click at [362, 161] on td "15.7" at bounding box center [382, 163] width 52 height 32
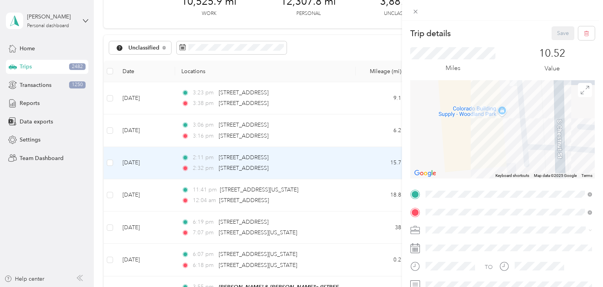
click at [365, 168] on div "Trip details Save This trip cannot be edited because it is either under review,…" at bounding box center [301, 143] width 603 height 287
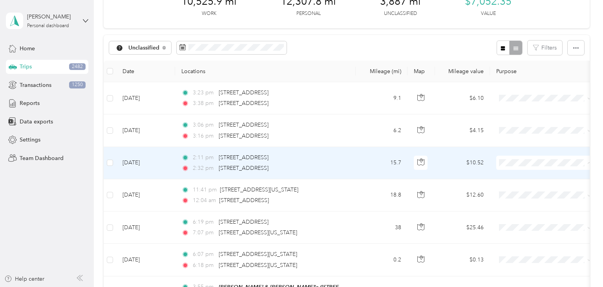
click at [533, 180] on li "Aggie Animal Care LLC" at bounding box center [544, 177] width 97 height 14
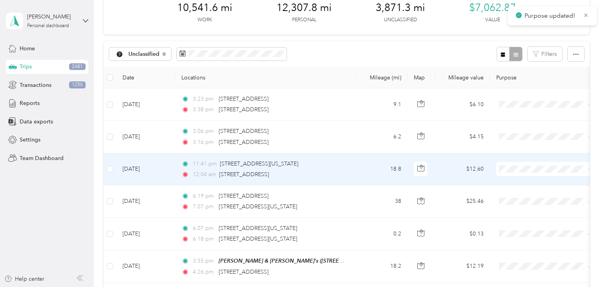
scroll to position [35, 0]
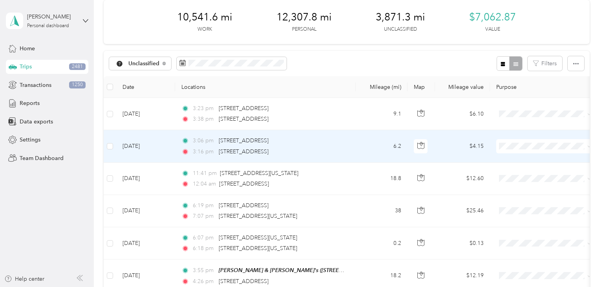
click at [527, 174] on span "Personal" at bounding box center [552, 174] width 73 height 8
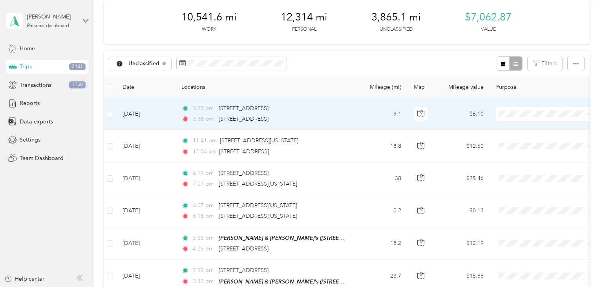
click at [359, 115] on td "9.1" at bounding box center [382, 114] width 52 height 32
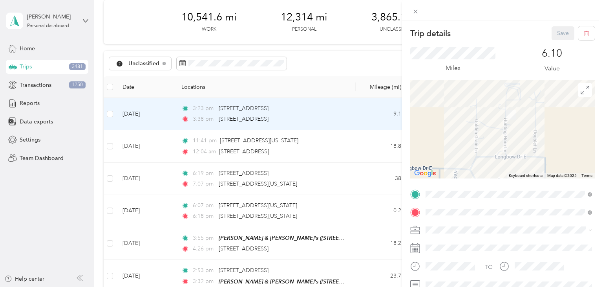
click at [372, 114] on div "Trip details Save This trip cannot be edited because it is either under review,…" at bounding box center [301, 143] width 603 height 287
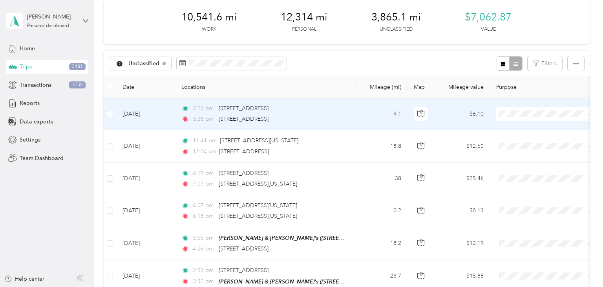
click at [516, 127] on span "Aggie Animal Care LLC" at bounding box center [552, 128] width 73 height 8
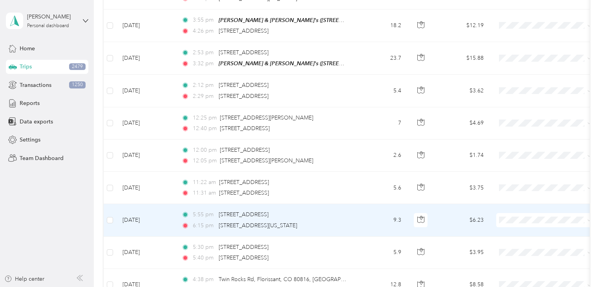
scroll to position [220, 0]
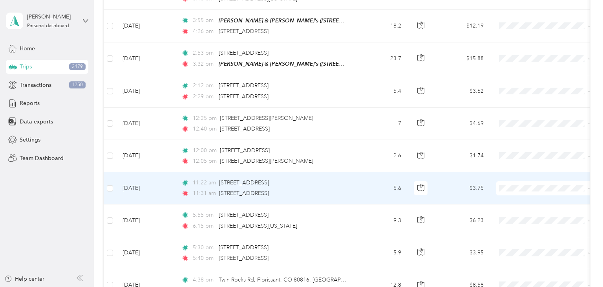
click at [523, 201] on span "Aggie Animal Care LLC" at bounding box center [552, 201] width 73 height 8
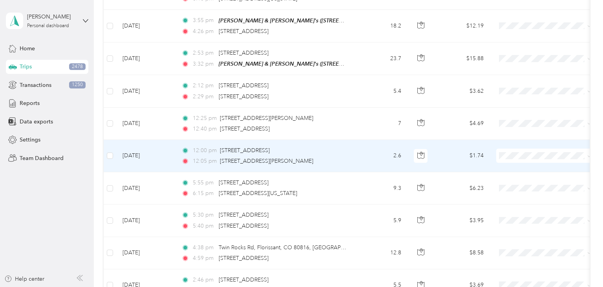
click at [347, 152] on td "12:00 pm [STREET_ADDRESS] 12:05 pm [STREET_ADDRESS][PERSON_NAME]" at bounding box center [265, 156] width 181 height 32
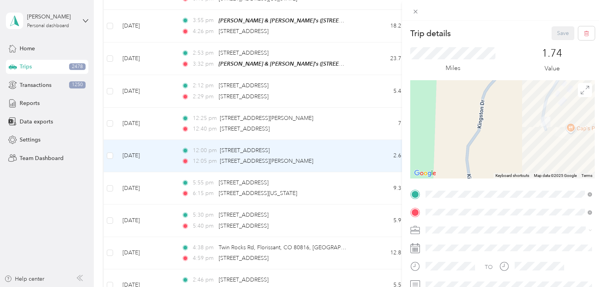
click at [366, 149] on div "Trip details Save This trip cannot be edited because it is either under review,…" at bounding box center [301, 143] width 603 height 287
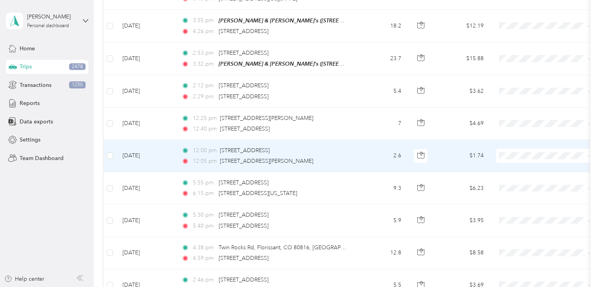
click at [536, 181] on span "Personal" at bounding box center [552, 182] width 73 height 8
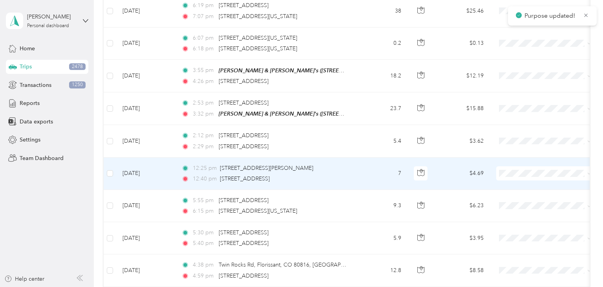
scroll to position [169, 0]
click at [524, 185] on span "Aggie Animal Care LLC" at bounding box center [552, 186] width 73 height 8
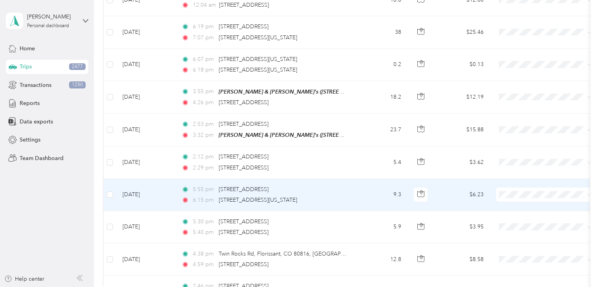
scroll to position [146, 0]
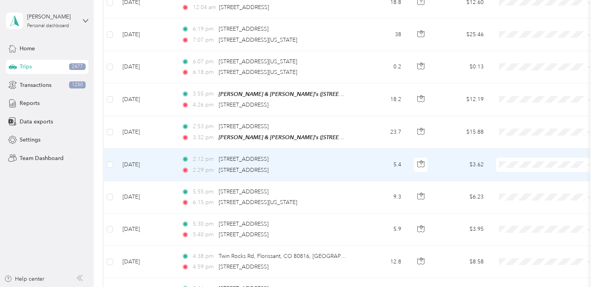
click at [519, 177] on span "Aggie Animal Care LLC" at bounding box center [552, 178] width 73 height 8
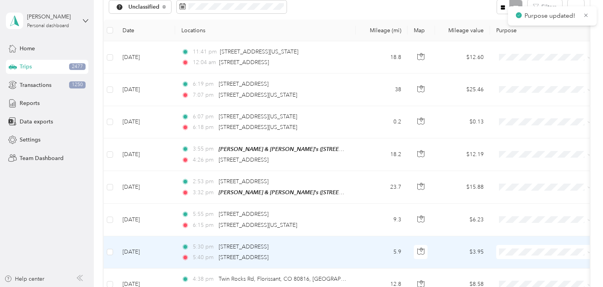
scroll to position [90, 0]
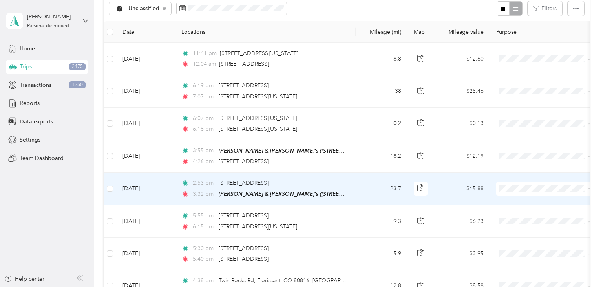
click at [529, 214] on span "Personal" at bounding box center [552, 215] width 73 height 8
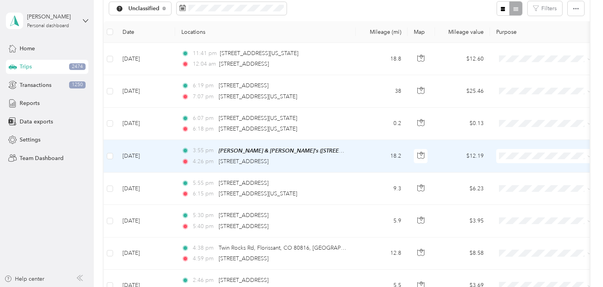
click at [518, 167] on span "Aggie Animal Care LLC" at bounding box center [552, 167] width 73 height 8
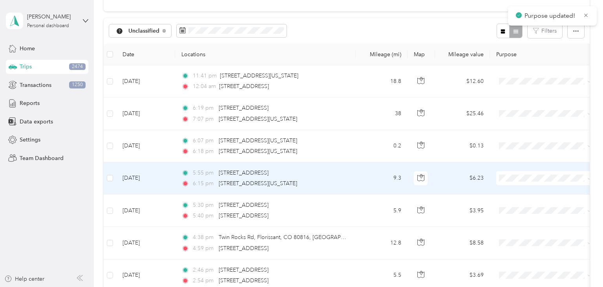
scroll to position [66, 0]
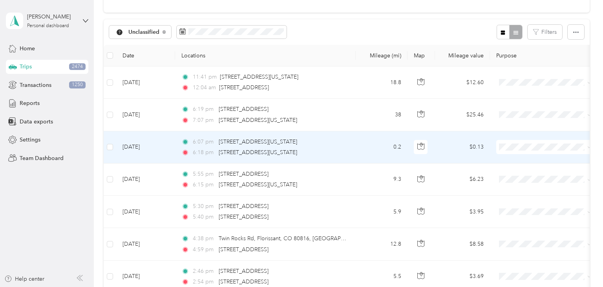
click at [366, 146] on td "0.2" at bounding box center [382, 147] width 52 height 32
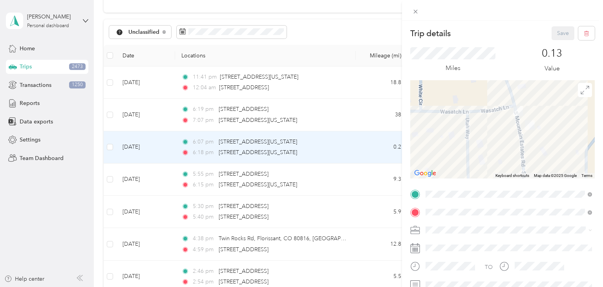
click at [361, 154] on div "Trip details Save This trip cannot be edited because it is either under review,…" at bounding box center [301, 143] width 603 height 287
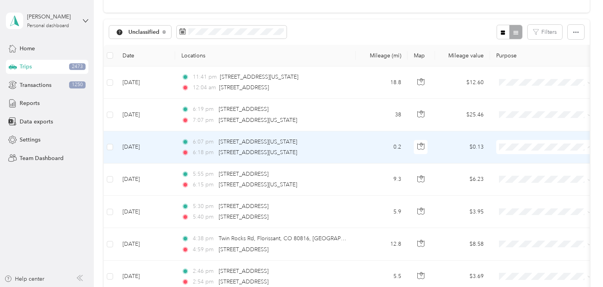
click at [531, 158] on span "Aggie Animal Care LLC" at bounding box center [552, 161] width 73 height 8
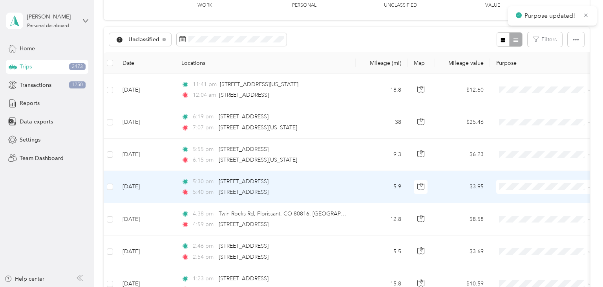
scroll to position [47, 0]
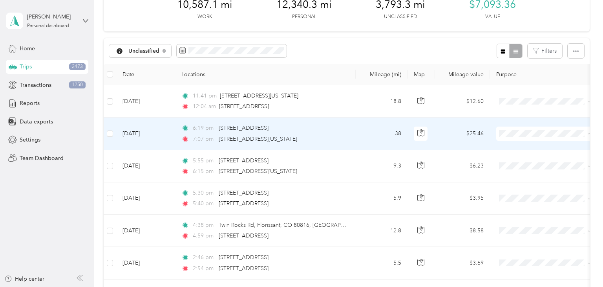
click at [526, 163] on li "Personal" at bounding box center [544, 161] width 97 height 14
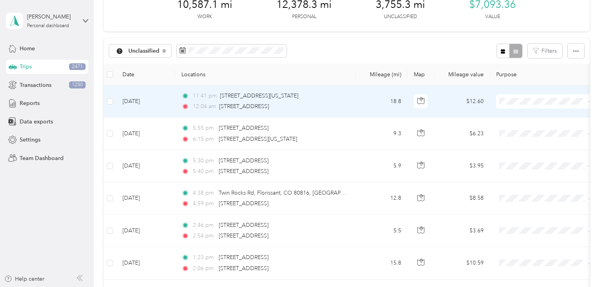
click at [534, 129] on span "Personal" at bounding box center [552, 129] width 73 height 8
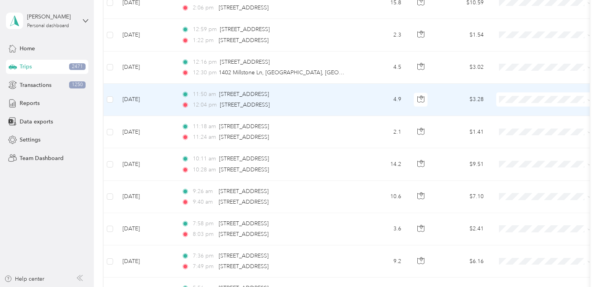
scroll to position [276, 0]
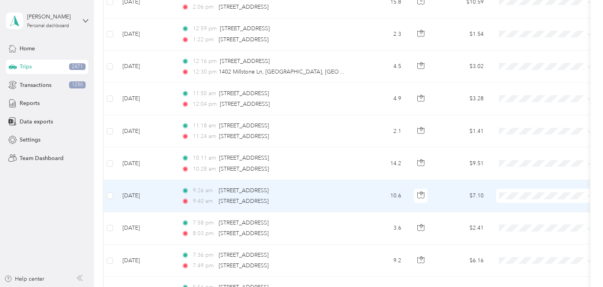
click at [519, 208] on span "Aggie Animal Care LLC" at bounding box center [552, 209] width 73 height 8
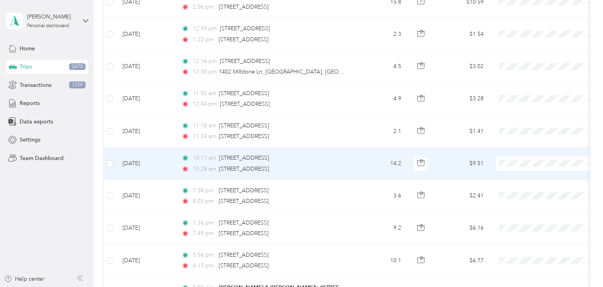
click at [366, 161] on td "14.2" at bounding box center [382, 163] width 52 height 32
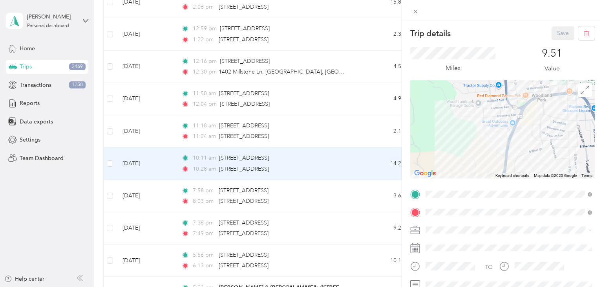
drag, startPoint x: 565, startPoint y: 92, endPoint x: 518, endPoint y: 133, distance: 61.8
click at [518, 133] on div at bounding box center [502, 129] width 185 height 98
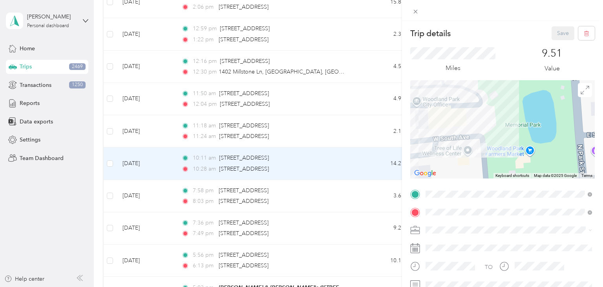
drag, startPoint x: 358, startPoint y: 157, endPoint x: 367, endPoint y: 159, distance: 8.7
click at [359, 157] on div "Trip details Save This trip cannot be edited because it is either under review,…" at bounding box center [301, 143] width 603 height 287
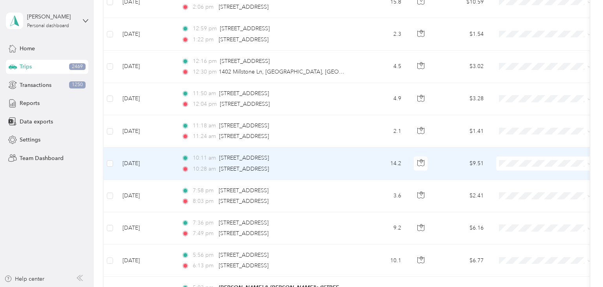
click at [531, 166] on span at bounding box center [544, 163] width 97 height 14
click at [532, 176] on span "Aggie Animal Care LLC" at bounding box center [552, 177] width 73 height 8
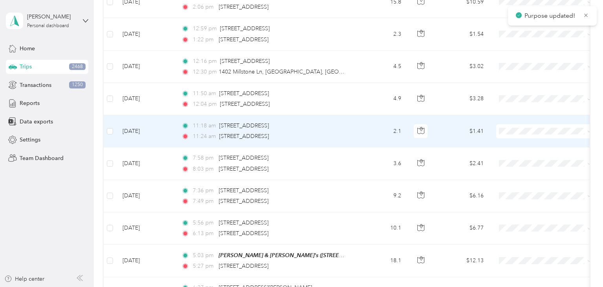
click at [366, 134] on td "2.1" at bounding box center [382, 131] width 52 height 32
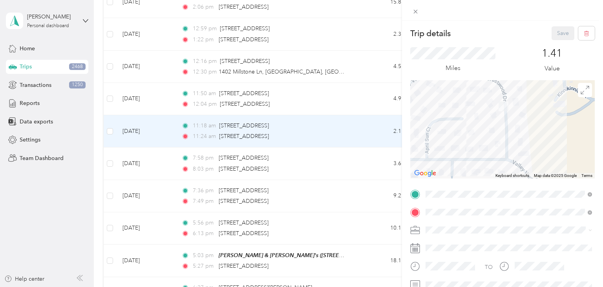
click at [372, 133] on div "Trip details Save This trip cannot be edited because it is either under review,…" at bounding box center [301, 143] width 603 height 287
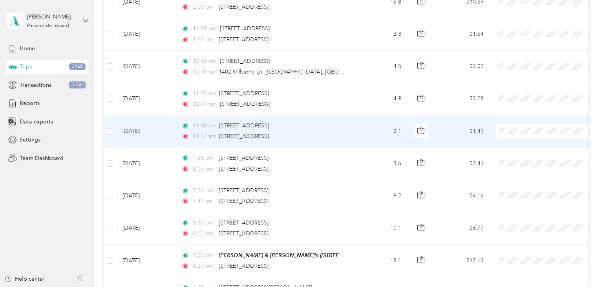
click at [535, 142] on span "Aggie Animal Care LLC" at bounding box center [552, 144] width 73 height 8
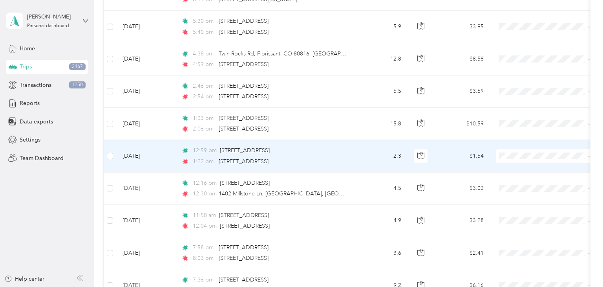
scroll to position [169, 0]
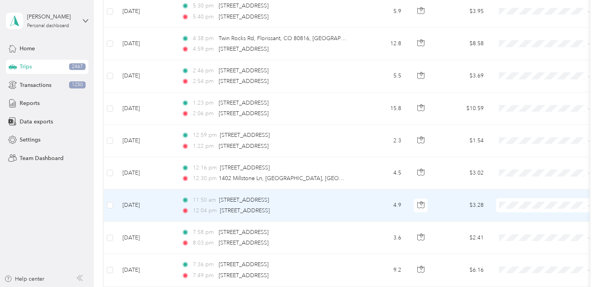
click at [365, 203] on td "4.9" at bounding box center [382, 205] width 52 height 32
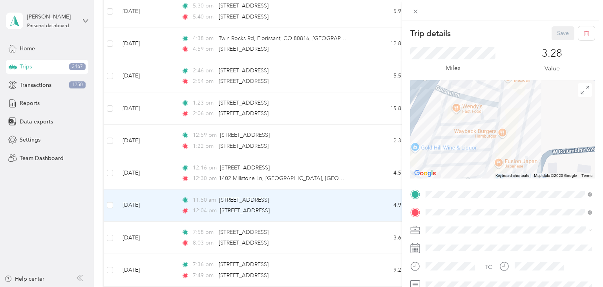
click at [359, 205] on div "Trip details Save This trip cannot be edited because it is either under review,…" at bounding box center [301, 143] width 603 height 287
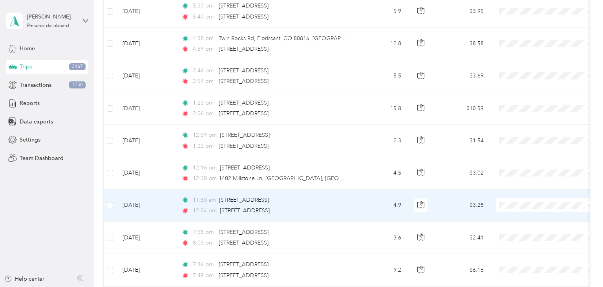
click at [521, 230] on span "Personal" at bounding box center [552, 233] width 73 height 8
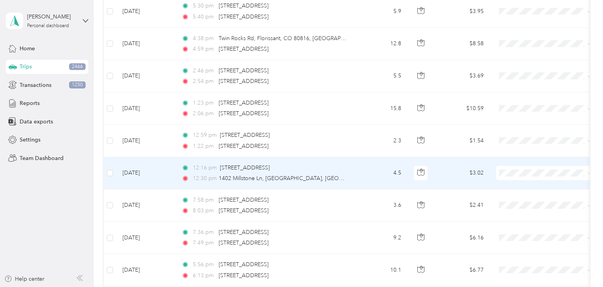
click at [516, 189] on li "Aggie Animal Care LLC" at bounding box center [544, 186] width 97 height 14
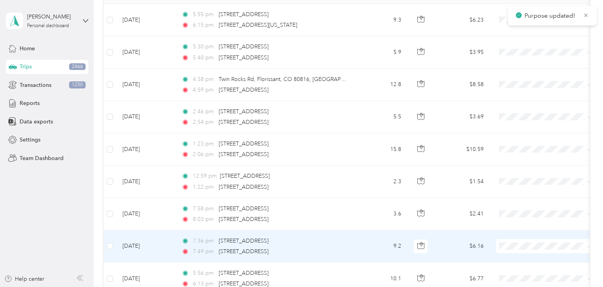
scroll to position [115, 0]
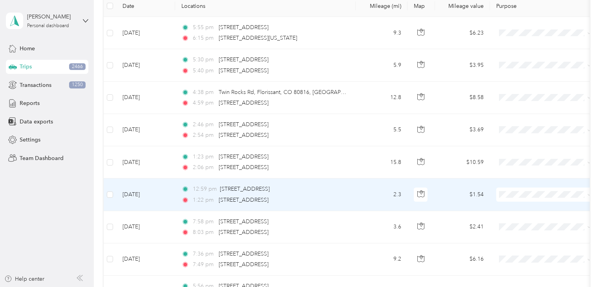
click at [363, 194] on td "2.3" at bounding box center [382, 194] width 52 height 32
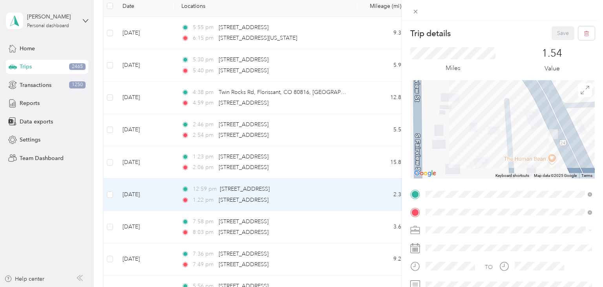
click at [355, 167] on div "Trip details Save This trip cannot be edited because it is either under review,…" at bounding box center [301, 143] width 603 height 287
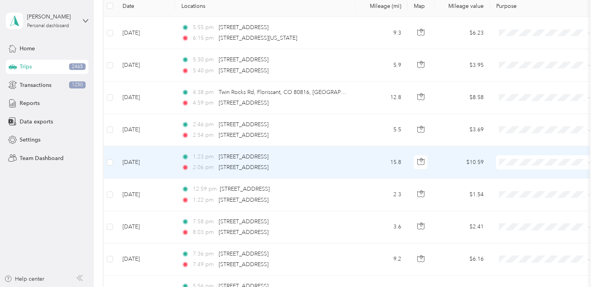
click at [356, 161] on td "15.8" at bounding box center [382, 162] width 52 height 32
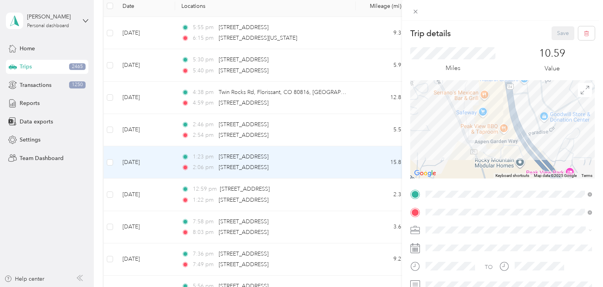
drag, startPoint x: 551, startPoint y: 104, endPoint x: 550, endPoint y: 145, distance: 40.5
click at [550, 145] on div at bounding box center [502, 129] width 185 height 98
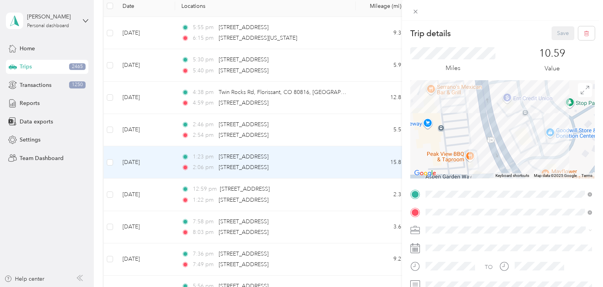
drag, startPoint x: 550, startPoint y: 135, endPoint x: 553, endPoint y: 151, distance: 16.0
click at [553, 151] on div at bounding box center [502, 129] width 185 height 98
click at [366, 185] on div "Trip details Save This trip cannot be edited because it is either under review,…" at bounding box center [301, 143] width 603 height 287
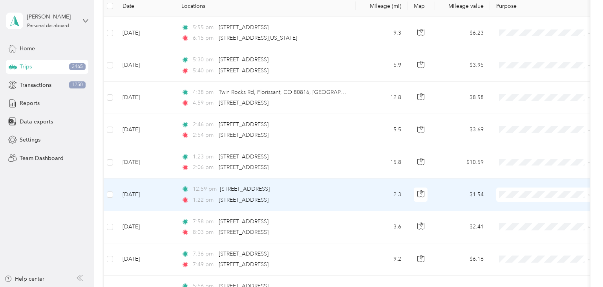
click at [357, 196] on td "2.3" at bounding box center [382, 194] width 52 height 32
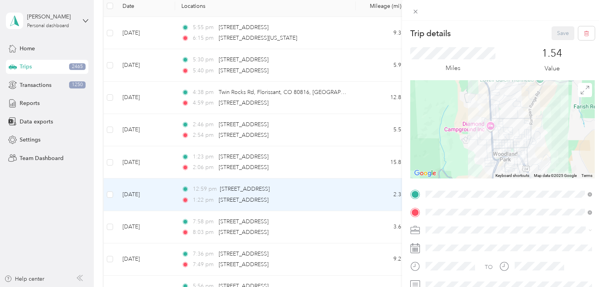
click at [364, 196] on div "Trip details Save This trip cannot be edited because it is either under review,…" at bounding box center [301, 143] width 603 height 287
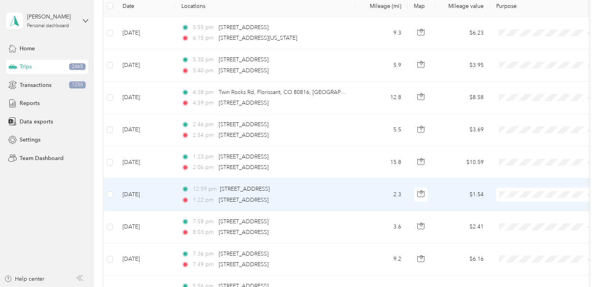
click at [528, 219] on span "Personal" at bounding box center [552, 221] width 73 height 8
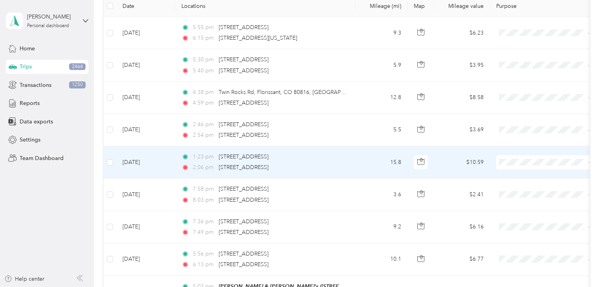
click at [529, 180] on li "Aggie Animal Care LLC" at bounding box center [544, 176] width 97 height 14
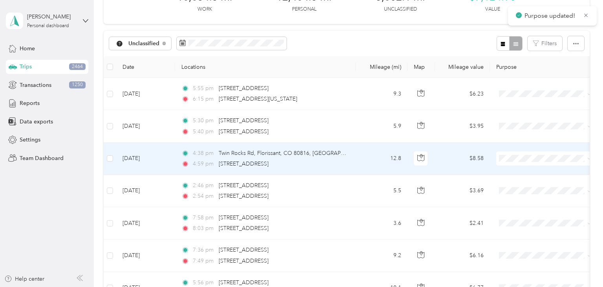
scroll to position [61, 0]
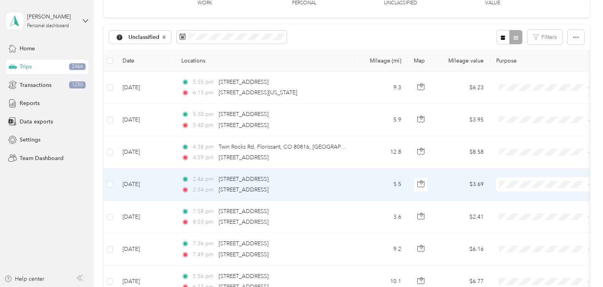
click at [525, 200] on span "Aggie Animal Care LLC" at bounding box center [552, 198] width 73 height 8
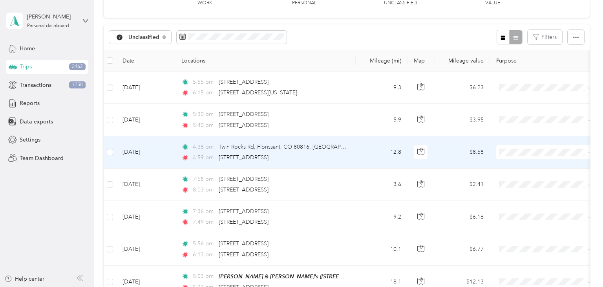
click at [523, 165] on span "Aggie Animal Care LLC" at bounding box center [552, 166] width 73 height 8
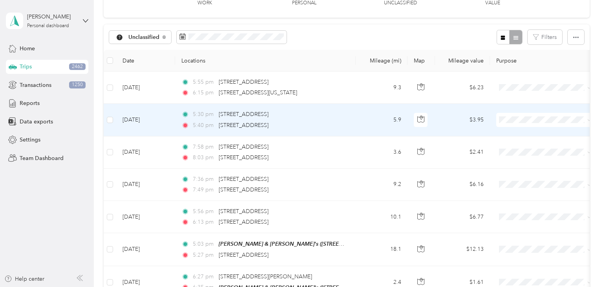
click at [364, 118] on td "5.9" at bounding box center [382, 120] width 52 height 32
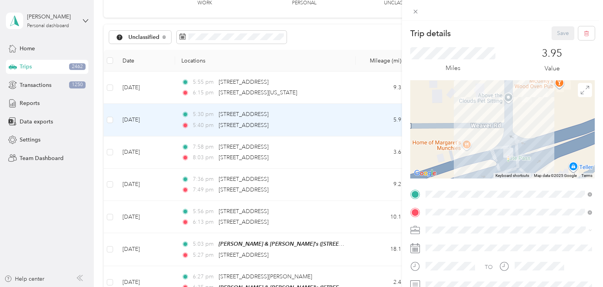
click at [357, 123] on div "Trip details Save This trip cannot be edited because it is either under review,…" at bounding box center [301, 143] width 603 height 287
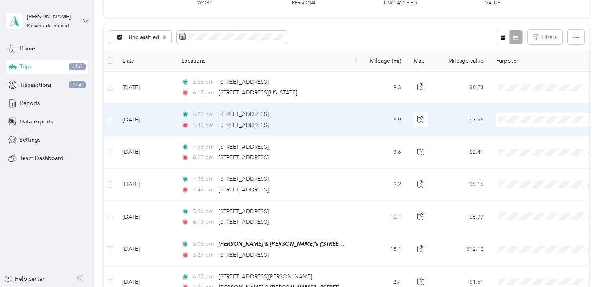
click at [531, 149] on span "Personal" at bounding box center [552, 148] width 73 height 8
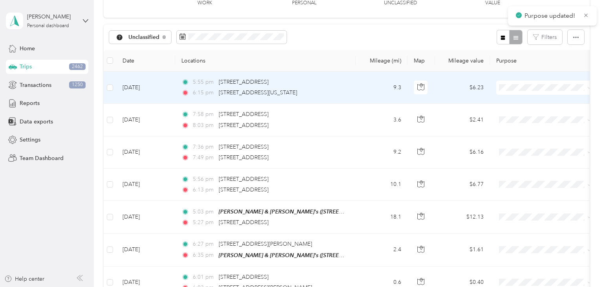
click at [351, 82] on td "5:55 pm [STREET_ADDRESS] 6:15 pm [STREET_ADDRESS][US_STATE]" at bounding box center [265, 87] width 181 height 32
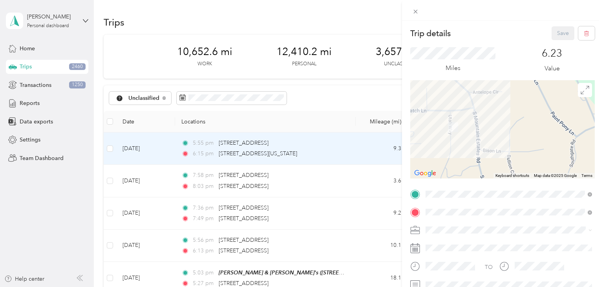
click at [352, 88] on div "Trip details Save This trip cannot be edited because it is either under review,…" at bounding box center [301, 143] width 603 height 287
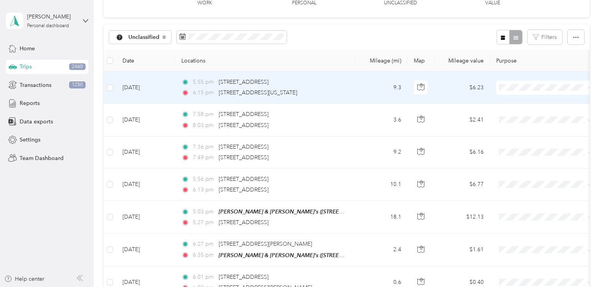
click at [526, 103] on span "Aggie Animal Care LLC" at bounding box center [552, 102] width 73 height 8
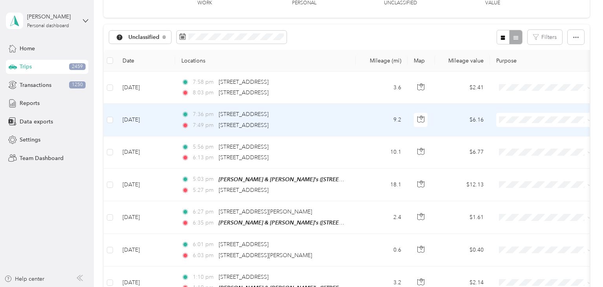
click at [366, 124] on td "9.2" at bounding box center [382, 120] width 52 height 32
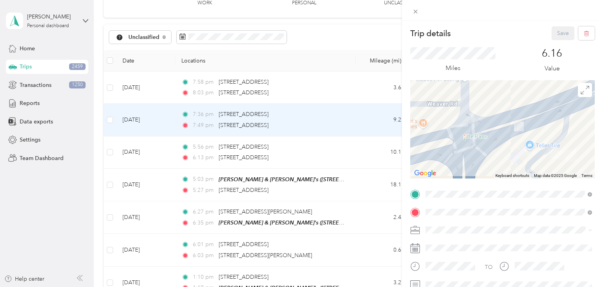
click at [361, 129] on div "Trip details Save This trip cannot be edited because it is either under review,…" at bounding box center [301, 143] width 603 height 287
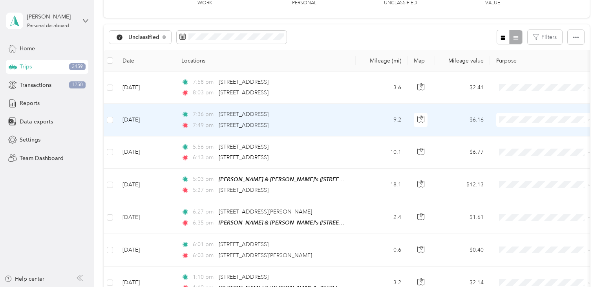
click at [534, 145] on span "Personal" at bounding box center [552, 148] width 73 height 8
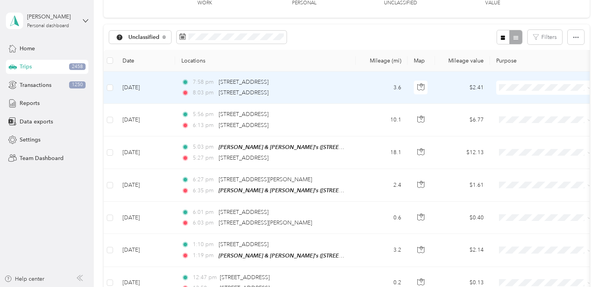
scroll to position [60, 0]
click at [530, 104] on li "Aggie Animal Care LLC" at bounding box center [544, 102] width 97 height 14
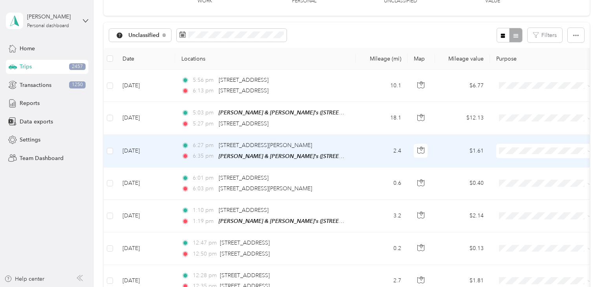
scroll to position [57, 0]
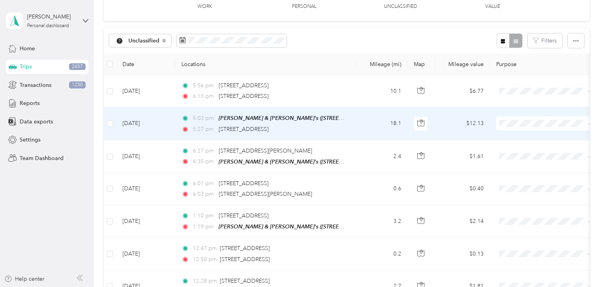
click at [532, 139] on span "Aggie Animal Care LLC" at bounding box center [552, 137] width 73 height 8
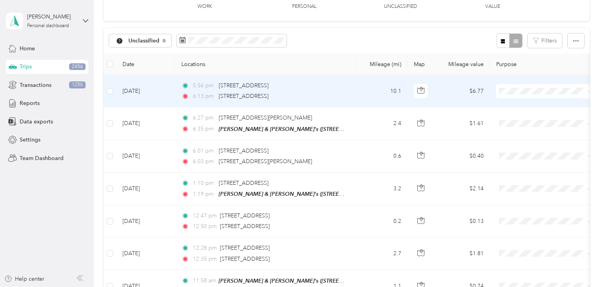
click at [364, 90] on td "10.1" at bounding box center [382, 91] width 52 height 32
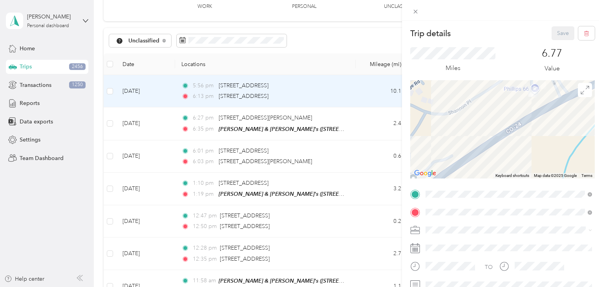
click at [366, 84] on div "Trip details Save This trip cannot be edited because it is either under review,…" at bounding box center [301, 143] width 603 height 287
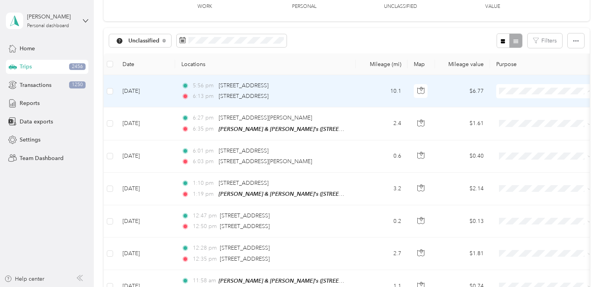
click at [535, 117] on span "Personal" at bounding box center [552, 119] width 73 height 8
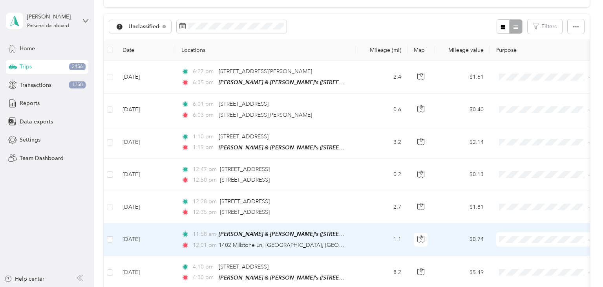
scroll to position [90, 0]
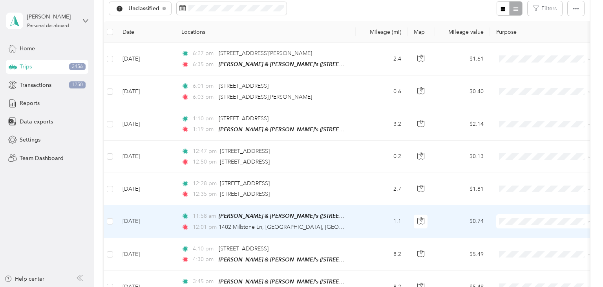
click at [529, 232] on span "Aggie Animal Care LLC" at bounding box center [552, 234] width 73 height 8
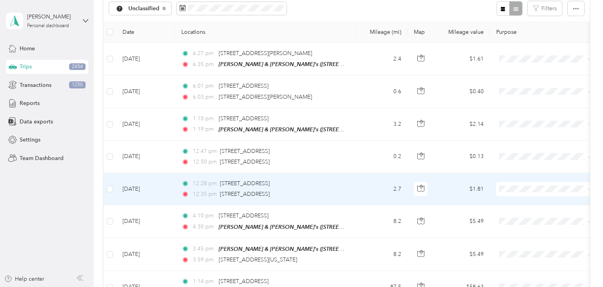
click at [363, 185] on td "2.7" at bounding box center [382, 189] width 52 height 32
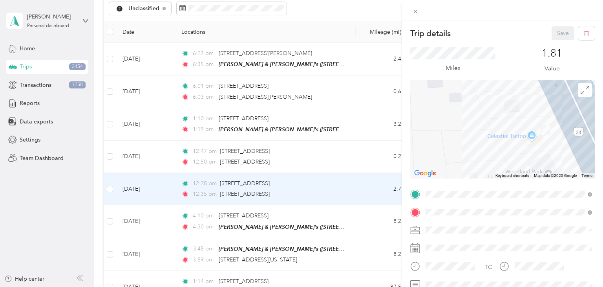
drag, startPoint x: 450, startPoint y: 134, endPoint x: 464, endPoint y: 136, distance: 13.6
click at [464, 136] on div at bounding box center [502, 129] width 185 height 98
click at [354, 185] on div "Trip details Save This trip cannot be edited because it is either under review,…" at bounding box center [301, 143] width 603 height 287
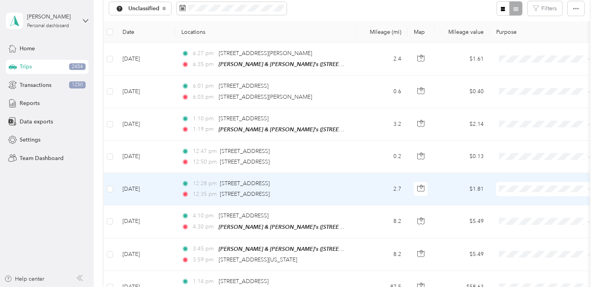
click at [516, 216] on span "Personal" at bounding box center [552, 216] width 73 height 8
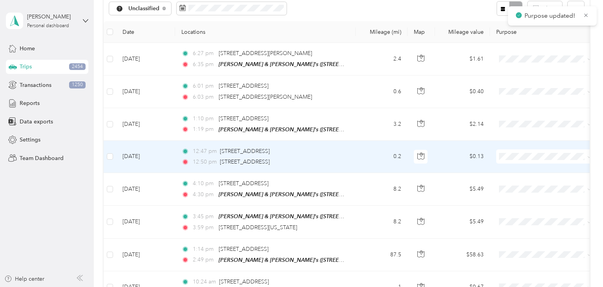
click at [375, 155] on td "0.2" at bounding box center [382, 157] width 52 height 32
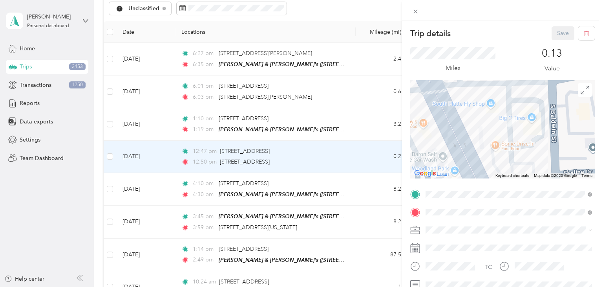
click at [372, 163] on div "Trip details Save This trip cannot be edited because it is either under review,…" at bounding box center [301, 143] width 603 height 287
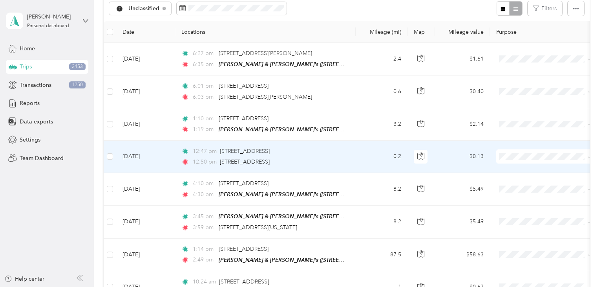
click at [531, 149] on span at bounding box center [544, 156] width 97 height 14
click at [535, 185] on span "Personal" at bounding box center [552, 183] width 73 height 8
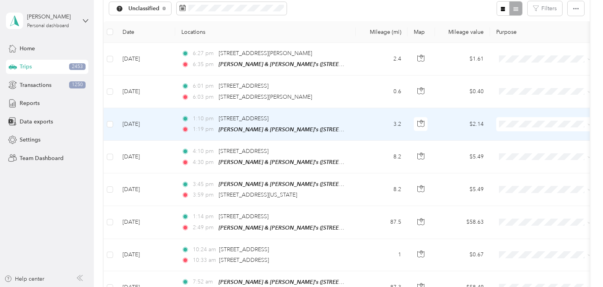
click at [537, 151] on span "Personal" at bounding box center [552, 151] width 73 height 8
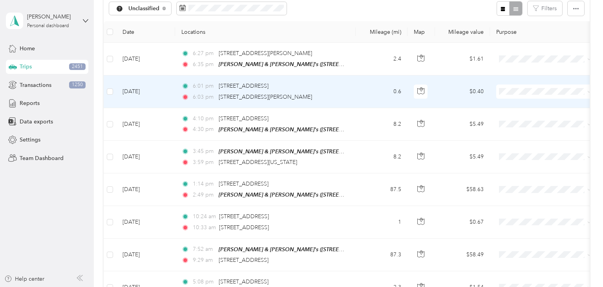
click at [528, 118] on span "Personal" at bounding box center [552, 119] width 73 height 8
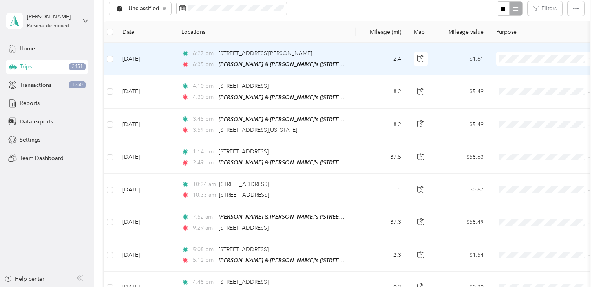
click at [522, 84] on span "Personal" at bounding box center [552, 87] width 73 height 8
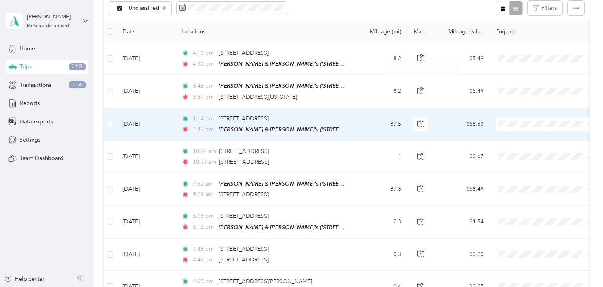
scroll to position [90, 0]
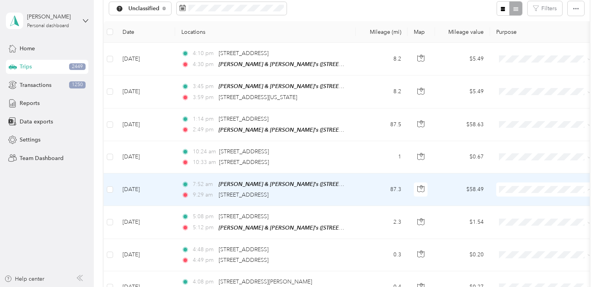
click at [525, 216] on span "Personal" at bounding box center [552, 216] width 73 height 8
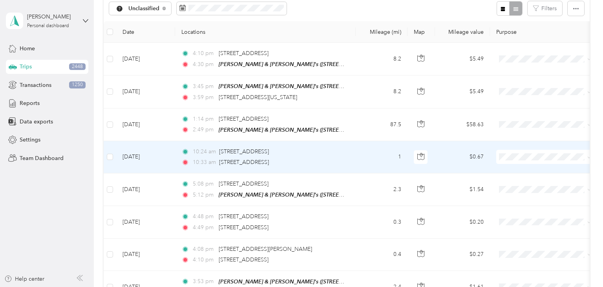
click at [533, 184] on span "Personal" at bounding box center [552, 183] width 73 height 8
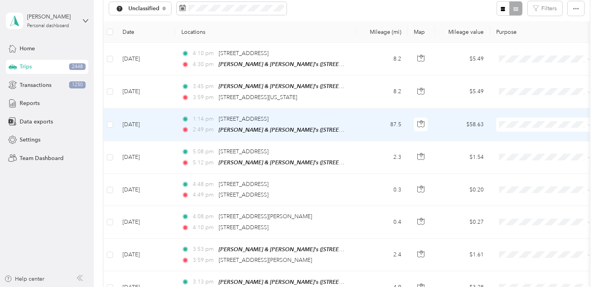
click at [531, 152] on span "Personal" at bounding box center [552, 151] width 73 height 8
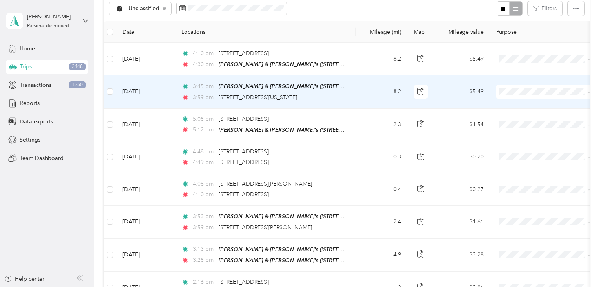
click at [538, 107] on li "Aggie Animal Care LLC" at bounding box center [544, 104] width 97 height 14
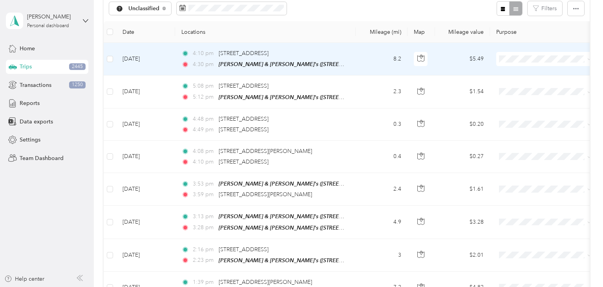
click at [518, 85] on span "Personal" at bounding box center [552, 84] width 73 height 8
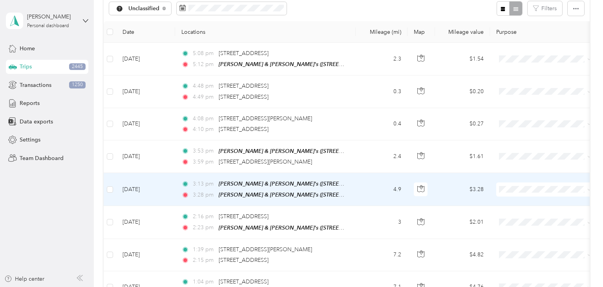
click at [359, 186] on td "4.9" at bounding box center [382, 189] width 52 height 33
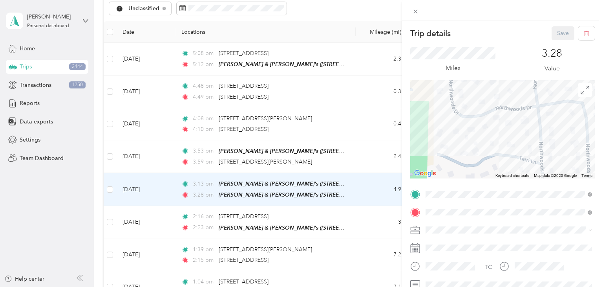
drag, startPoint x: 488, startPoint y: 112, endPoint x: 438, endPoint y: 89, distance: 54.6
click at [439, 90] on div at bounding box center [502, 129] width 185 height 98
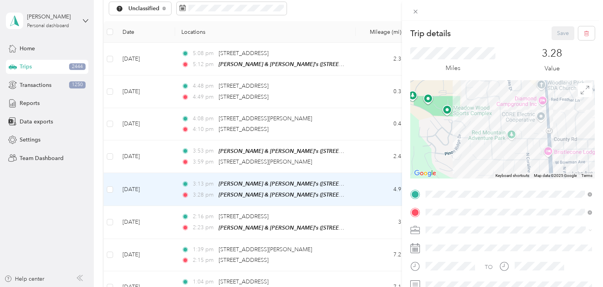
drag, startPoint x: 542, startPoint y: 159, endPoint x: 531, endPoint y: 139, distance: 23.0
click at [531, 139] on div at bounding box center [502, 129] width 185 height 98
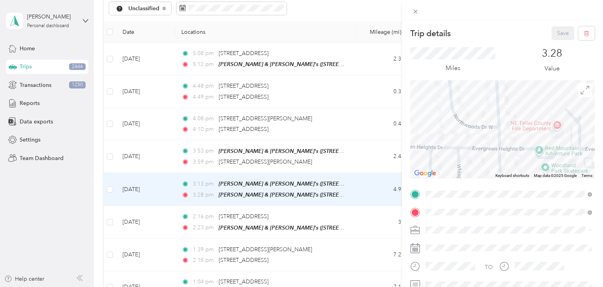
drag, startPoint x: 516, startPoint y: 149, endPoint x: 545, endPoint y: 162, distance: 32.2
click at [545, 162] on div at bounding box center [502, 129] width 185 height 98
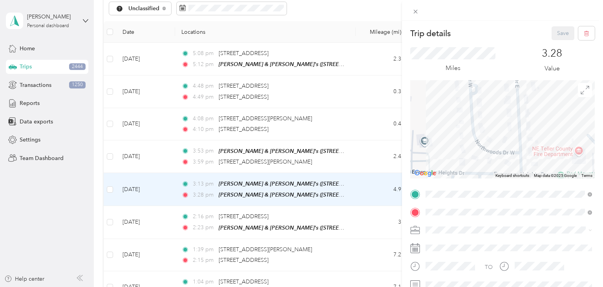
drag, startPoint x: 489, startPoint y: 137, endPoint x: 517, endPoint y: 179, distance: 50.0
click at [517, 179] on div "Trip details Save This trip cannot be edited because it is either under review,…" at bounding box center [502, 201] width 185 height 351
drag, startPoint x: 498, startPoint y: 135, endPoint x: 503, endPoint y: 182, distance: 46.6
click at [503, 182] on div "Trip details Save This trip cannot be edited because it is either under review,…" at bounding box center [502, 201] width 185 height 351
click at [358, 186] on div "Trip details Save This trip cannot be edited because it is either under review,…" at bounding box center [301, 143] width 603 height 287
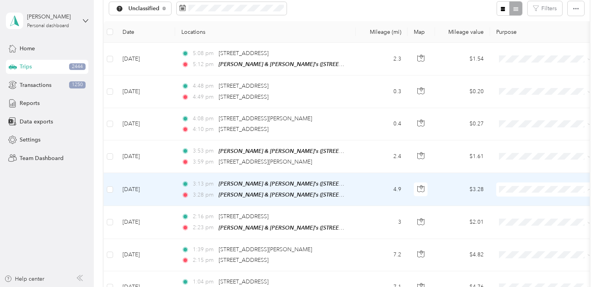
click at [533, 215] on span "Personal" at bounding box center [552, 216] width 73 height 8
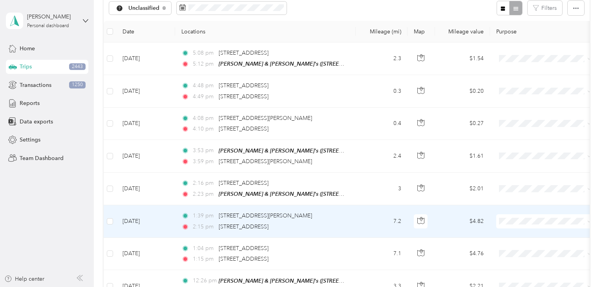
scroll to position [90, 0]
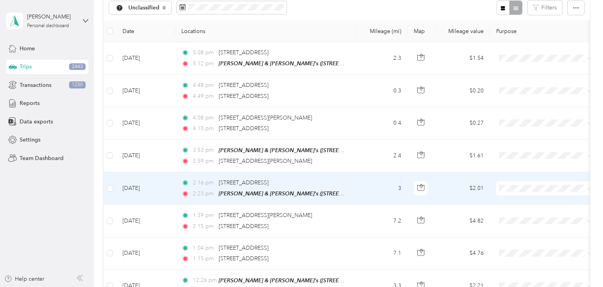
click at [529, 213] on span "Personal" at bounding box center [552, 214] width 73 height 8
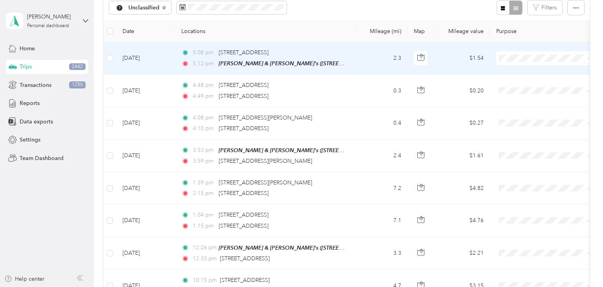
click at [531, 86] on span "Personal" at bounding box center [552, 86] width 73 height 8
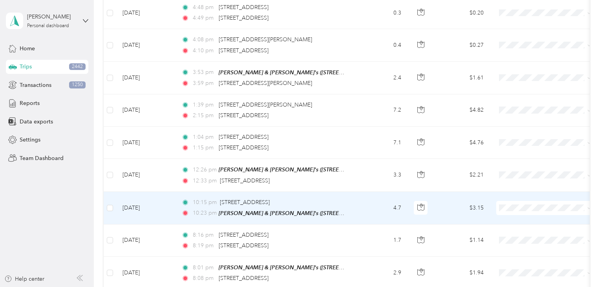
scroll to position [136, 0]
click at [527, 231] on span "Personal" at bounding box center [552, 233] width 73 height 8
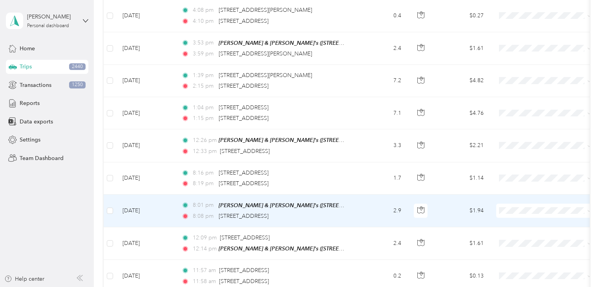
scroll to position [172, 0]
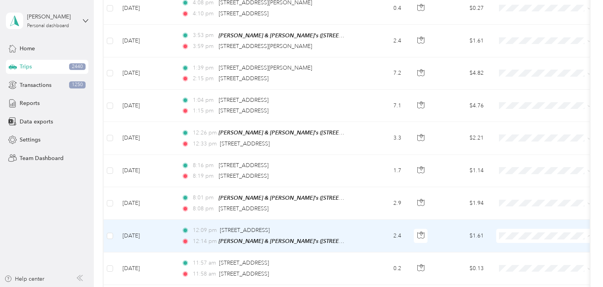
click at [520, 261] on span "Personal" at bounding box center [552, 262] width 73 height 8
